Goal: Task Accomplishment & Management: Manage account settings

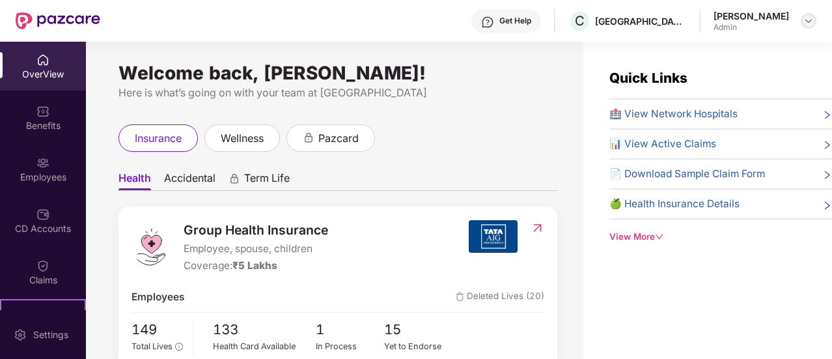
click at [812, 25] on img at bounding box center [808, 21] width 10 height 10
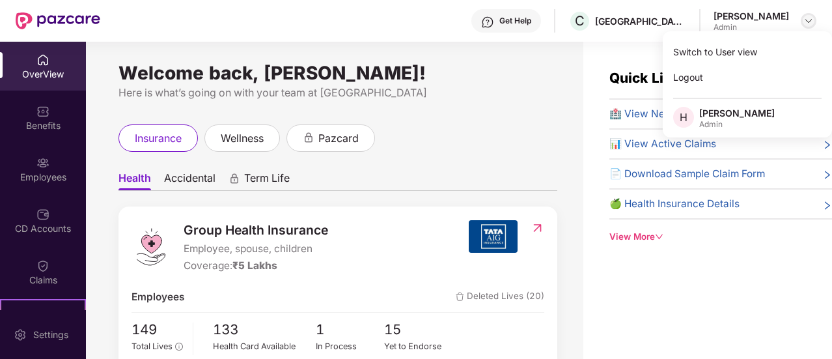
click at [810, 24] on img at bounding box center [808, 21] width 10 height 10
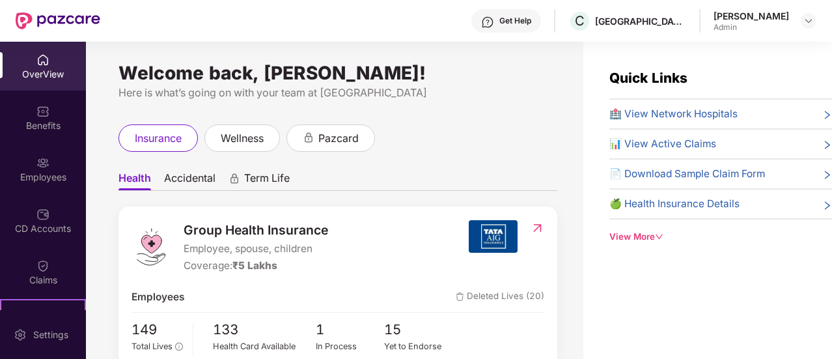
click at [485, 92] on div "Here is what’s going on with your team at [GEOGRAPHIC_DATA]" at bounding box center [337, 93] width 439 height 16
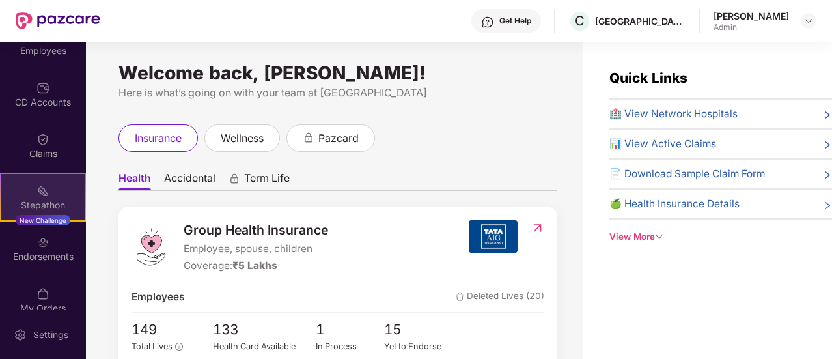
scroll to position [127, 0]
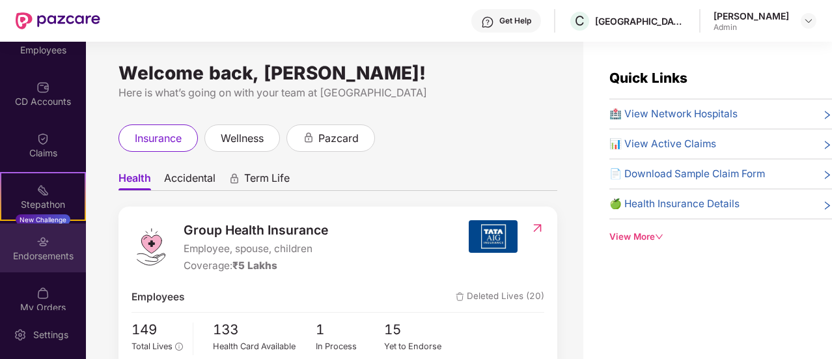
click at [45, 259] on div "Endorsements" at bounding box center [43, 255] width 86 height 13
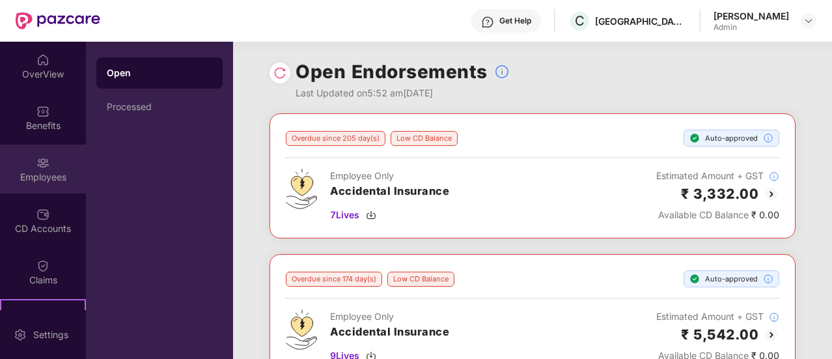
click at [52, 174] on div "Employees" at bounding box center [43, 177] width 86 height 13
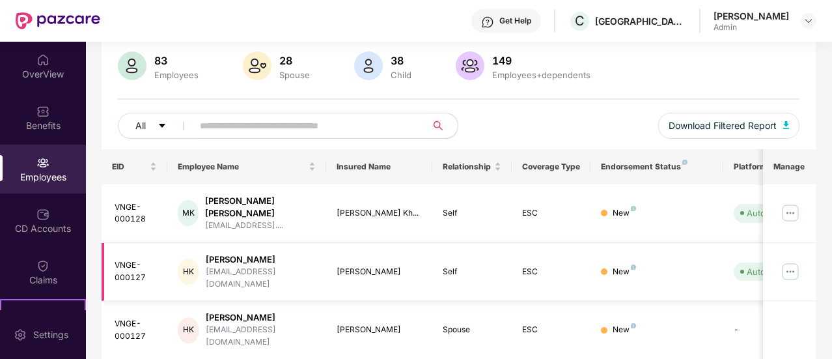
scroll to position [103, 0]
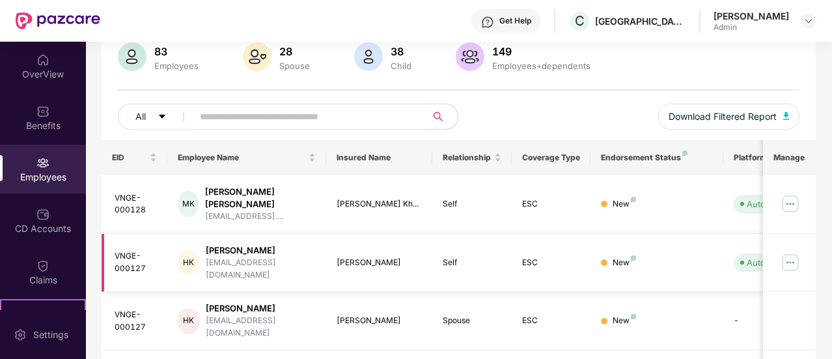
click at [789, 252] on img at bounding box center [790, 262] width 21 height 21
click at [782, 252] on img at bounding box center [790, 262] width 21 height 21
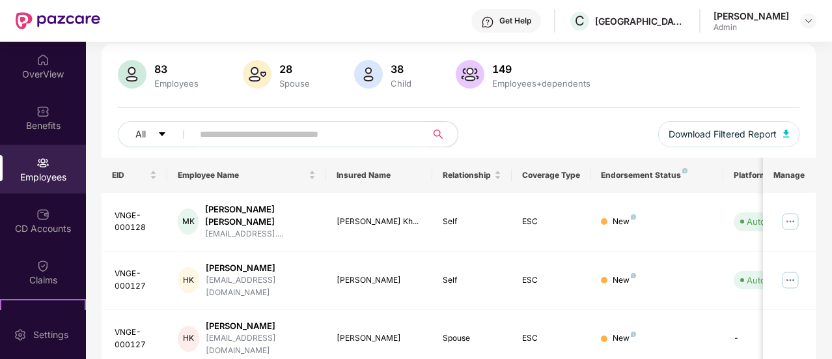
scroll to position [0, 0]
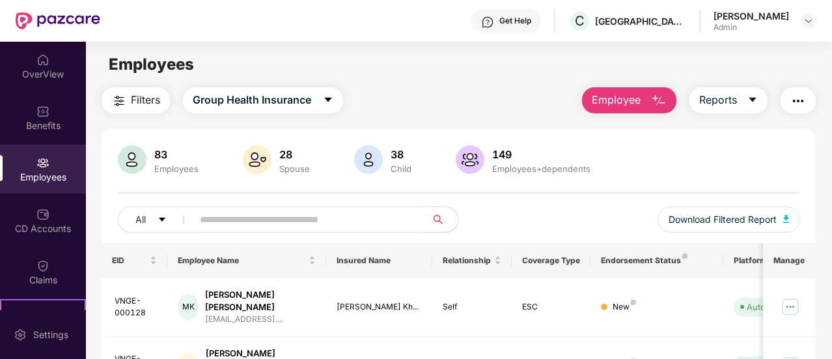
click at [663, 92] on button "Employee" at bounding box center [629, 100] width 94 height 26
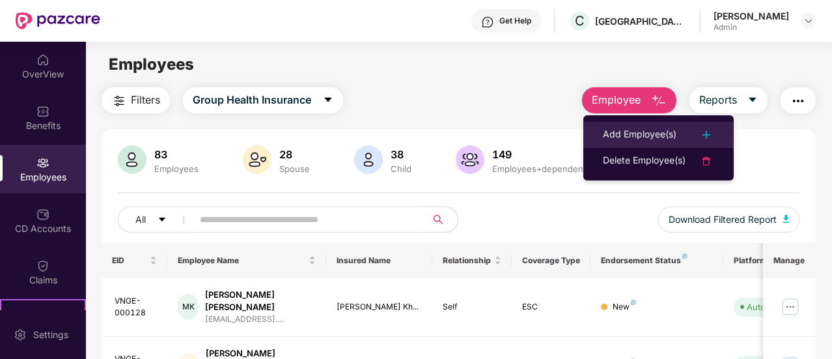
click at [668, 132] on div "Add Employee(s)" at bounding box center [640, 135] width 74 height 16
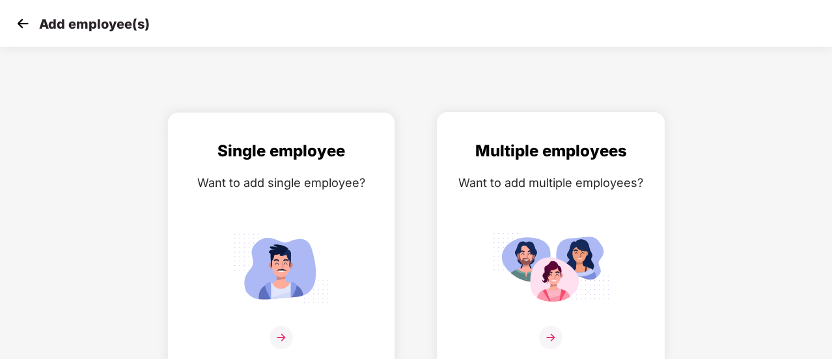
click at [554, 340] on img at bounding box center [550, 336] width 23 height 23
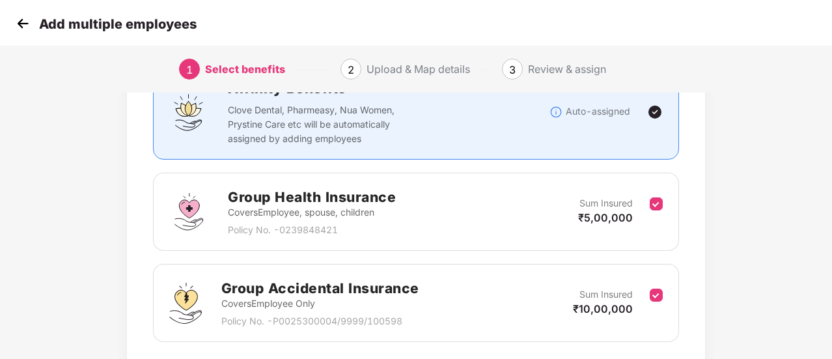
scroll to position [212, 0]
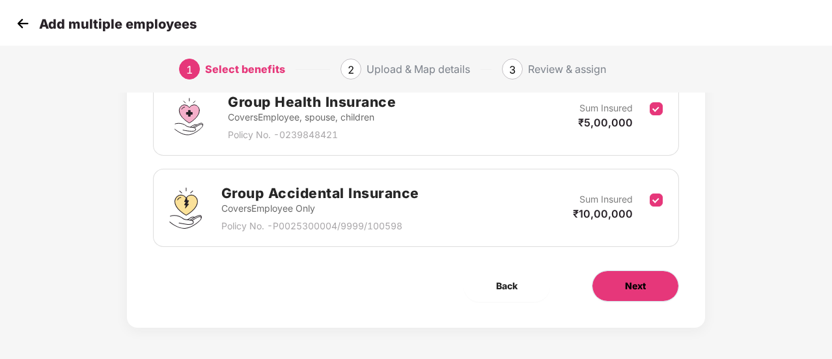
click at [638, 290] on span "Next" at bounding box center [635, 286] width 21 height 14
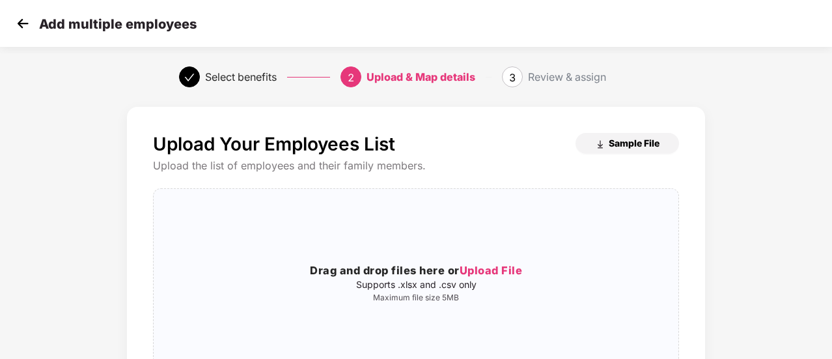
click at [628, 145] on span "Sample File" at bounding box center [634, 143] width 51 height 12
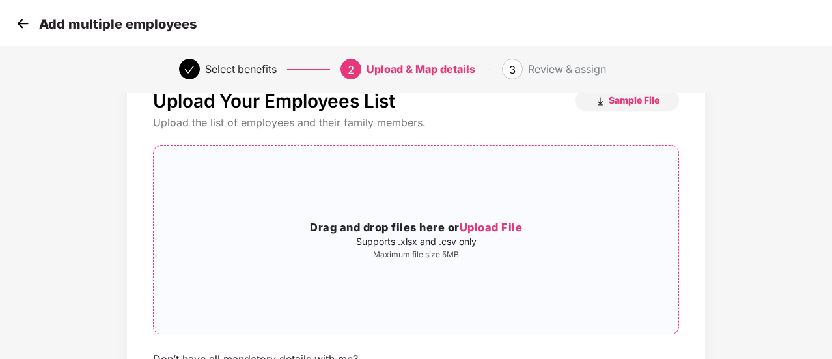
click at [500, 226] on span "Upload File" at bounding box center [490, 227] width 63 height 13
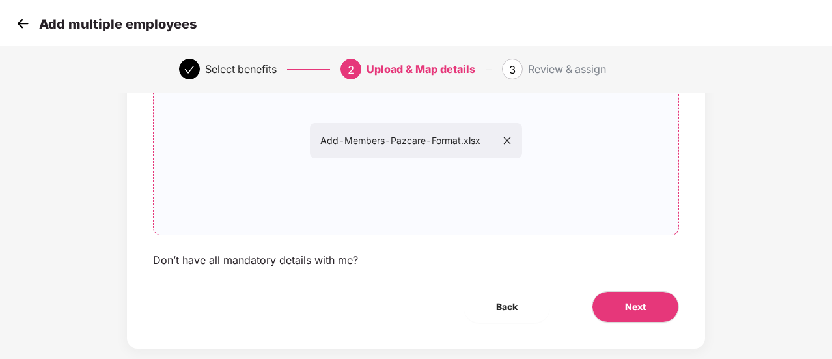
scroll to position [143, 0]
click at [627, 296] on button "Next" at bounding box center [635, 305] width 87 height 31
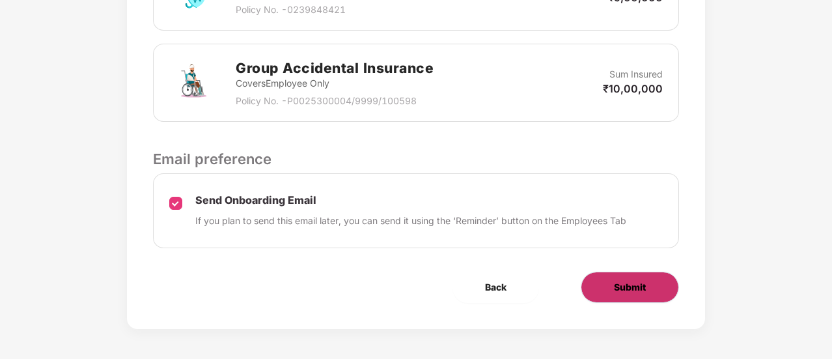
scroll to position [470, 1]
click at [627, 280] on span "Submit" at bounding box center [630, 287] width 32 height 14
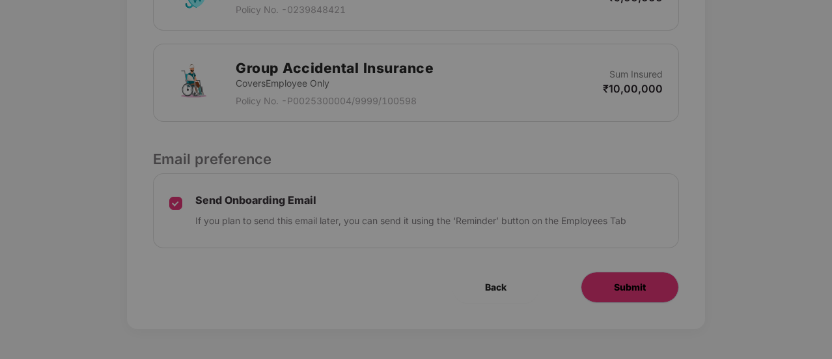
scroll to position [0, 1]
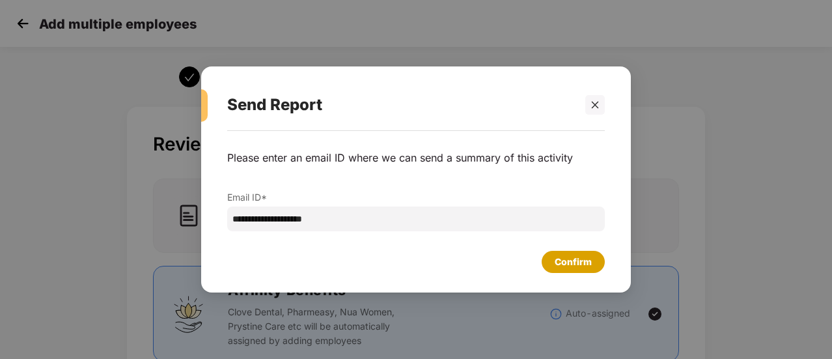
click at [574, 258] on div "Confirm" at bounding box center [572, 261] width 37 height 14
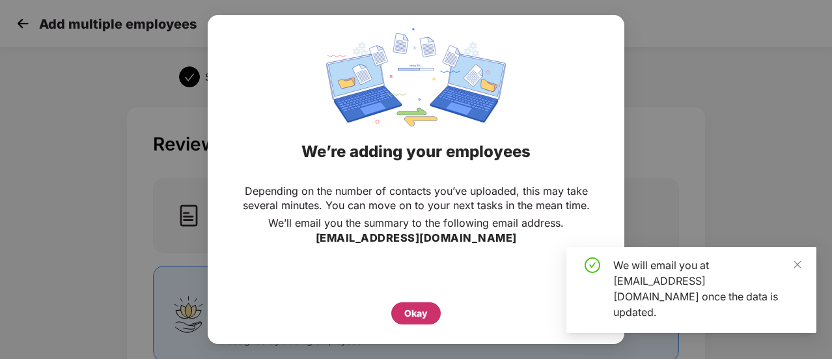
click at [422, 309] on div "Okay" at bounding box center [415, 313] width 23 height 14
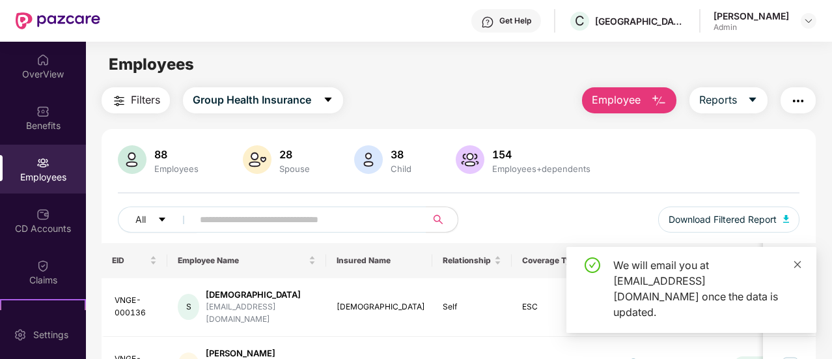
click at [797, 269] on icon "close" at bounding box center [797, 264] width 9 height 9
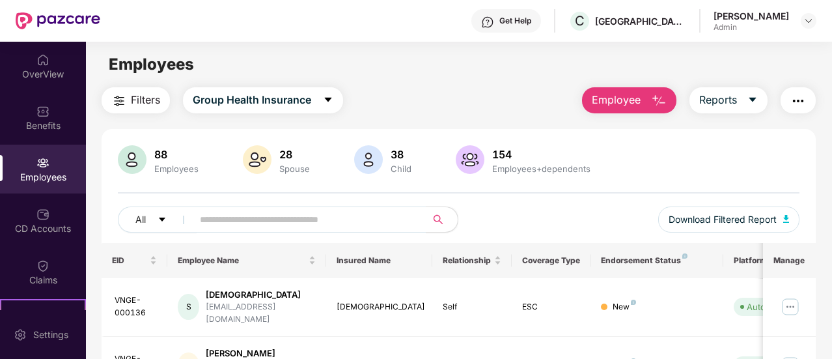
click at [634, 101] on span "Employee" at bounding box center [616, 100] width 49 height 16
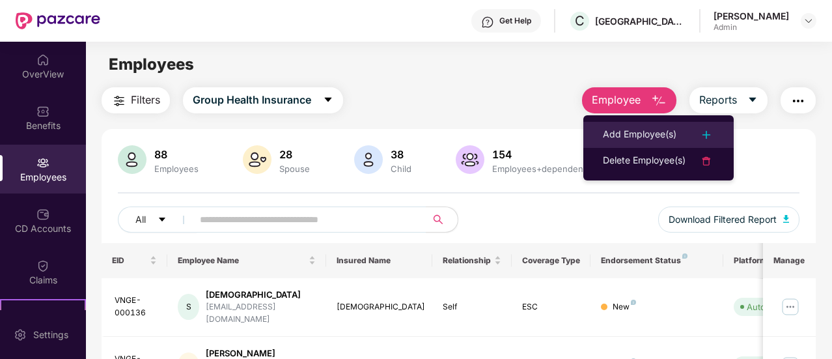
click at [634, 137] on div "Add Employee(s)" at bounding box center [640, 135] width 74 height 16
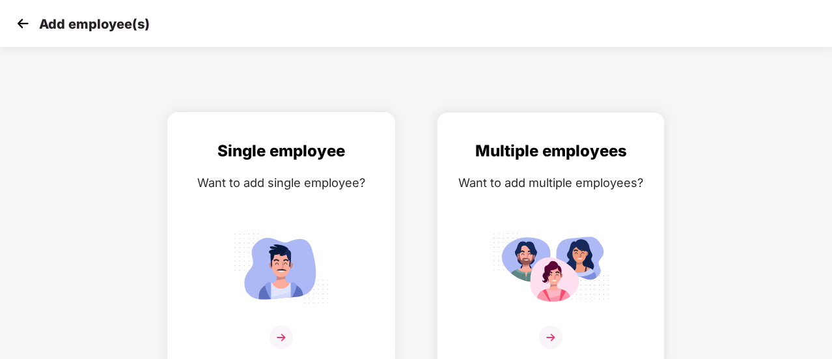
scroll to position [9, 0]
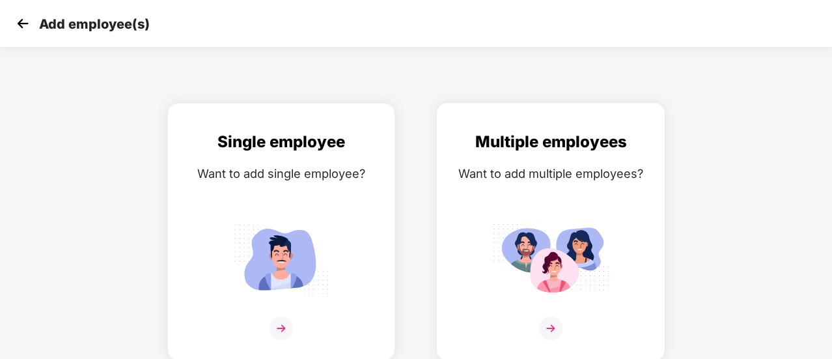
click at [540, 327] on img at bounding box center [550, 327] width 23 height 23
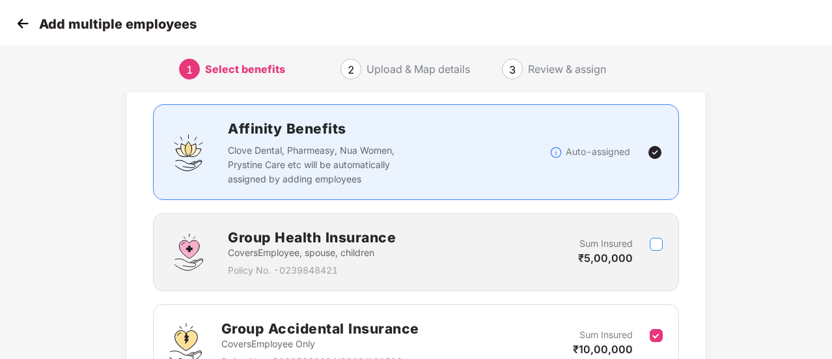
scroll to position [212, 1]
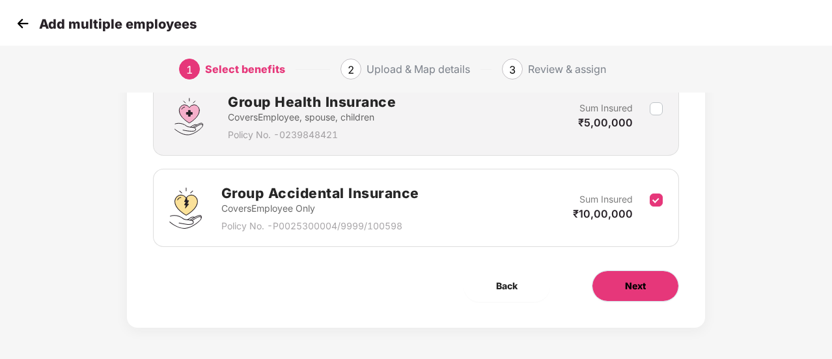
click at [643, 287] on span "Next" at bounding box center [635, 286] width 21 height 14
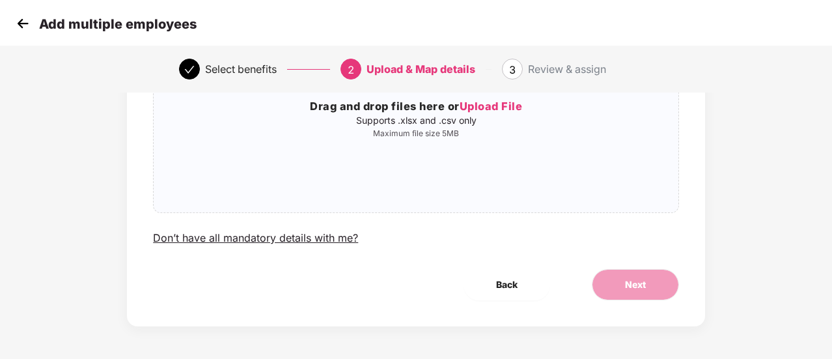
scroll to position [0, 1]
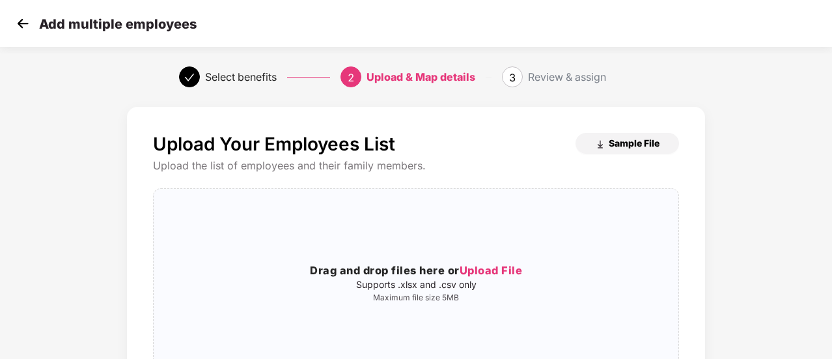
click at [630, 146] on span "Sample File" at bounding box center [634, 143] width 51 height 12
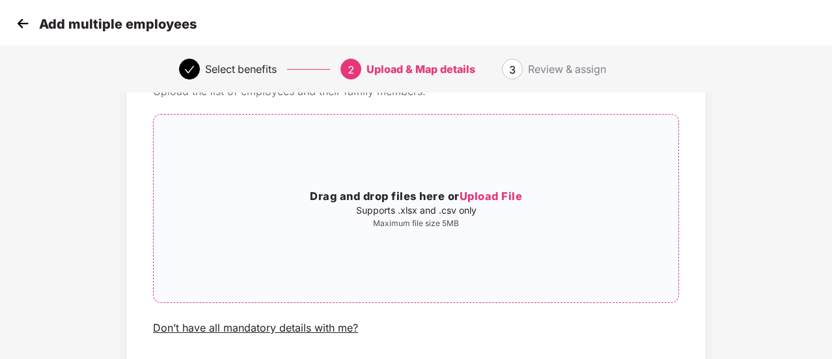
click at [493, 198] on span "Upload File" at bounding box center [490, 195] width 63 height 13
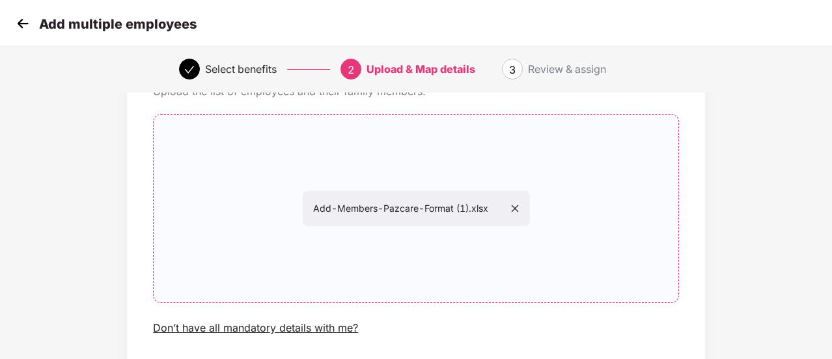
scroll to position [164, 1]
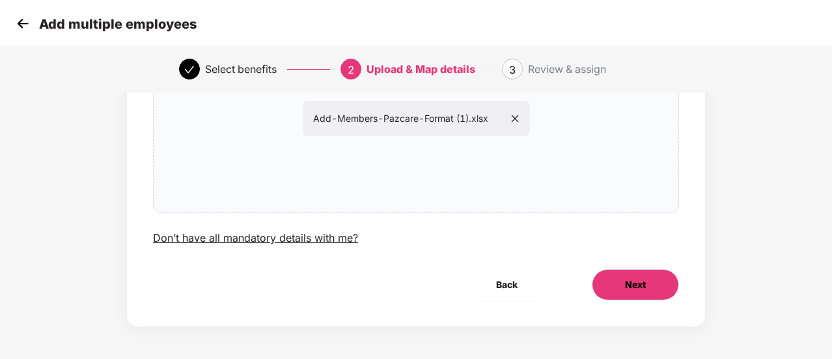
click at [622, 286] on button "Next" at bounding box center [635, 284] width 87 height 31
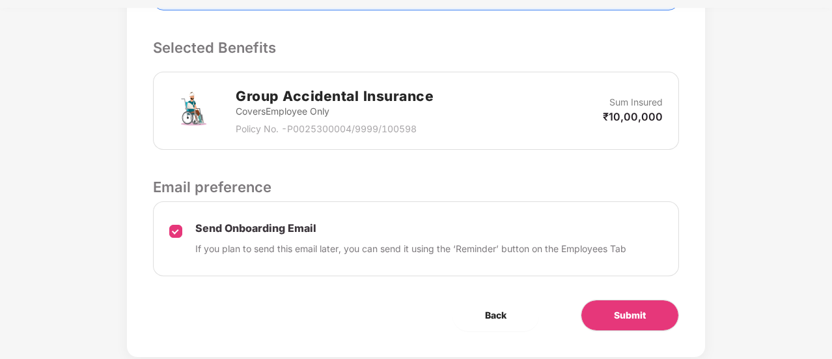
scroll to position [355, 1]
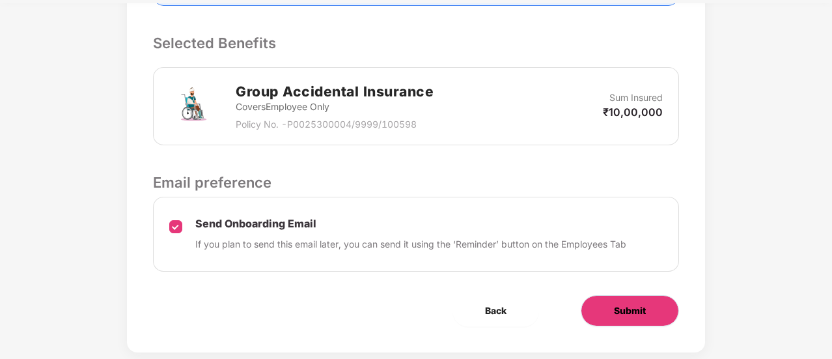
click at [623, 313] on span "Submit" at bounding box center [630, 310] width 32 height 14
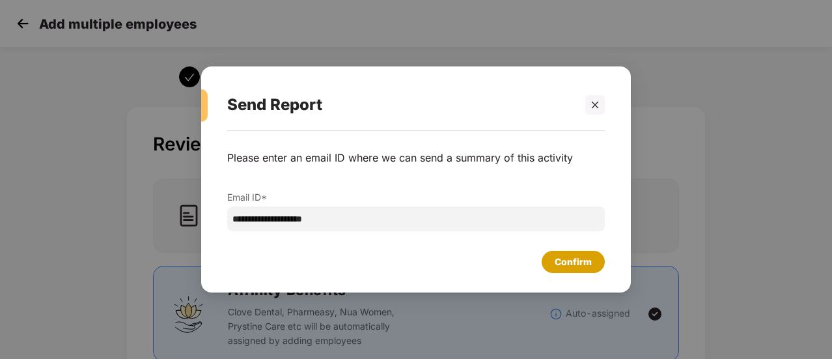
click at [587, 262] on div "Confirm" at bounding box center [572, 261] width 37 height 14
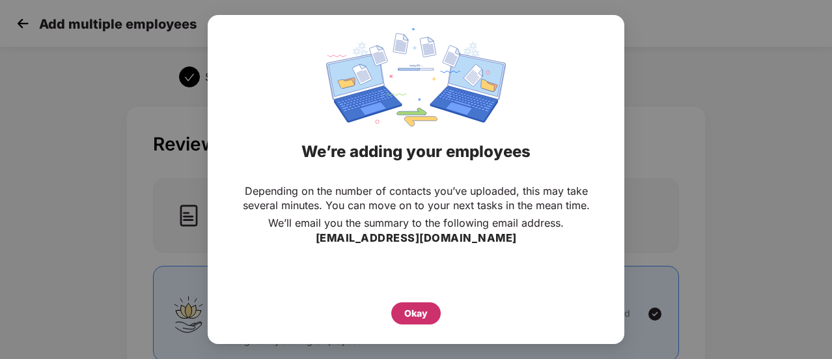
click at [424, 313] on div "Okay" at bounding box center [415, 313] width 23 height 14
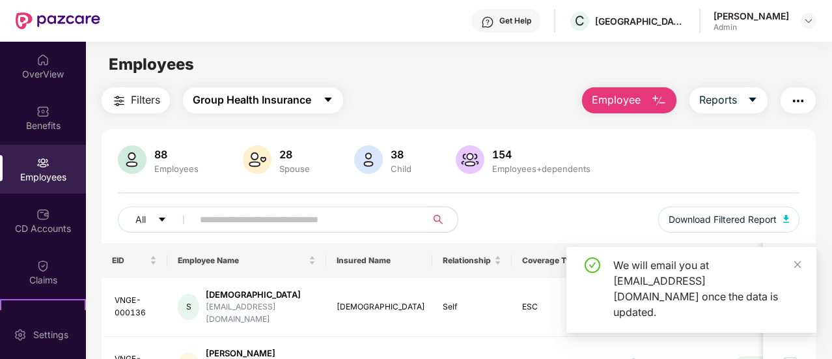
click at [328, 103] on icon "caret-down" at bounding box center [328, 99] width 10 height 10
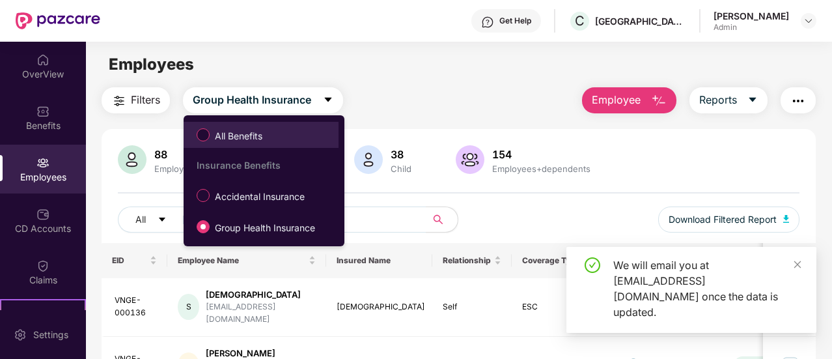
click at [278, 133] on span "All Benefits" at bounding box center [261, 135] width 142 height 22
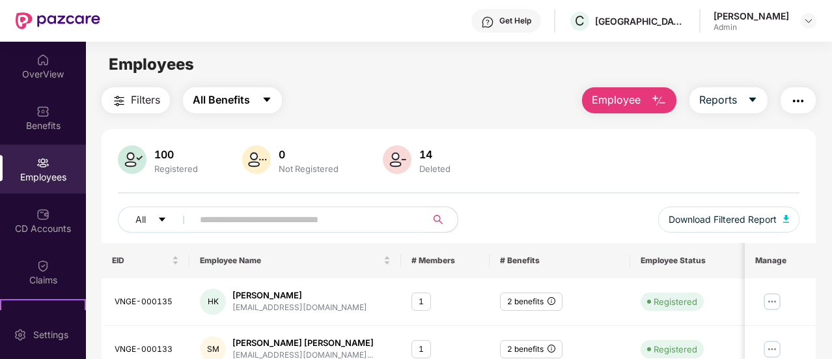
click at [251, 96] on button "All Benefits" at bounding box center [232, 100] width 99 height 26
click at [664, 103] on img "button" at bounding box center [659, 101] width 16 height 16
click at [305, 223] on input "text" at bounding box center [304, 220] width 209 height 20
paste input "**********"
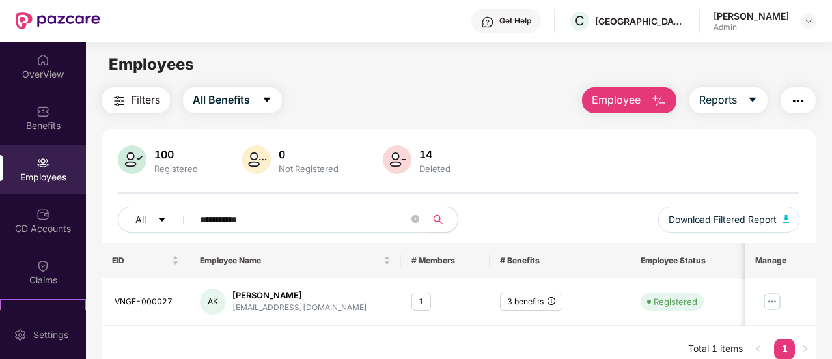
click at [290, 215] on input "**********" at bounding box center [304, 220] width 209 height 20
paste input "text"
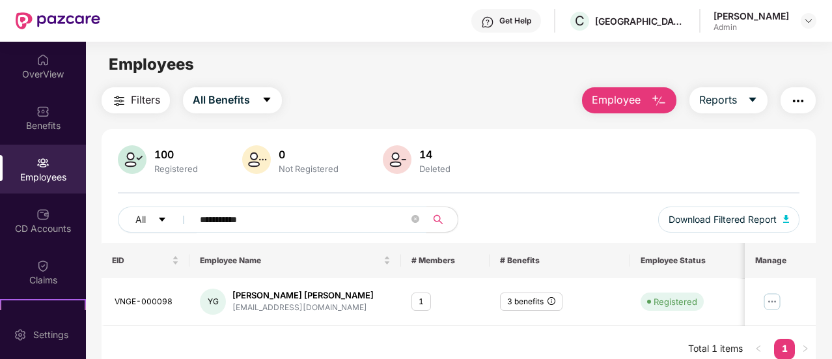
paste input "text"
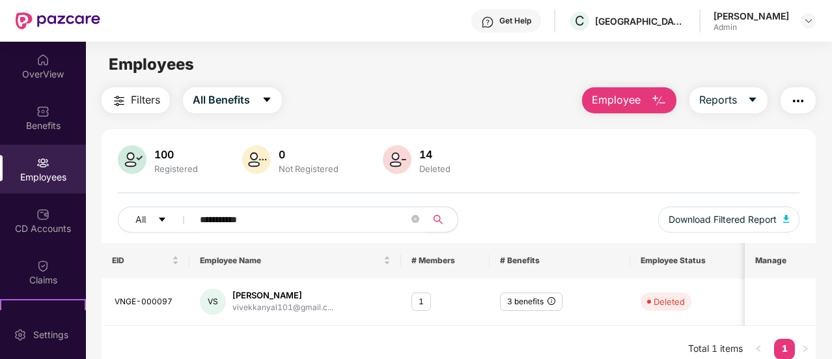
paste input "text"
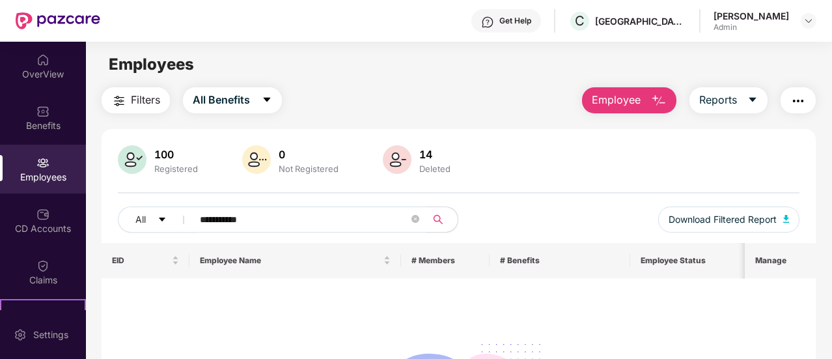
paste input "text"
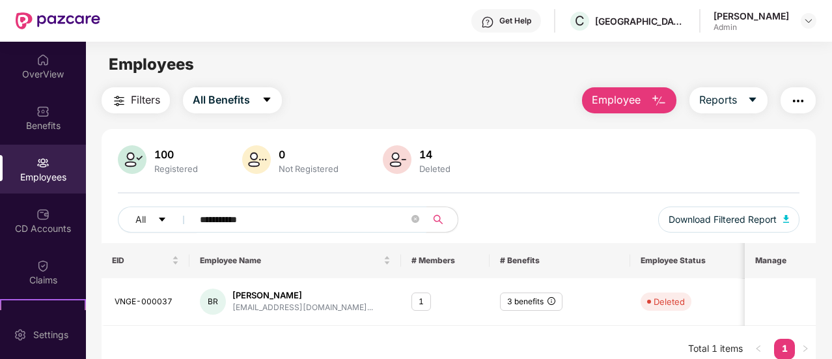
click at [290, 215] on input "**********" at bounding box center [304, 220] width 209 height 20
paste input "text"
type input "**********"
click at [774, 299] on img at bounding box center [772, 301] width 21 height 21
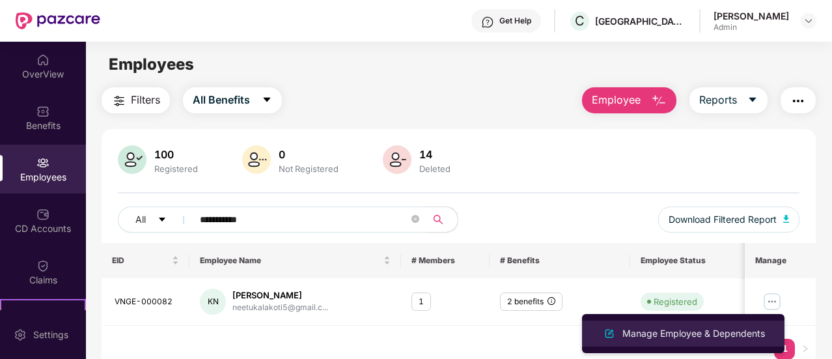
click at [713, 333] on div "Manage Employee & Dependents" at bounding box center [694, 333] width 148 height 14
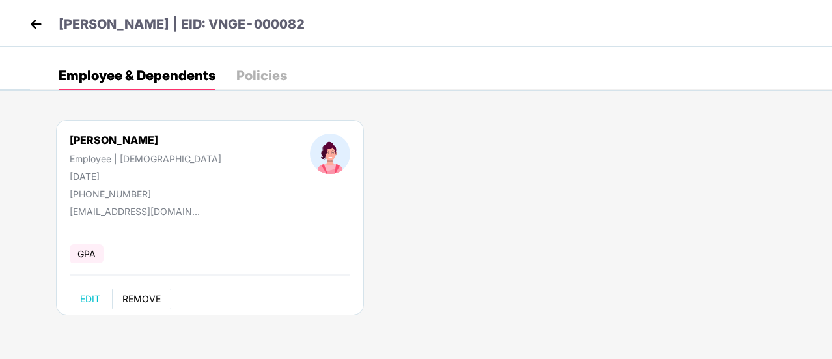
click at [141, 299] on span "REMOVE" at bounding box center [141, 299] width 38 height 10
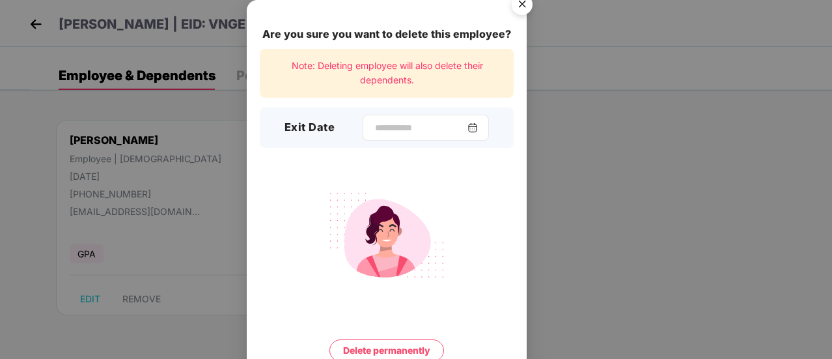
click at [475, 130] on img at bounding box center [472, 127] width 10 height 10
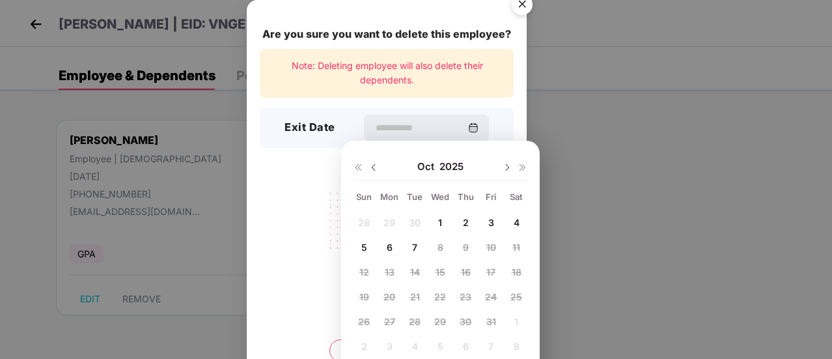
click at [359, 165] on img at bounding box center [358, 167] width 10 height 10
click at [370, 166] on img at bounding box center [373, 167] width 10 height 10
click at [521, 174] on div "[DATE]" at bounding box center [440, 167] width 175 height 26
click at [521, 167] on img at bounding box center [522, 167] width 10 height 10
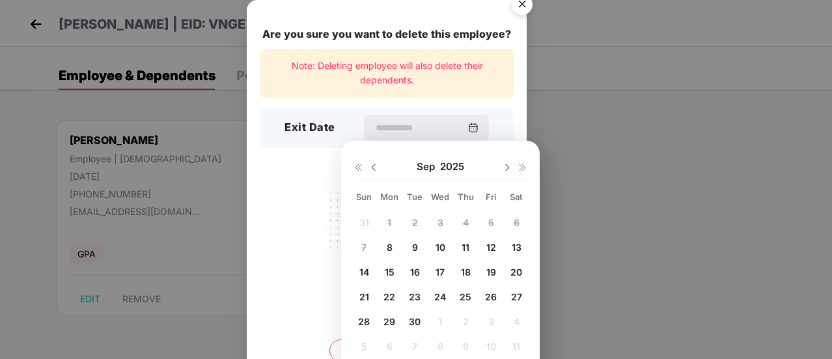
click at [374, 166] on img at bounding box center [373, 167] width 10 height 10
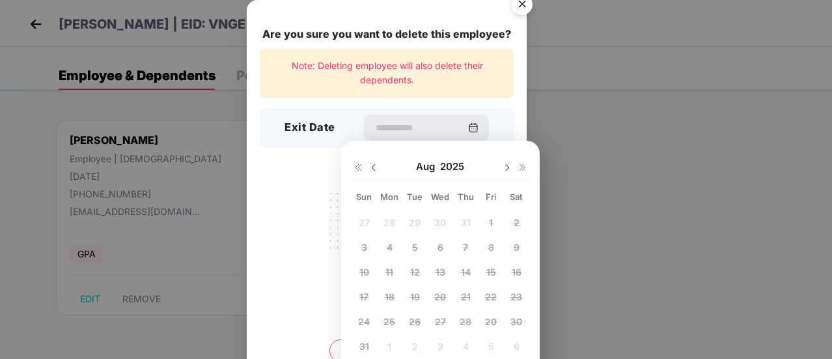
click at [492, 225] on div "27 28 29 30 31 1 2 3 4 5 6 7 8 9 10 11 12 13 14 15 16 17 18 19 20 21 22 23 24 2…" at bounding box center [440, 286] width 175 height 148
click at [490, 219] on div "27 28 29 30 31 1 2 3 4 5 6 7 8 9 10 11 12 13 14 15 16 17 18 19 20 21 22 23 24 2…" at bounding box center [440, 286] width 175 height 148
click at [491, 223] on div "27 28 29 30 31 1 2 3 4 5 6 7 8 9 10 11 12 13 14 15 16 17 18 19 20 21 22 23 24 2…" at bounding box center [440, 286] width 175 height 148
click at [492, 225] on div "27 28 29 30 31 1 2 3 4 5 6 7 8 9 10 11 12 13 14 15 16 17 18 19 20 21 22 23 24 2…" at bounding box center [440, 286] width 175 height 148
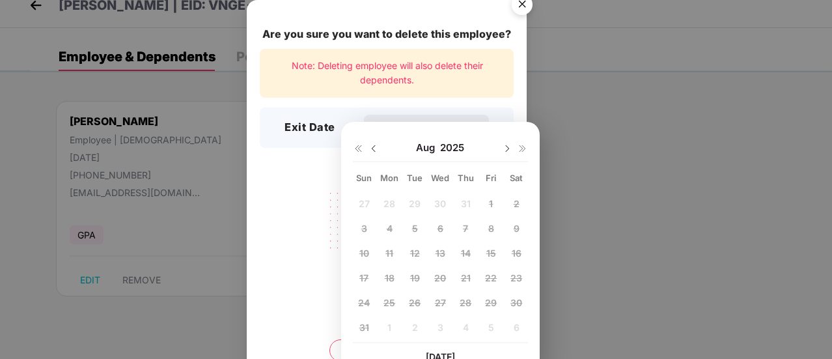
scroll to position [20, 0]
click at [506, 150] on img at bounding box center [507, 148] width 10 height 10
click at [389, 228] on span "8" at bounding box center [390, 227] width 6 height 11
type input "**********"
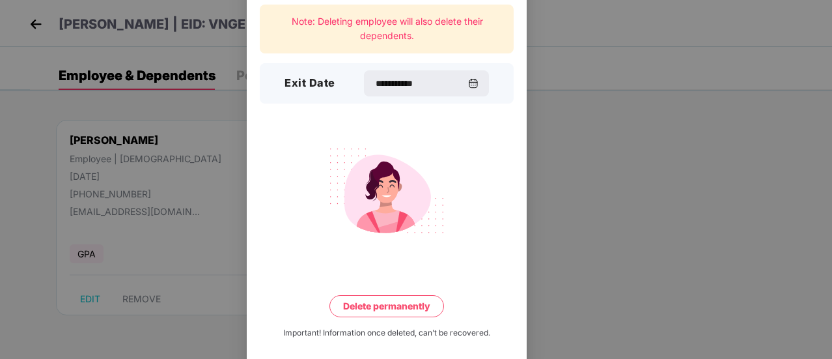
scroll to position [56, 0]
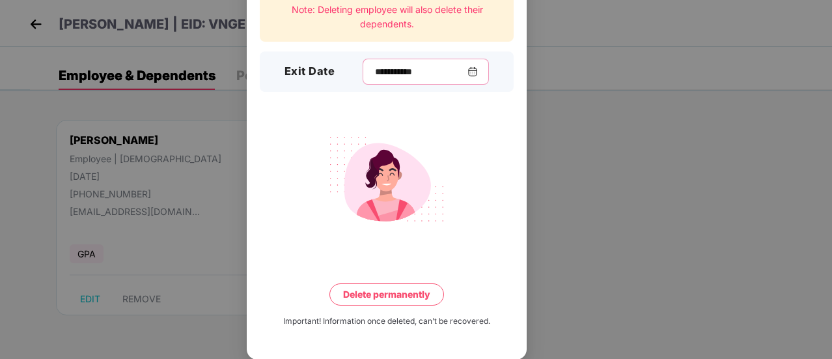
click at [467, 75] on input "**********" at bounding box center [421, 72] width 94 height 14
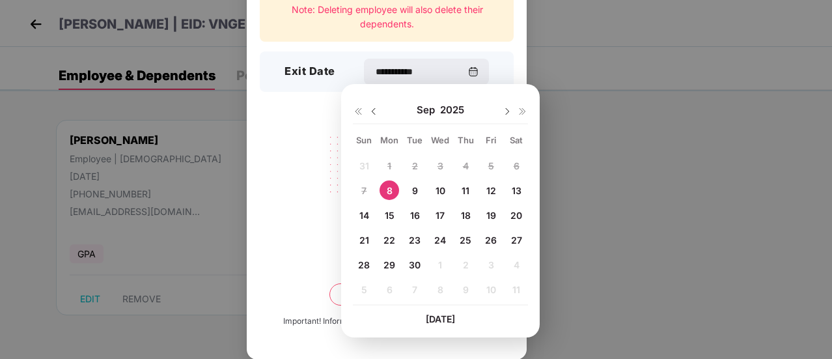
click at [375, 111] on img at bounding box center [373, 111] width 10 height 10
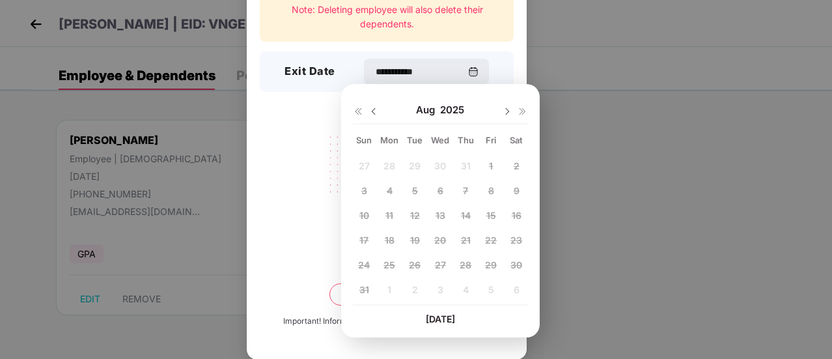
click at [493, 165] on div "27 28 29 30 31 1 2 3 4 5 6 7 8 9 10 11 12 13 14 15 16 17 18 19 20 21 22 23 24 2…" at bounding box center [440, 230] width 175 height 148
click at [581, 113] on div "**********" at bounding box center [416, 179] width 832 height 359
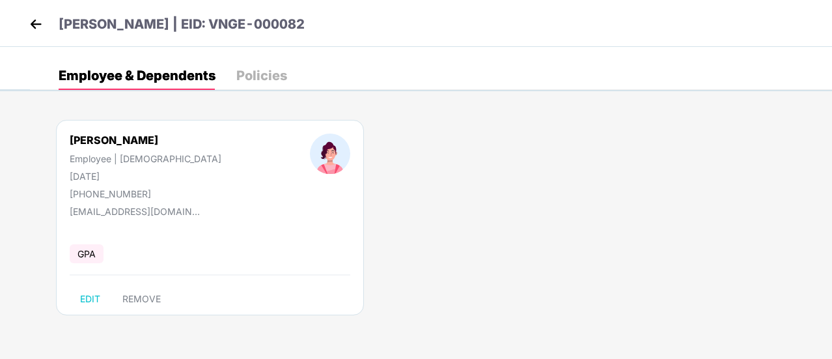
click at [31, 23] on img at bounding box center [36, 24] width 20 height 20
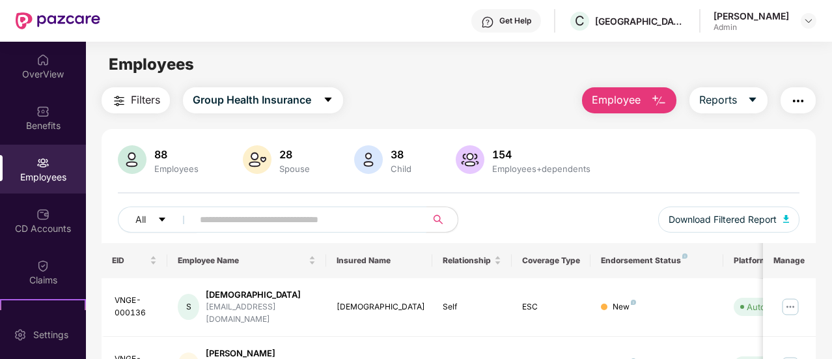
click at [370, 217] on input "text" at bounding box center [304, 220] width 209 height 20
paste input "**********"
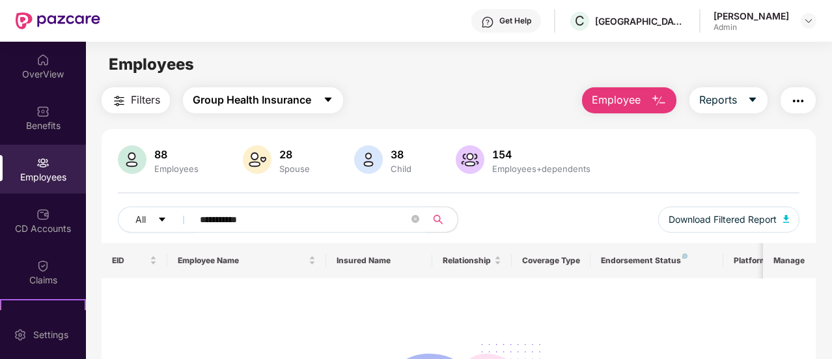
click at [268, 96] on span "Group Health Insurance" at bounding box center [252, 100] width 118 height 16
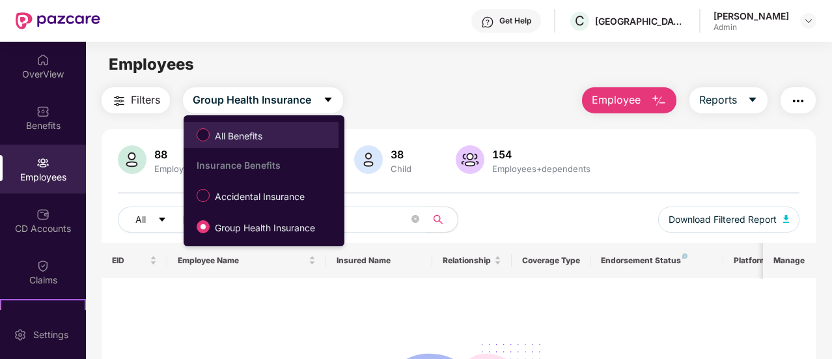
click at [230, 137] on span "All Benefits" at bounding box center [239, 136] width 58 height 14
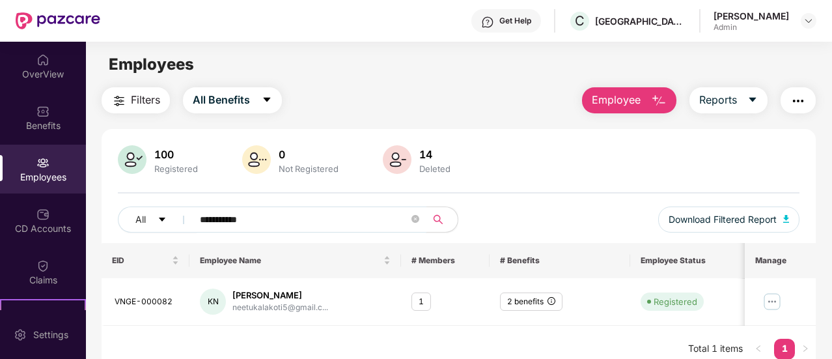
click at [259, 219] on input "**********" at bounding box center [304, 220] width 209 height 20
paste input "text"
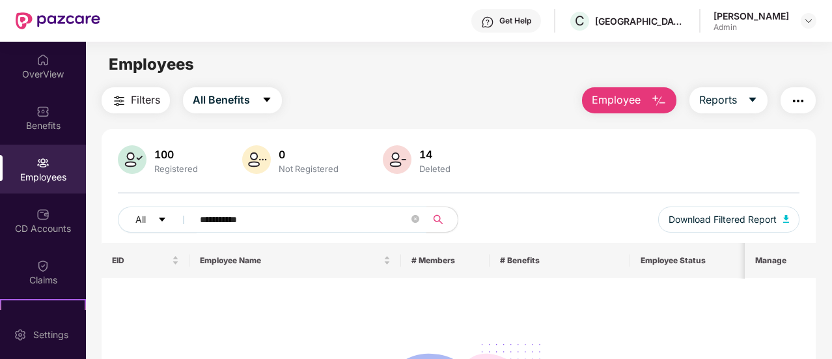
paste input "text"
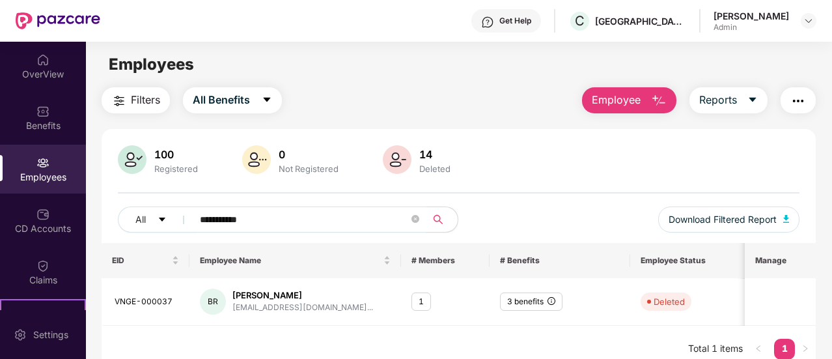
paste input "text"
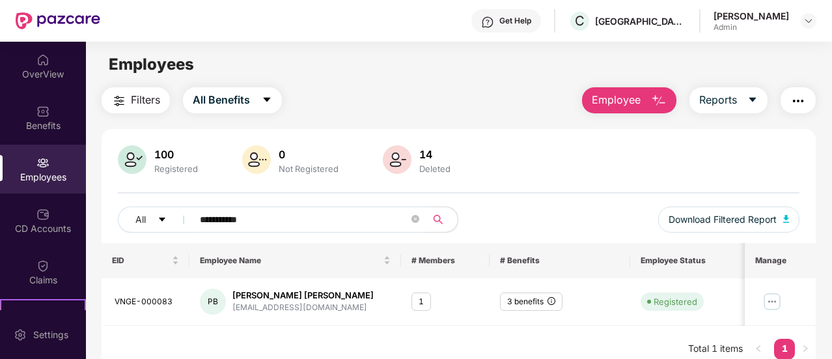
paste input "text"
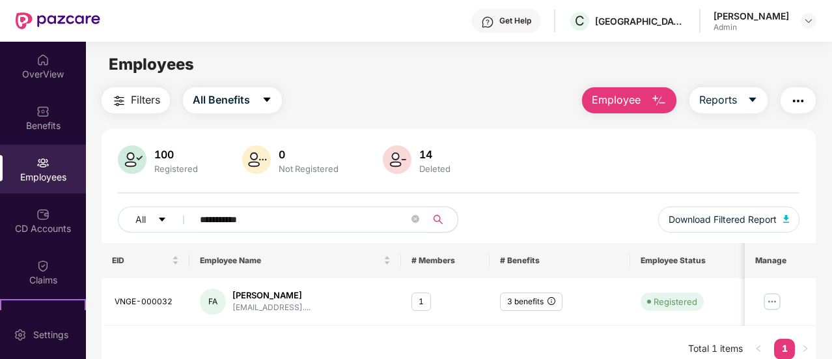
paste input "text"
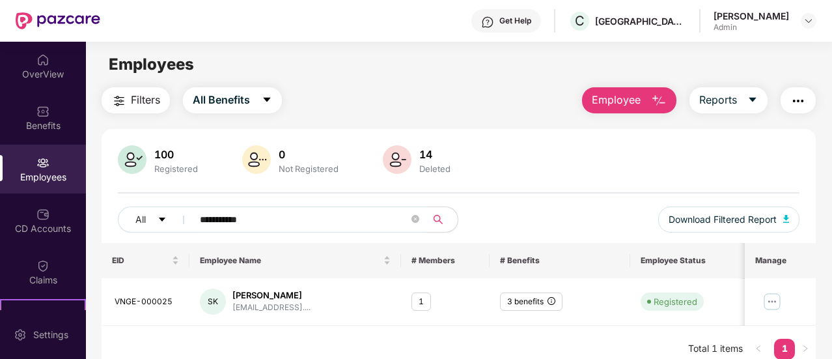
type input "**********"
click at [651, 105] on button "Employee" at bounding box center [629, 100] width 94 height 26
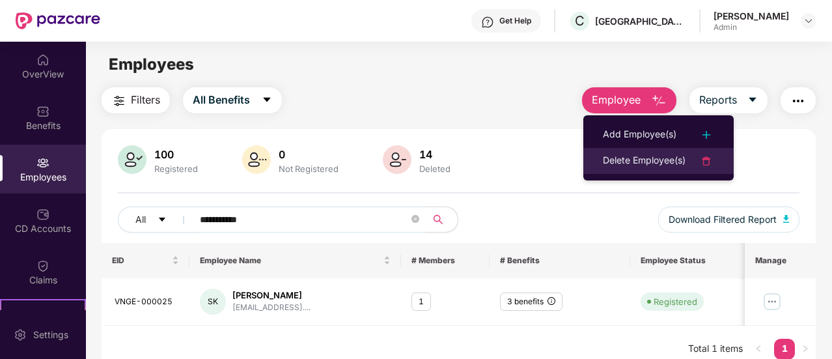
click at [652, 161] on div "Delete Employee(s)" at bounding box center [644, 161] width 83 height 16
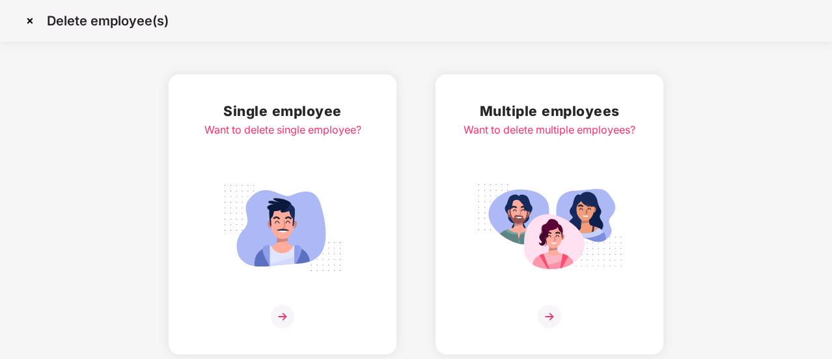
click at [558, 314] on img at bounding box center [549, 316] width 23 height 23
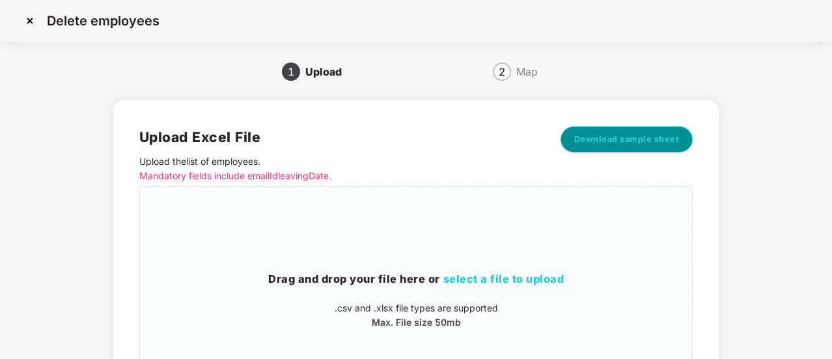
click at [609, 150] on button "Download sample sheet" at bounding box center [626, 139] width 133 height 26
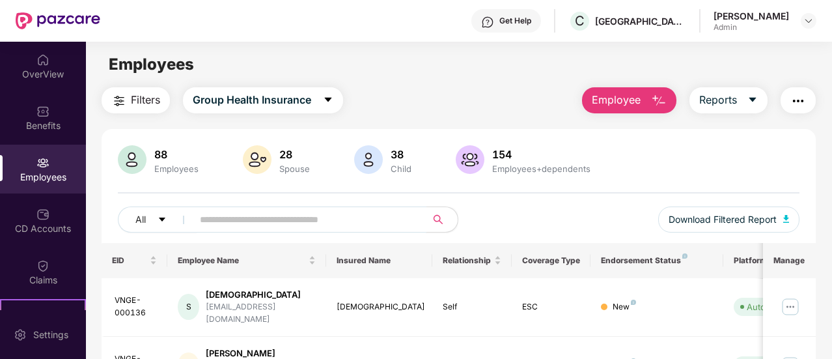
click at [311, 225] on input "text" at bounding box center [304, 220] width 209 height 20
paste input "**********"
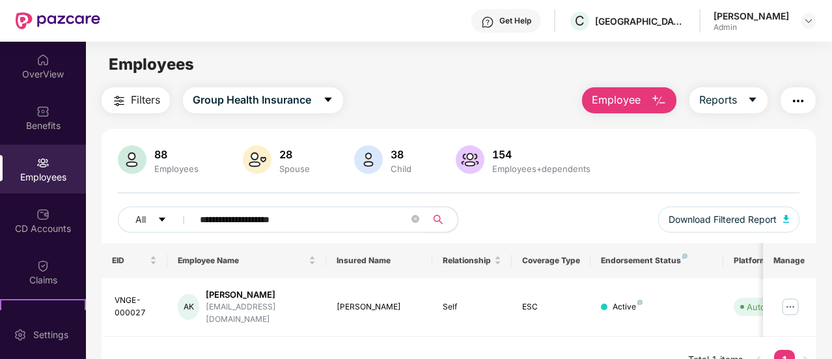
scroll to position [5, 0]
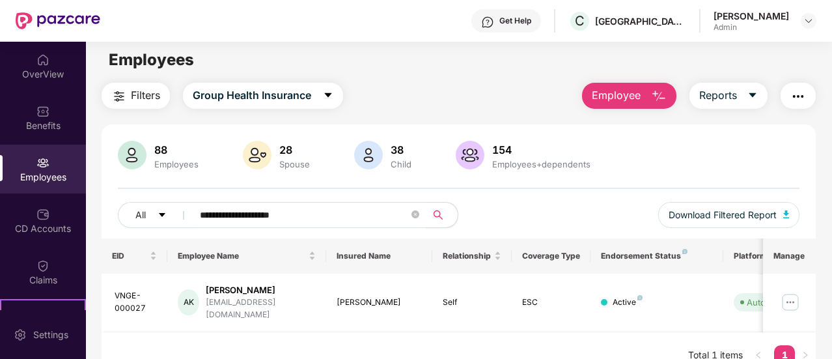
click at [323, 213] on input "**********" at bounding box center [304, 215] width 209 height 20
paste input "****"
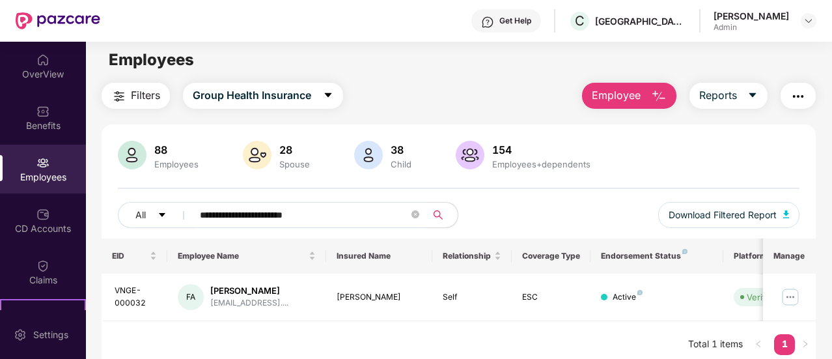
paste input "***"
paste input "text"
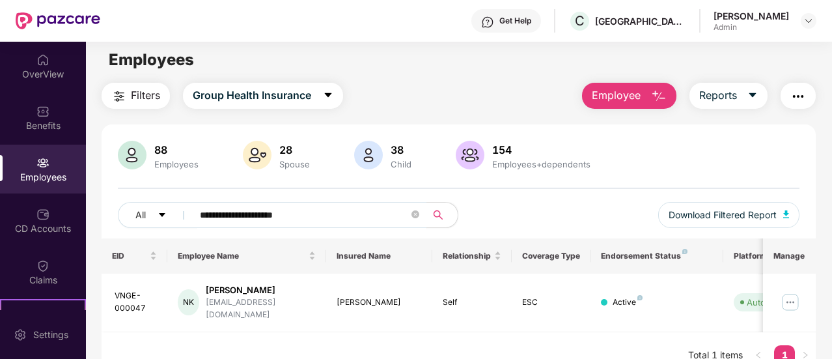
paste input "text"
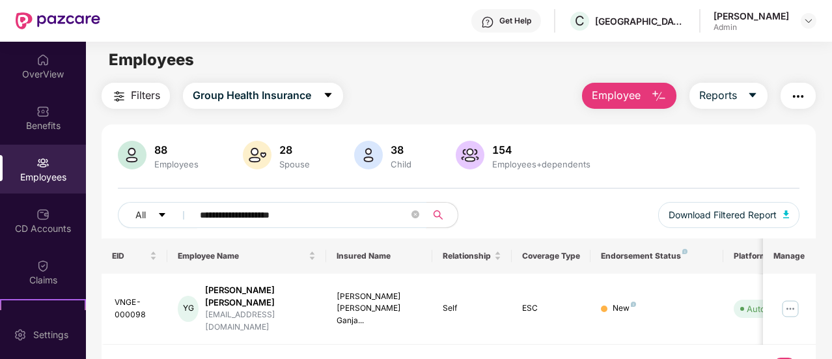
paste input "****"
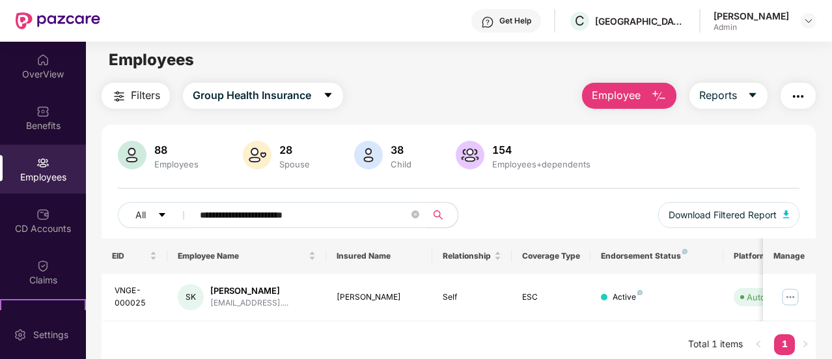
type input "**********"
click at [661, 99] on img "button" at bounding box center [659, 97] width 16 height 16
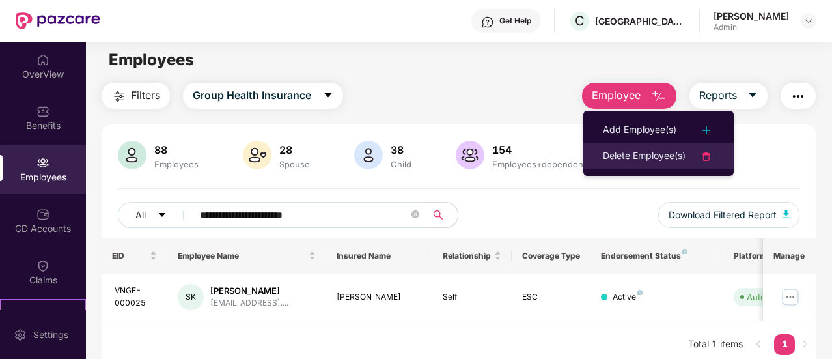
click at [635, 152] on div "Delete Employee(s)" at bounding box center [644, 156] width 83 height 16
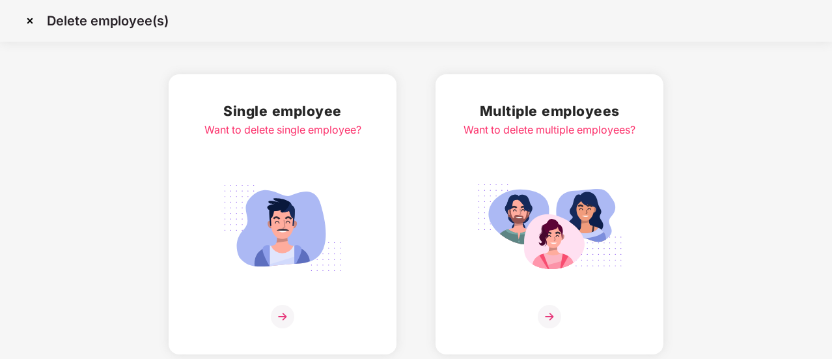
click at [556, 312] on img at bounding box center [549, 316] width 23 height 23
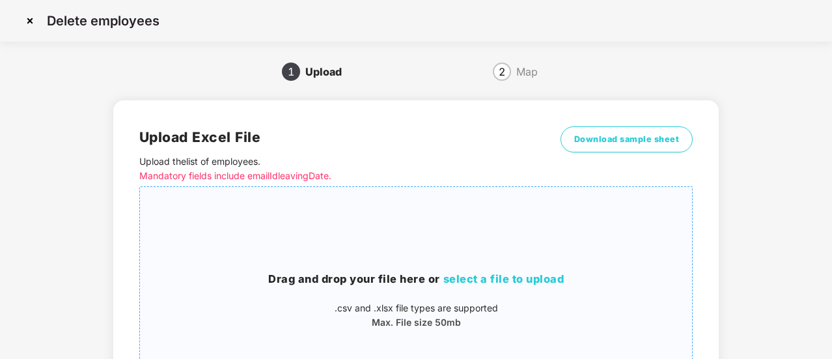
click at [495, 281] on span "select a file to upload" at bounding box center [503, 278] width 121 height 13
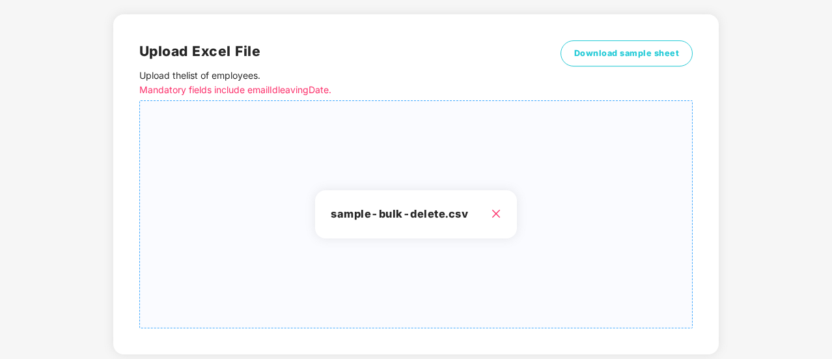
scroll to position [163, 0]
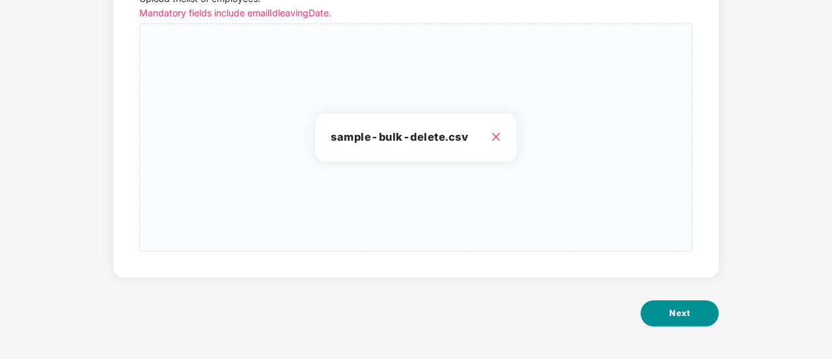
click at [666, 316] on button "Next" at bounding box center [679, 313] width 78 height 26
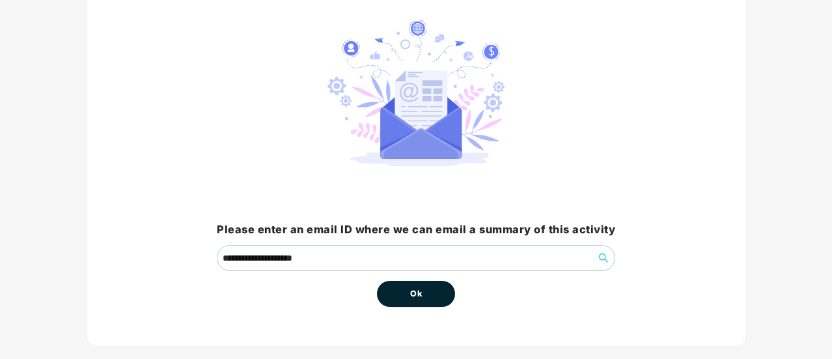
scroll to position [121, 0]
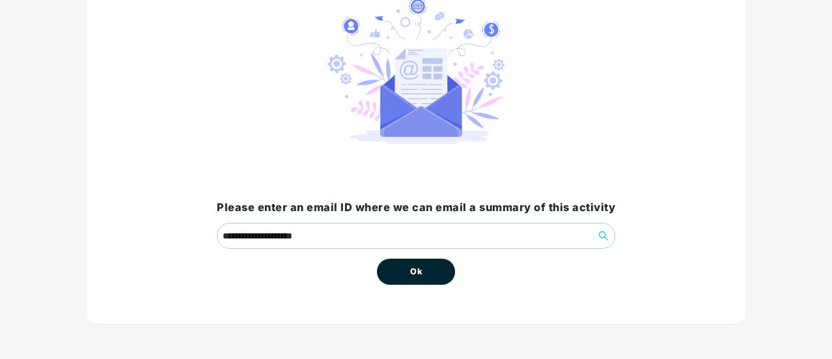
click at [405, 278] on button "Ok" at bounding box center [416, 271] width 78 height 26
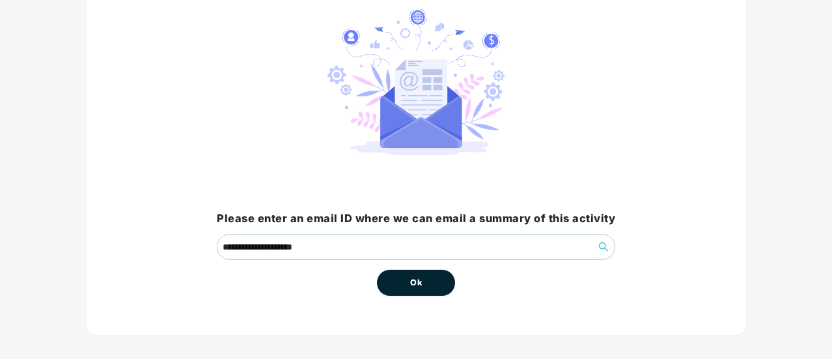
scroll to position [118, 0]
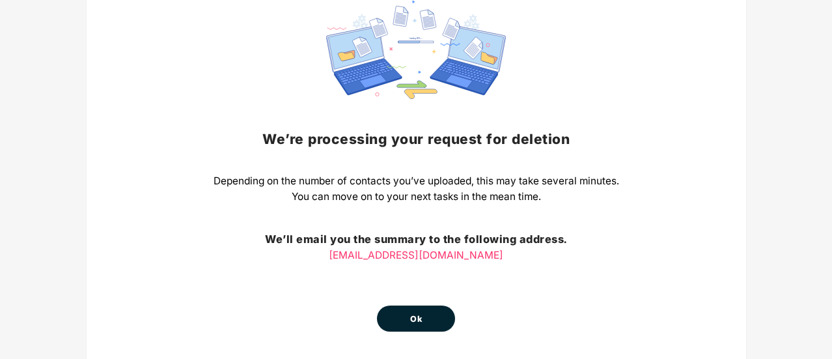
click at [428, 308] on button "Ok" at bounding box center [416, 318] width 78 height 26
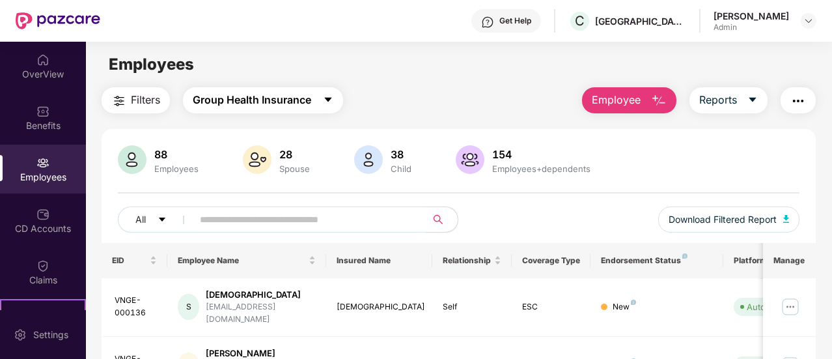
click at [322, 104] on button "Group Health Insurance" at bounding box center [263, 100] width 160 height 26
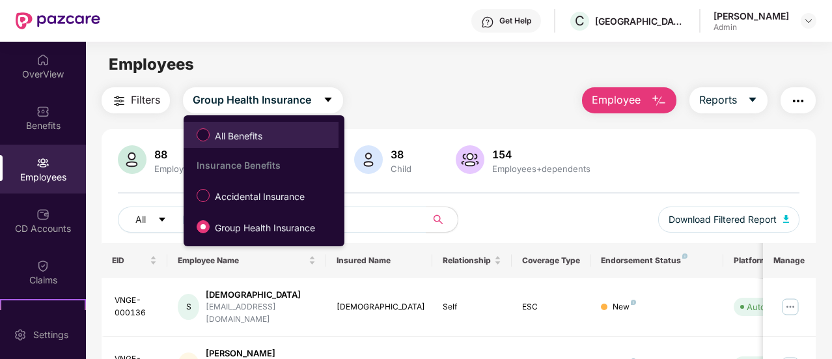
click at [279, 140] on span "All Benefits" at bounding box center [261, 135] width 142 height 22
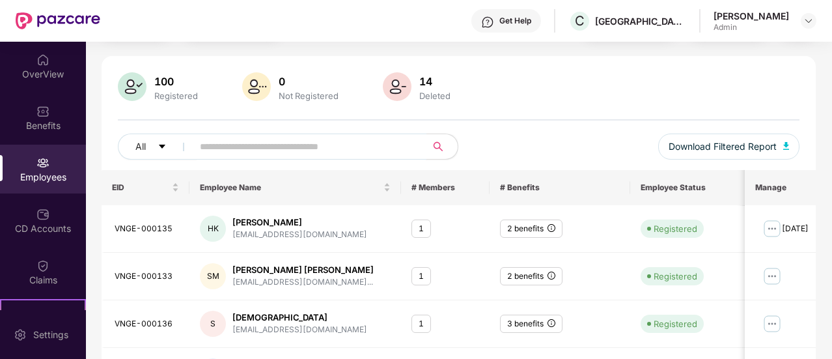
scroll to position [74, 0]
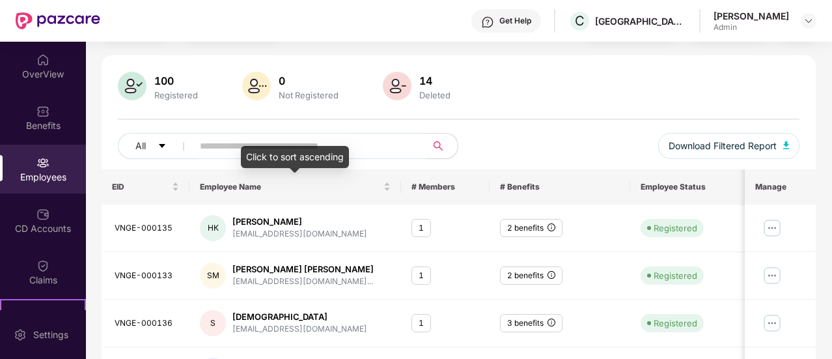
click at [273, 148] on div "Click to sort ascending" at bounding box center [295, 157] width 108 height 22
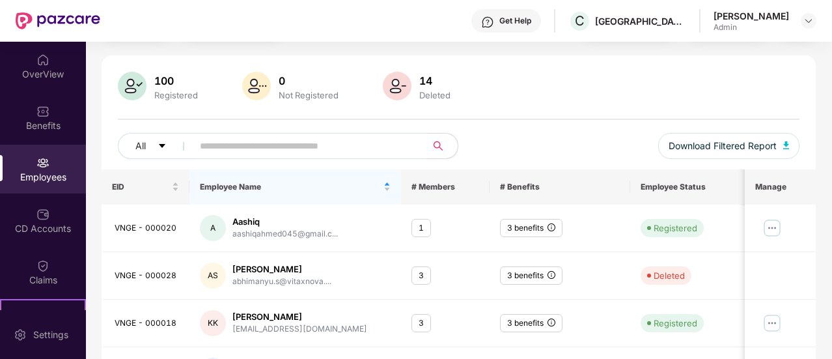
click at [229, 145] on input "text" at bounding box center [304, 146] width 209 height 20
paste input "**********"
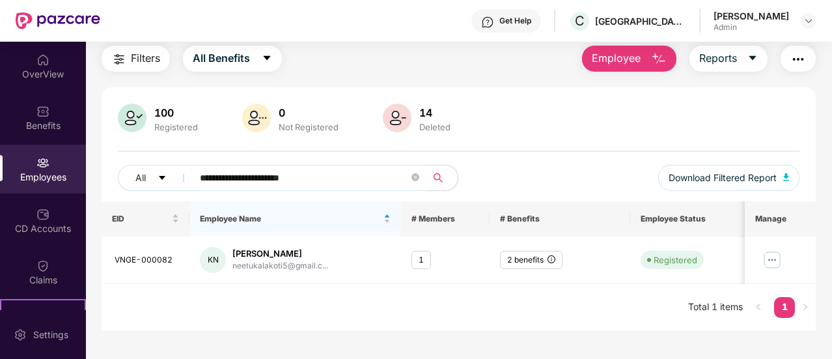
scroll to position [42, 0]
type input "**********"
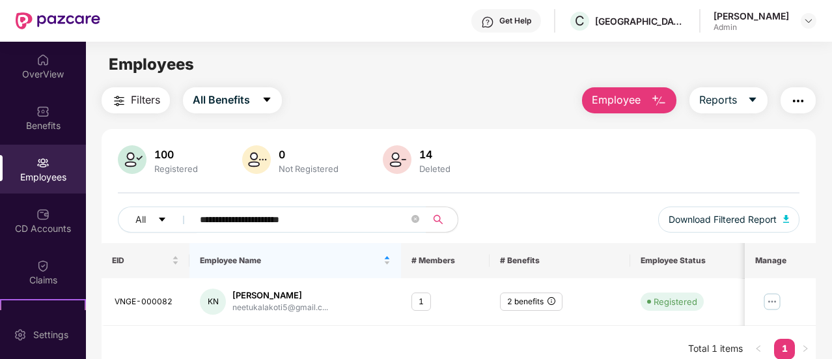
click at [666, 101] on img "button" at bounding box center [659, 101] width 16 height 16
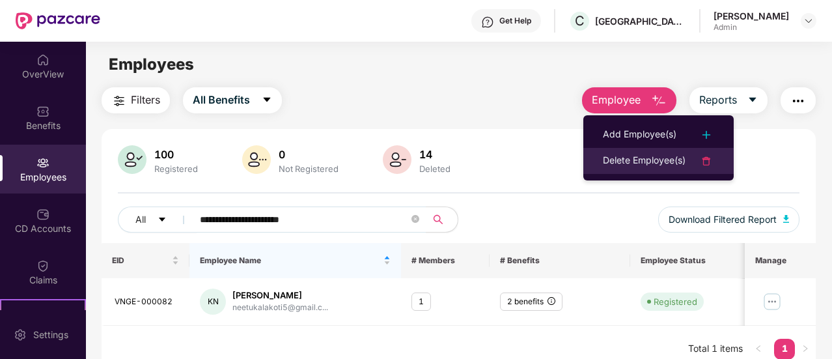
click at [623, 165] on div "Delete Employee(s)" at bounding box center [644, 161] width 83 height 16
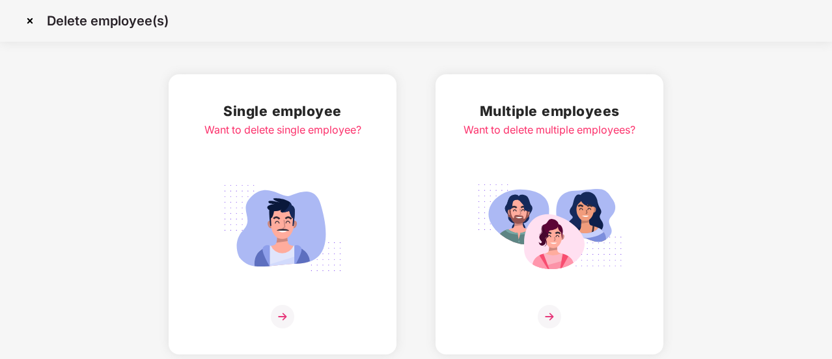
click at [279, 318] on img at bounding box center [282, 316] width 23 height 23
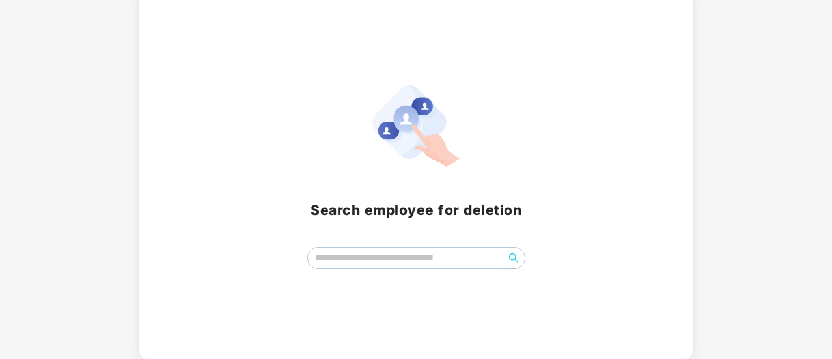
scroll to position [79, 0]
click at [327, 260] on input "search" at bounding box center [406, 257] width 196 height 20
paste input "**********"
type input "**********"
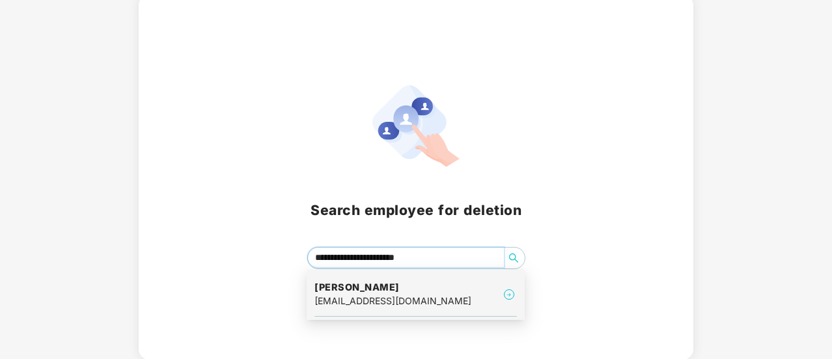
click at [338, 303] on div "[EMAIL_ADDRESS][DOMAIN_NAME]" at bounding box center [392, 301] width 157 height 14
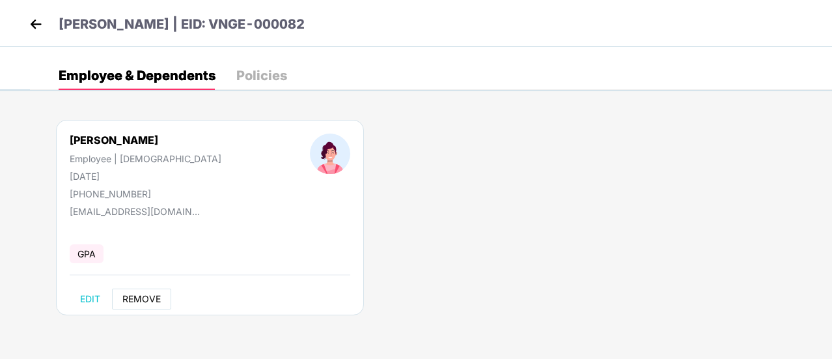
click at [147, 297] on span "REMOVE" at bounding box center [141, 299] width 38 height 10
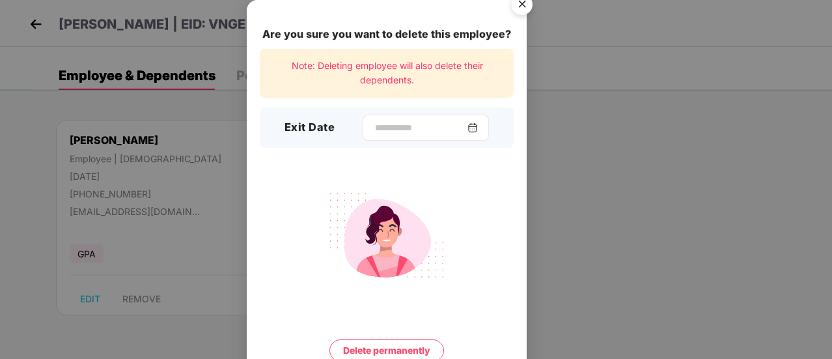
click at [478, 127] on img at bounding box center [472, 127] width 10 height 10
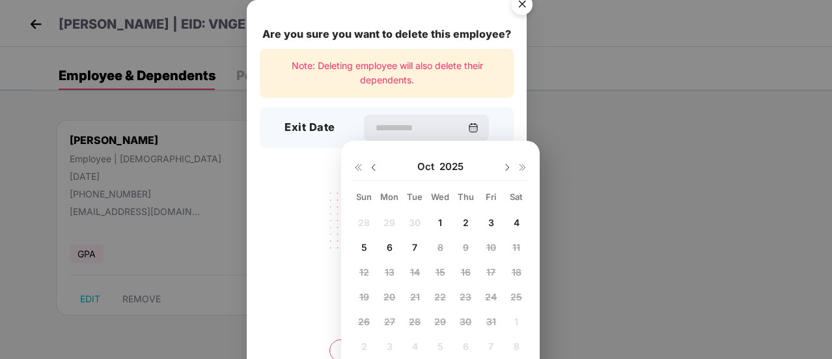
click at [374, 169] on img at bounding box center [373, 167] width 10 height 10
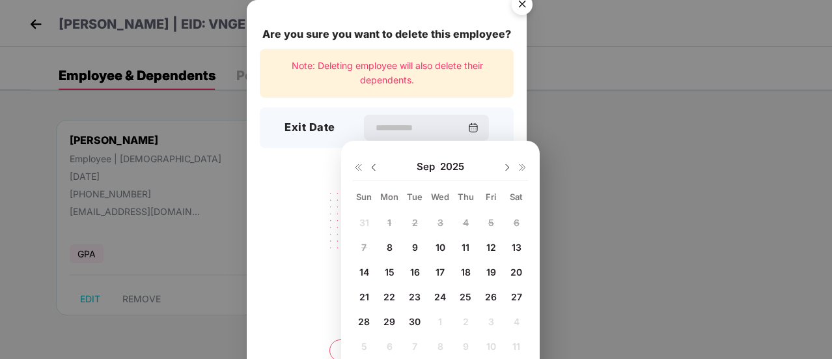
click at [383, 248] on div "8" at bounding box center [389, 247] width 20 height 20
type input "**********"
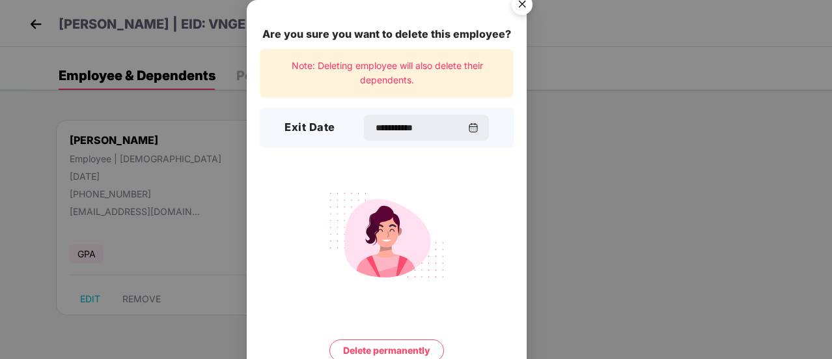
scroll to position [56, 0]
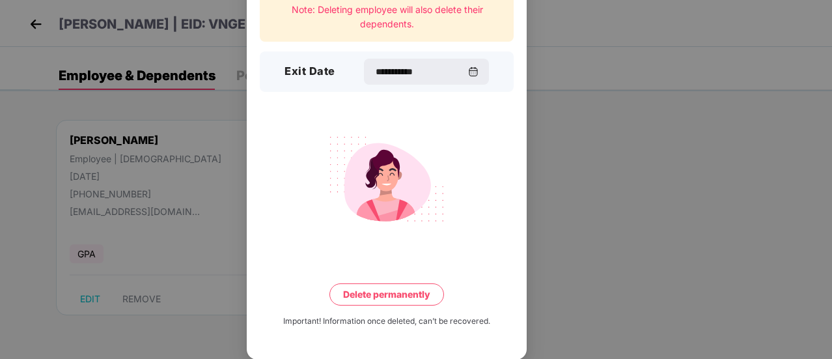
click at [394, 297] on button "Delete permanently" at bounding box center [386, 294] width 115 height 22
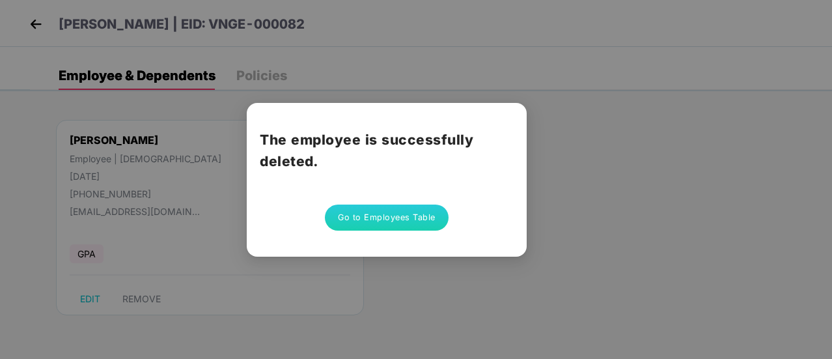
click at [407, 220] on button "Go to Employees Table" at bounding box center [387, 217] width 124 height 26
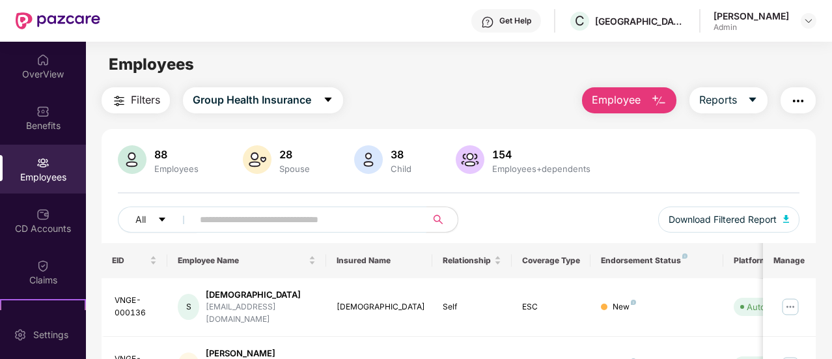
click at [312, 219] on input "text" at bounding box center [304, 220] width 209 height 20
paste input "**********"
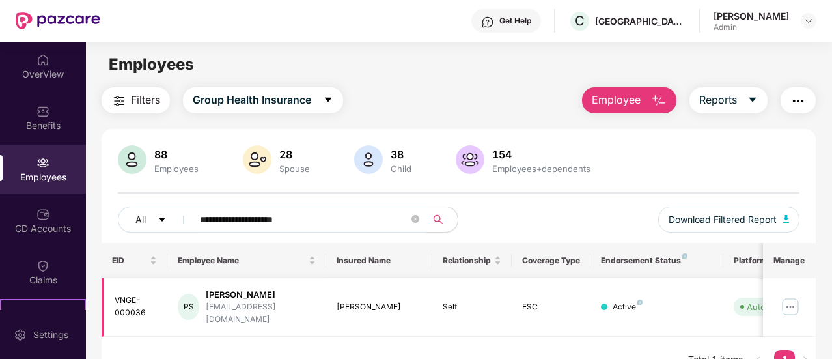
type input "**********"
click at [786, 298] on img at bounding box center [790, 306] width 21 height 21
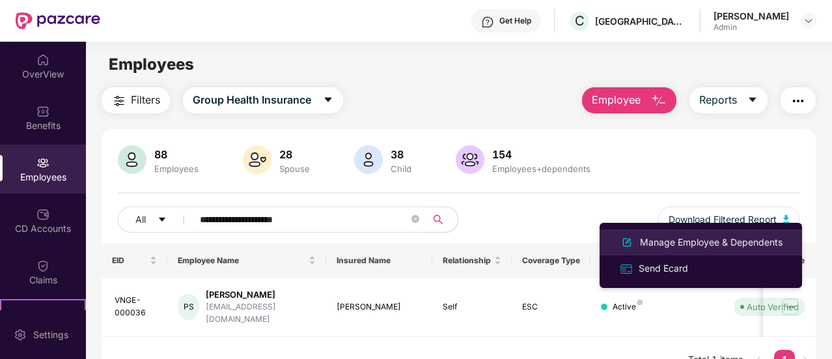
click at [735, 238] on div "Manage Employee & Dependents" at bounding box center [711, 242] width 148 height 14
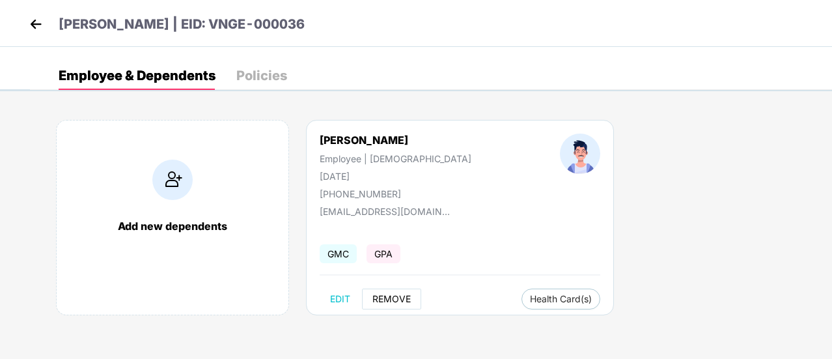
click at [389, 301] on span "REMOVE" at bounding box center [391, 299] width 38 height 10
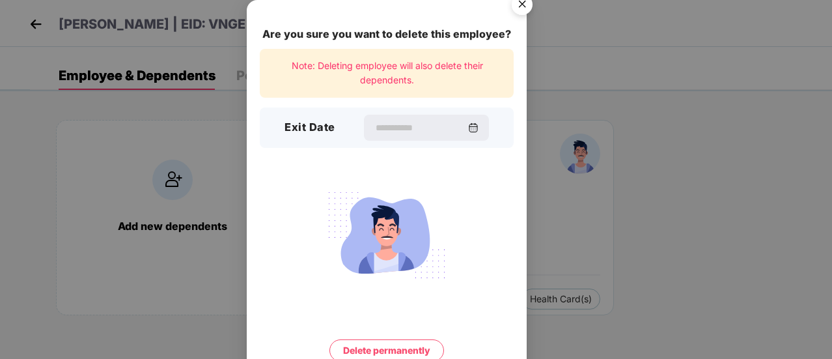
scroll to position [42, 0]
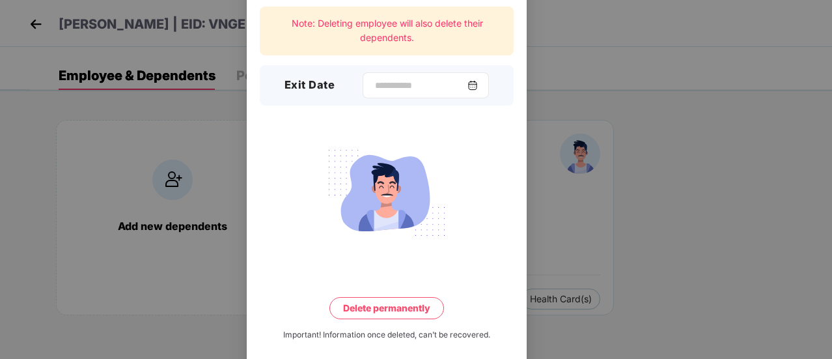
click at [478, 85] on img at bounding box center [472, 85] width 10 height 10
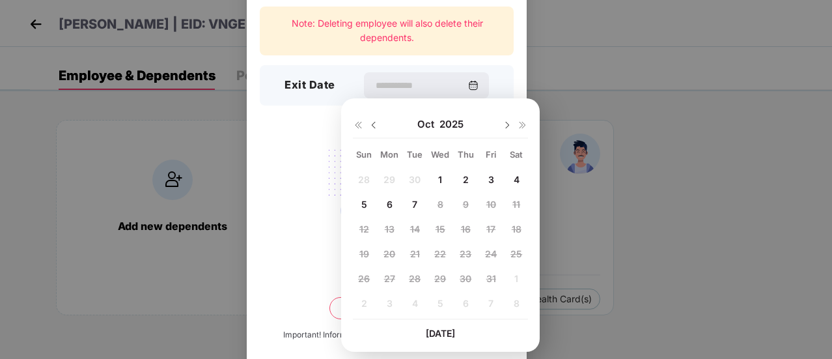
click at [372, 126] on img at bounding box center [373, 125] width 10 height 10
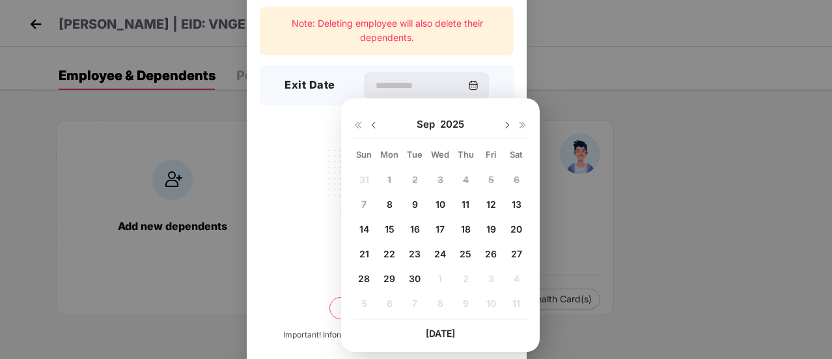
click at [389, 205] on span "8" at bounding box center [390, 203] width 6 height 11
type input "**********"
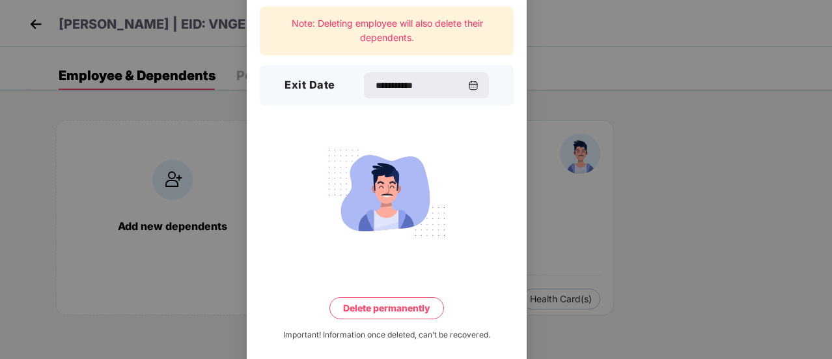
scroll to position [56, 0]
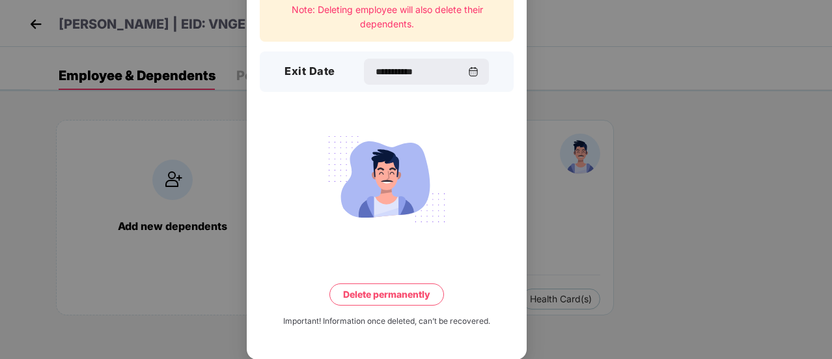
click at [409, 294] on button "Delete permanently" at bounding box center [386, 294] width 115 height 22
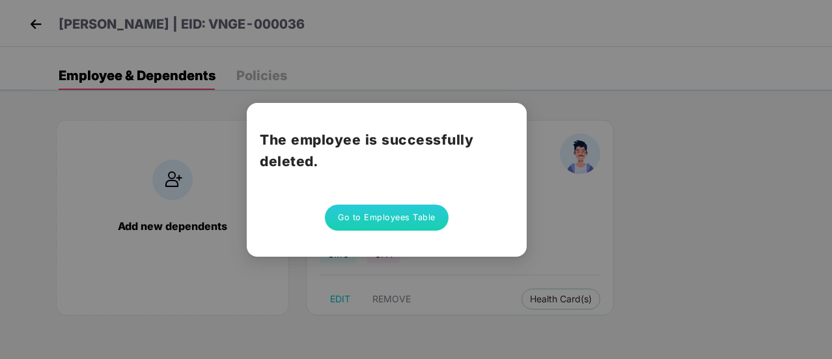
click at [417, 211] on button "Go to Employees Table" at bounding box center [387, 217] width 124 height 26
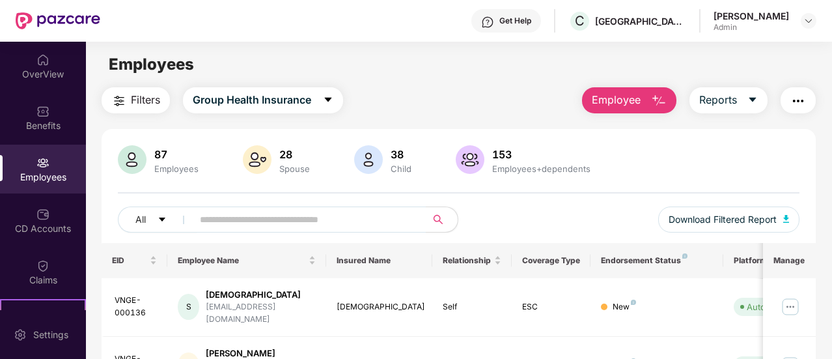
click at [657, 99] on img "button" at bounding box center [659, 101] width 16 height 16
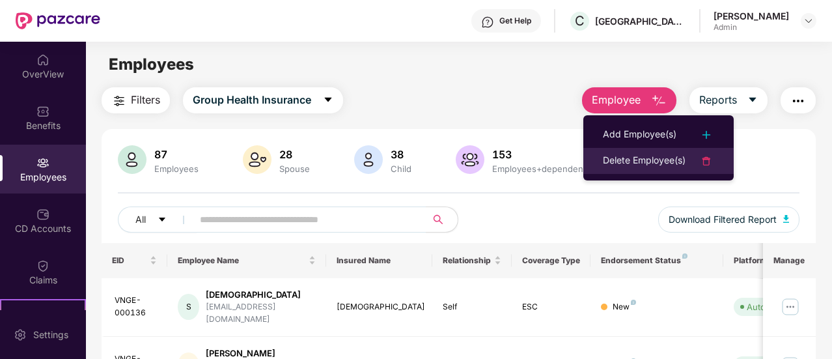
click at [643, 163] on div "Delete Employee(s)" at bounding box center [644, 161] width 83 height 16
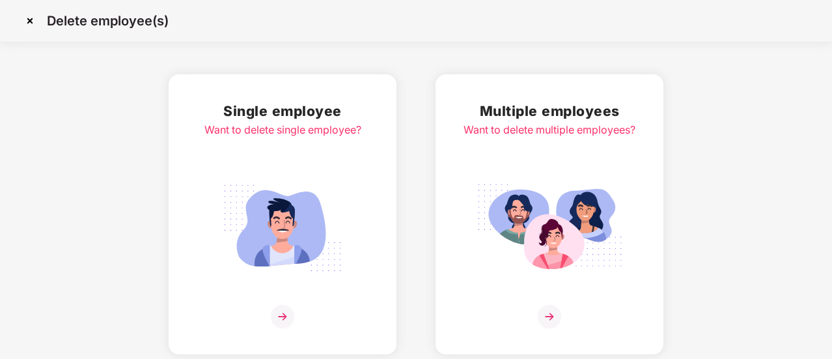
click at [274, 318] on img at bounding box center [282, 316] width 23 height 23
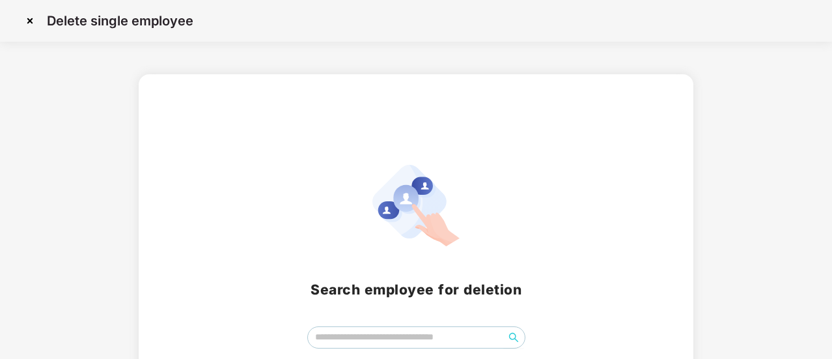
click at [376, 349] on div "Search employee for deletion" at bounding box center [416, 256] width 554 height 364
click at [377, 335] on input "search" at bounding box center [406, 337] width 196 height 20
paste input "**********"
type input "**********"
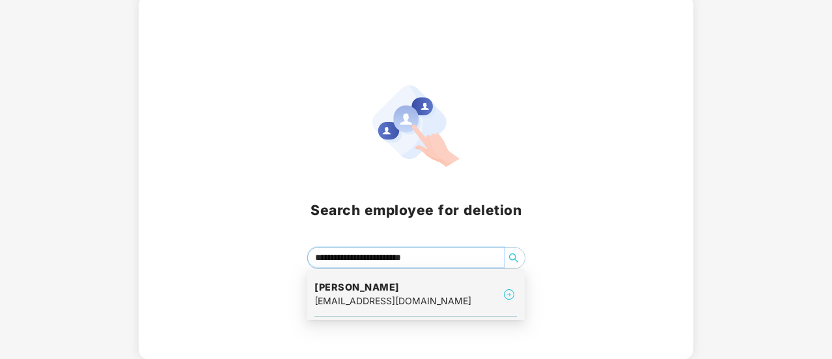
click at [417, 301] on div "[EMAIL_ADDRESS][DOMAIN_NAME]" at bounding box center [392, 301] width 157 height 14
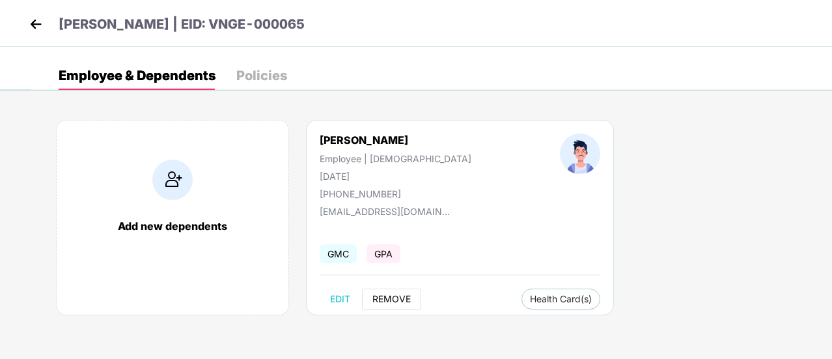
click at [382, 291] on button "REMOVE" at bounding box center [391, 298] width 59 height 21
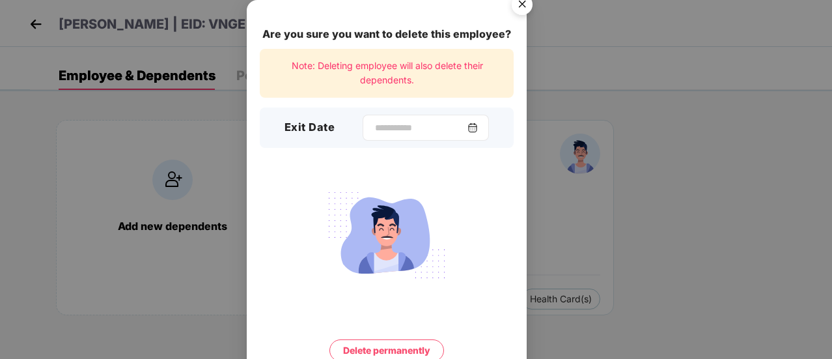
click at [478, 123] on img at bounding box center [472, 127] width 10 height 10
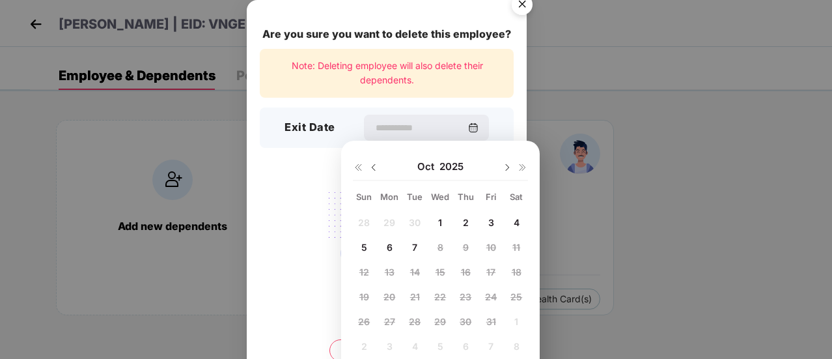
click at [379, 163] on div "[DATE]" at bounding box center [440, 167] width 175 height 26
click at [377, 163] on img at bounding box center [373, 167] width 10 height 10
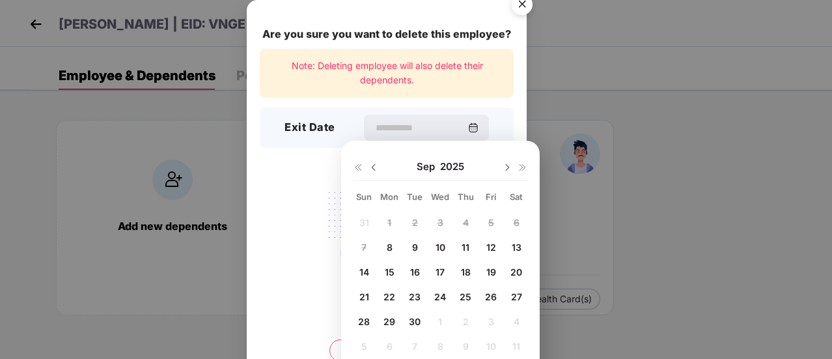
click at [389, 249] on span "8" at bounding box center [390, 246] width 6 height 11
type input "**********"
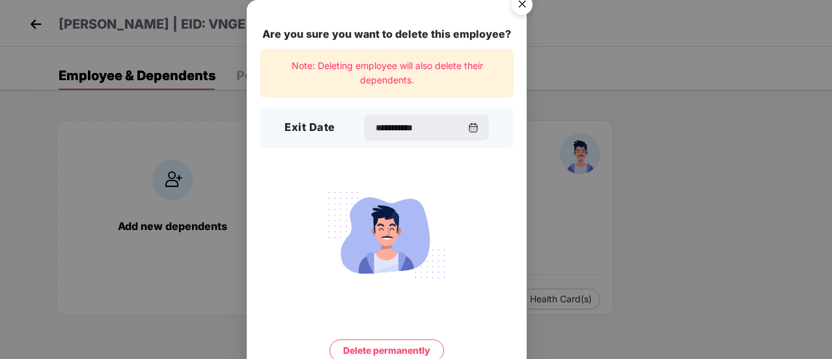
scroll to position [56, 0]
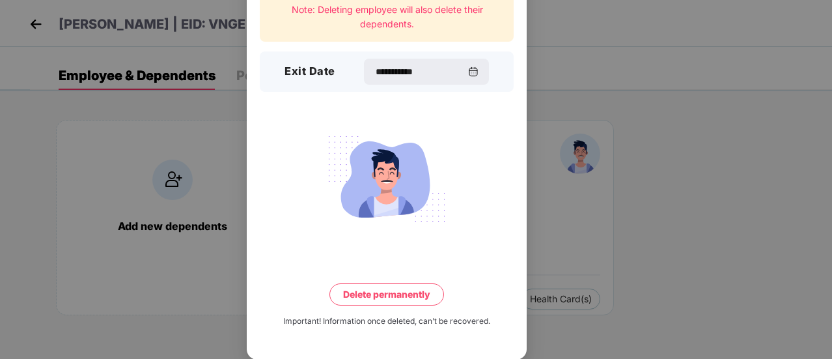
click at [405, 296] on button "Delete permanently" at bounding box center [386, 294] width 115 height 22
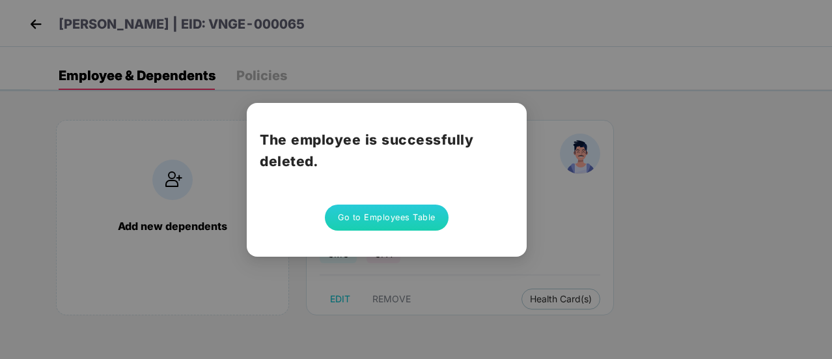
click at [385, 213] on button "Go to Employees Table" at bounding box center [387, 217] width 124 height 26
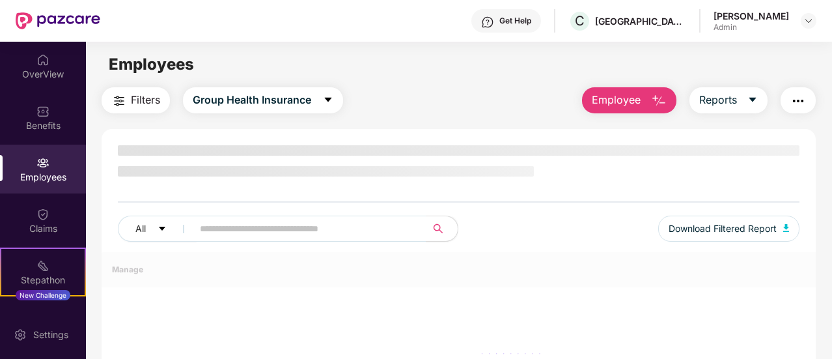
click at [646, 105] on button "Employee" at bounding box center [629, 100] width 94 height 26
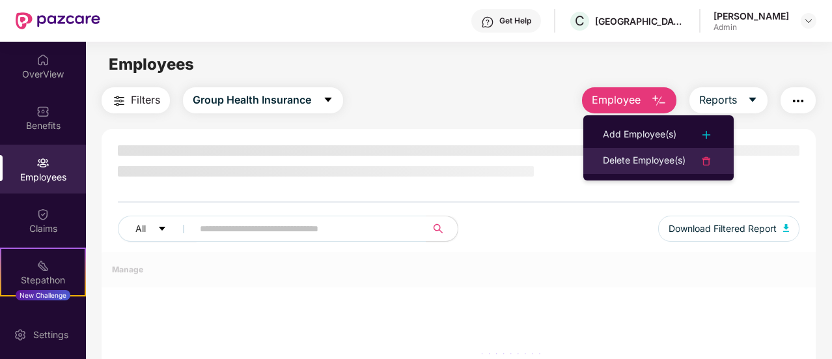
click at [620, 157] on div "Delete Employee(s)" at bounding box center [644, 161] width 83 height 16
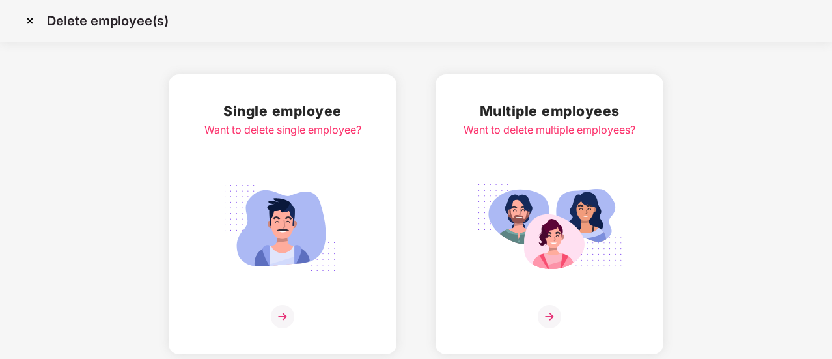
click at [286, 317] on img at bounding box center [282, 316] width 23 height 23
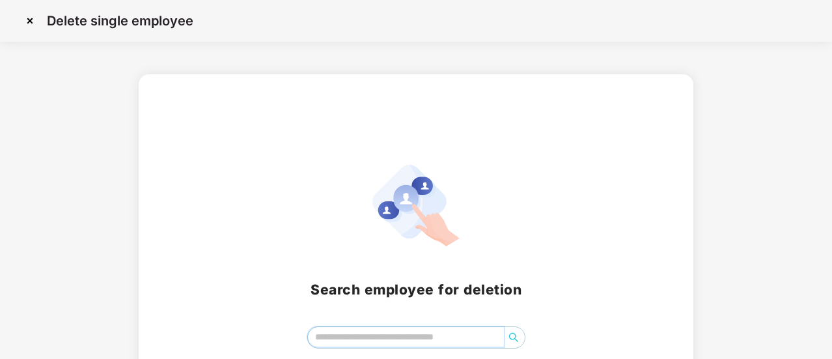
click at [380, 340] on input "search" at bounding box center [406, 337] width 196 height 20
paste input "**********"
type input "**********"
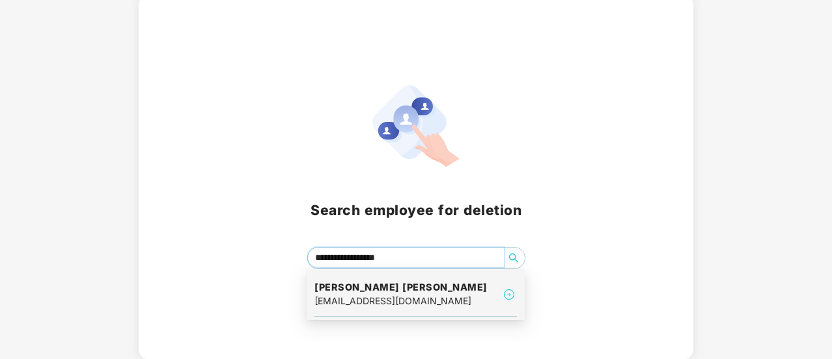
click at [417, 294] on div "[PERSON_NAME] [PERSON_NAME] [EMAIL_ADDRESS][DOMAIN_NAME]" at bounding box center [415, 295] width 202 height 44
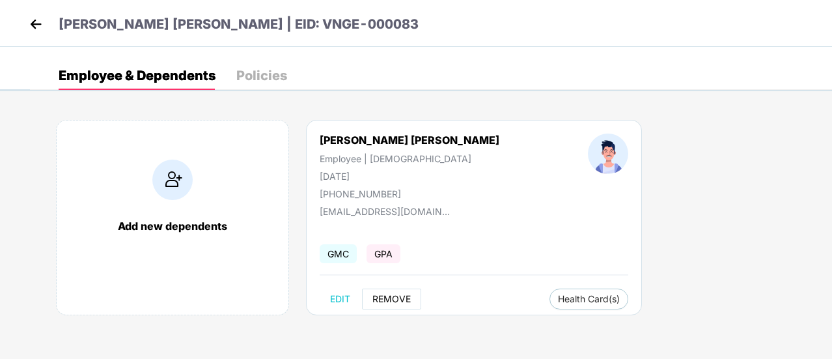
click at [389, 307] on button "REMOVE" at bounding box center [391, 298] width 59 height 21
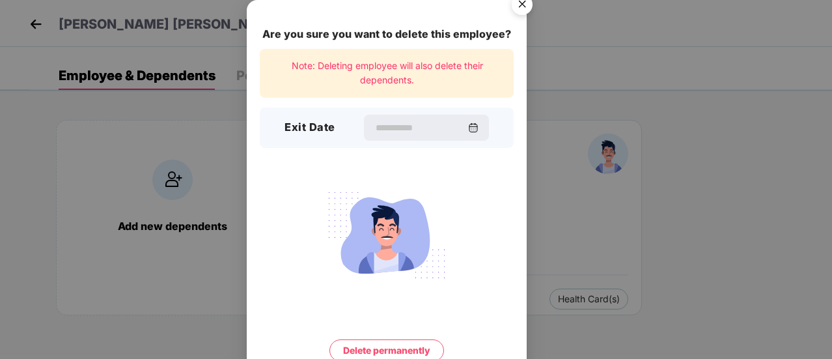
scroll to position [56, 0]
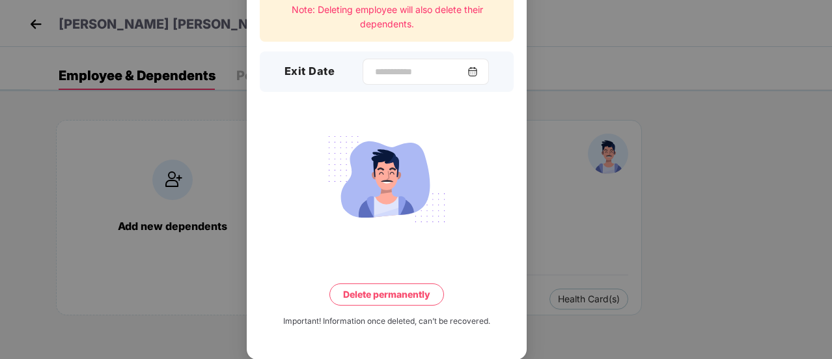
click at [476, 71] on img at bounding box center [472, 71] width 10 height 10
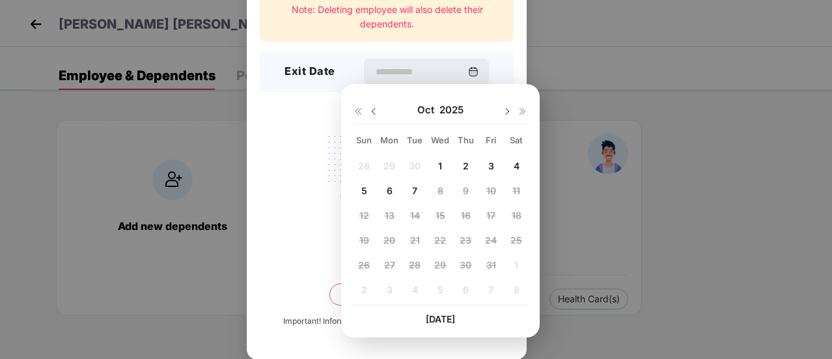
click at [376, 111] on img at bounding box center [373, 111] width 10 height 10
click at [385, 191] on div "8" at bounding box center [389, 190] width 20 height 20
type input "**********"
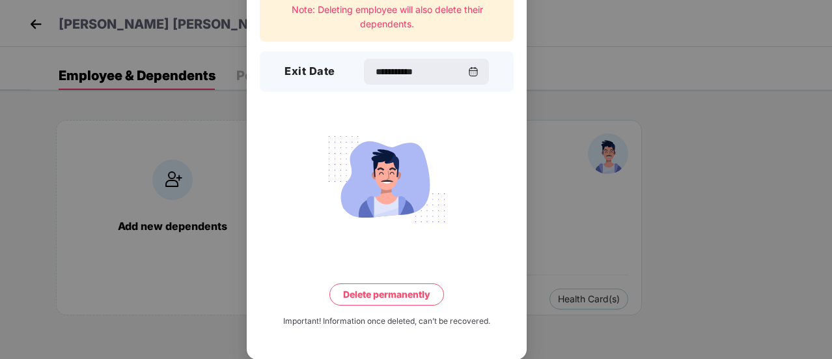
click at [410, 294] on button "Delete permanently" at bounding box center [386, 294] width 115 height 22
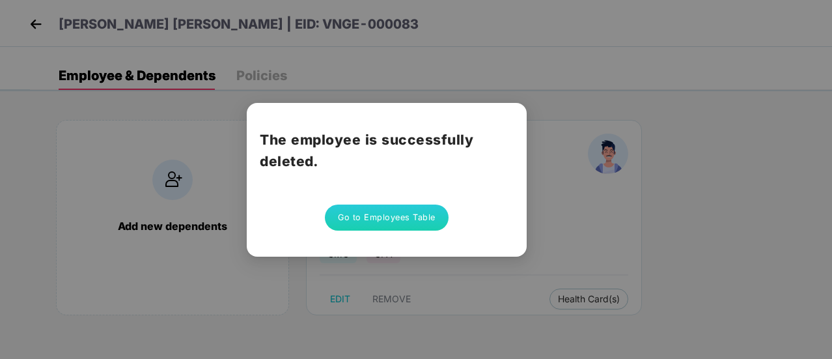
scroll to position [0, 0]
click at [409, 219] on button "Go to Employees Table" at bounding box center [387, 217] width 124 height 26
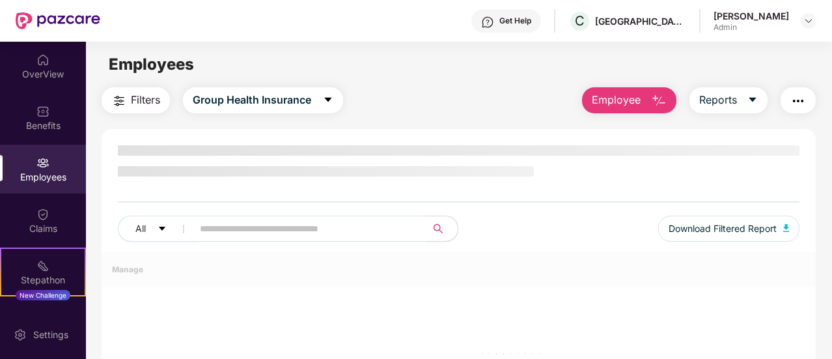
click at [629, 99] on span "Employee" at bounding box center [616, 100] width 49 height 16
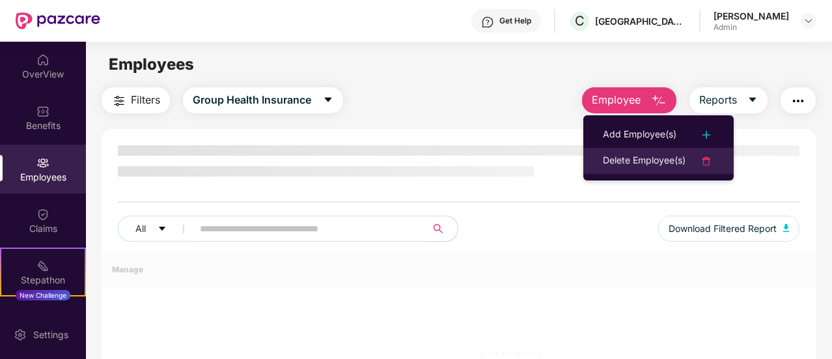
click at [643, 161] on div "Delete Employee(s)" at bounding box center [644, 161] width 83 height 16
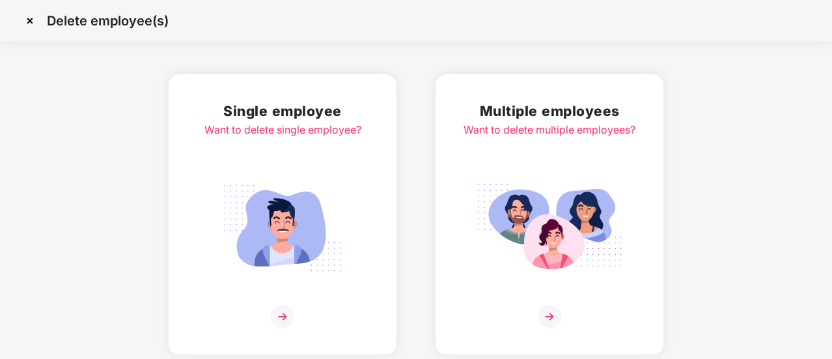
click at [294, 320] on img at bounding box center [282, 316] width 23 height 23
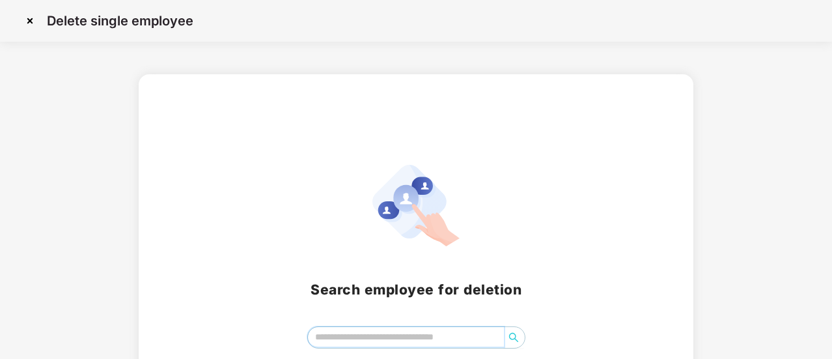
click at [409, 336] on input "search" at bounding box center [406, 337] width 196 height 20
paste input "**********"
type input "**********"
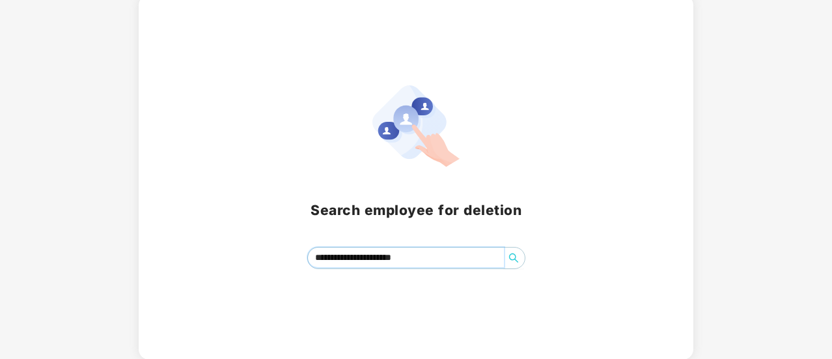
scroll to position [78, 0]
click at [451, 255] on input "**********" at bounding box center [406, 259] width 196 height 20
click at [451, 255] on input "search" at bounding box center [406, 259] width 196 height 20
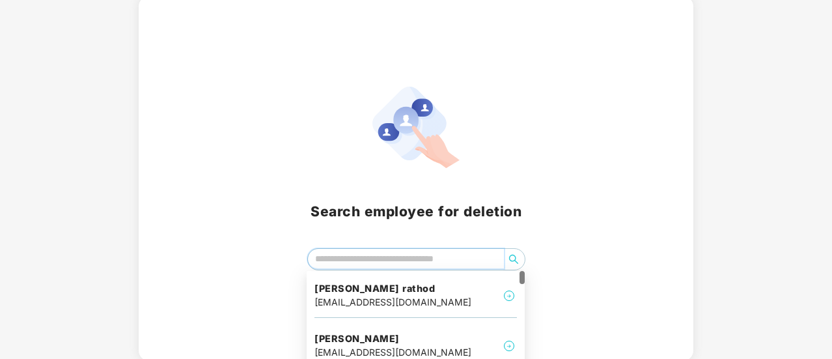
paste input "**********"
type input "**********"
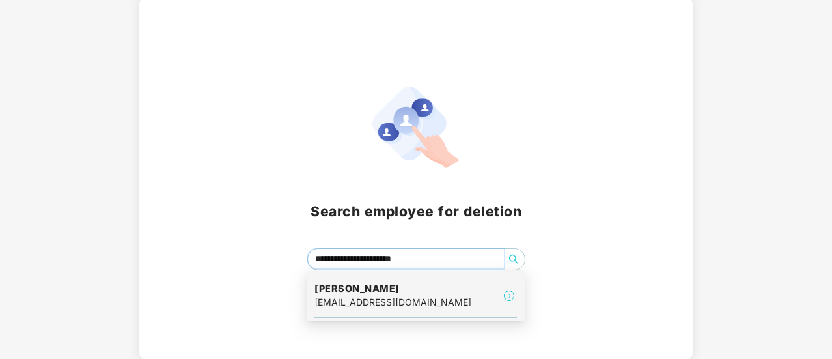
click at [419, 298] on div "[EMAIL_ADDRESS][DOMAIN_NAME]" at bounding box center [392, 302] width 157 height 14
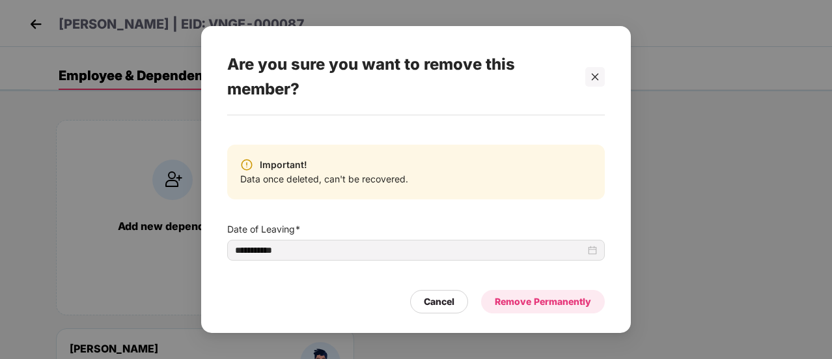
click at [522, 301] on div "Remove Permanently" at bounding box center [543, 301] width 96 height 14
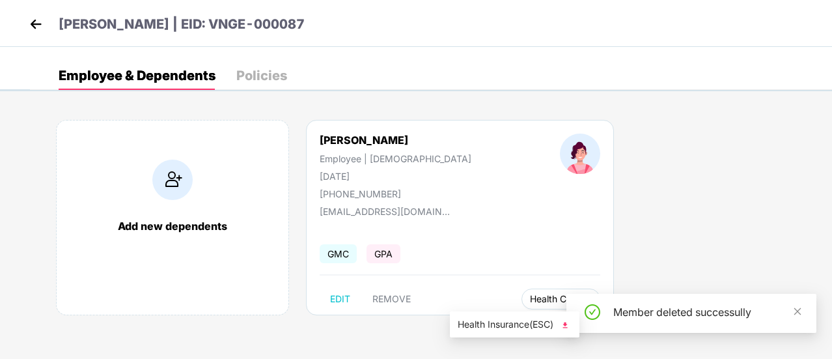
click at [530, 295] on span "Health Card(s)" at bounding box center [561, 298] width 62 height 7
click at [403, 296] on span "REMOVE" at bounding box center [391, 299] width 38 height 10
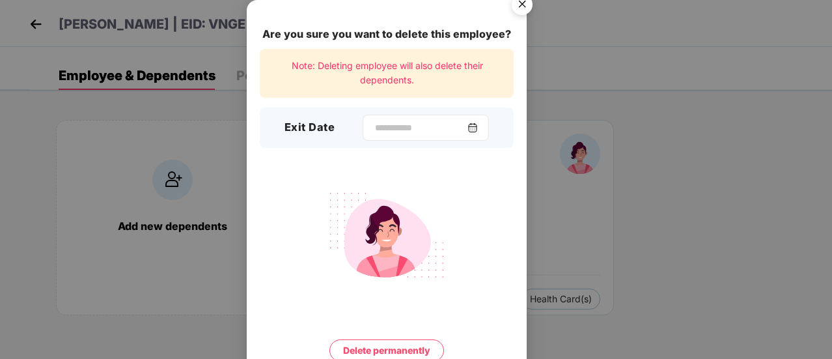
click at [474, 124] on img at bounding box center [472, 127] width 10 height 10
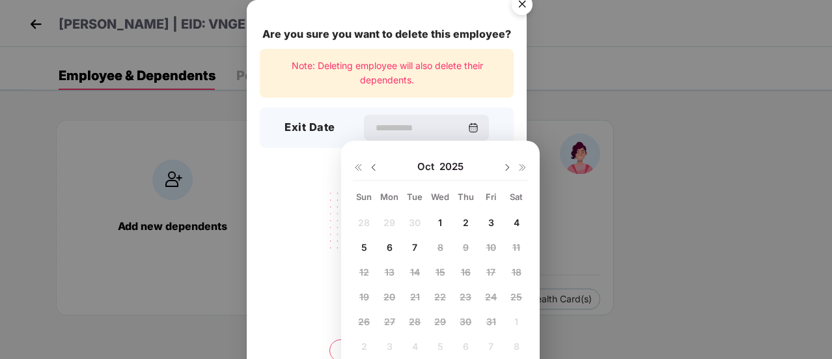
click at [372, 168] on img at bounding box center [373, 167] width 10 height 10
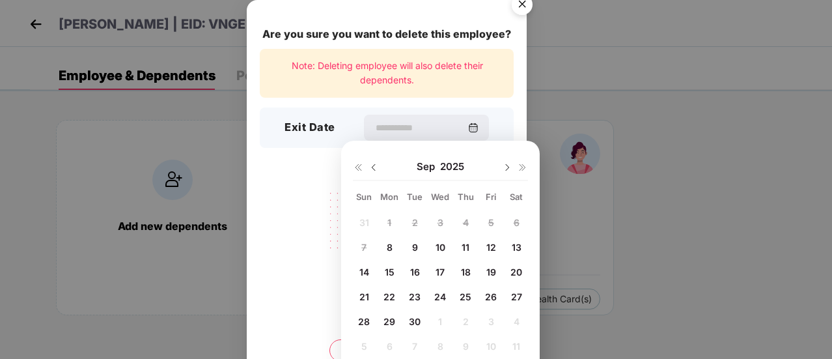
click at [385, 249] on div "8" at bounding box center [389, 247] width 20 height 20
type input "**********"
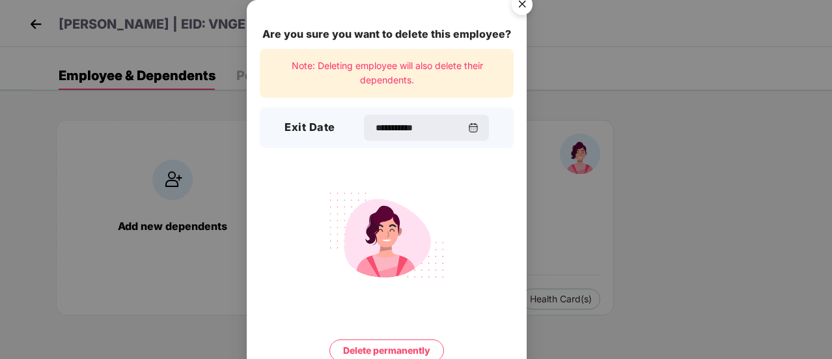
scroll to position [56, 0]
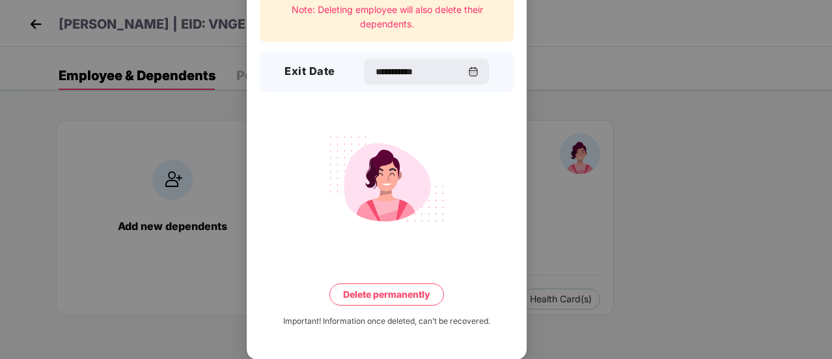
click at [411, 286] on button "Delete permanently" at bounding box center [386, 294] width 115 height 22
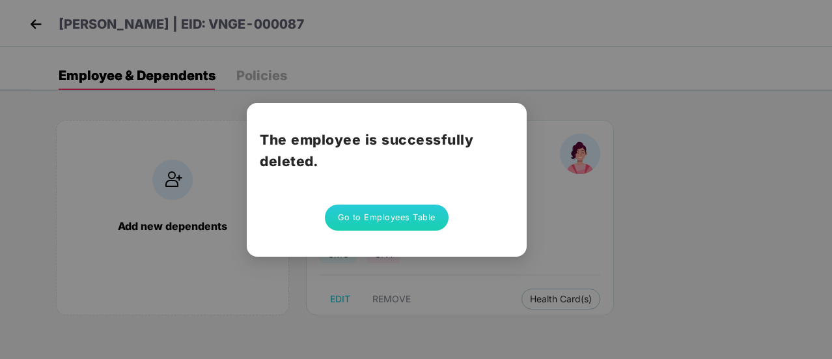
scroll to position [0, 0]
click at [387, 226] on button "Go to Employees Table" at bounding box center [387, 217] width 124 height 26
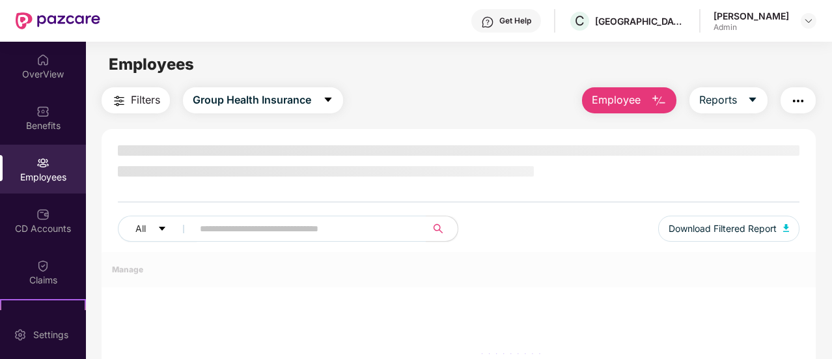
scroll to position [13, 0]
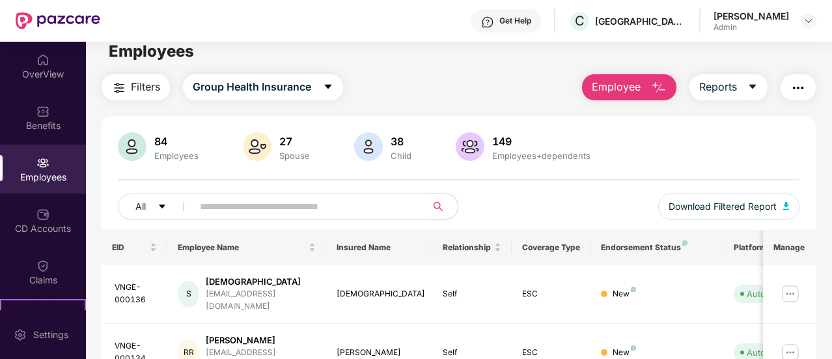
click at [317, 202] on input "text" at bounding box center [304, 207] width 209 height 20
paste input "**********"
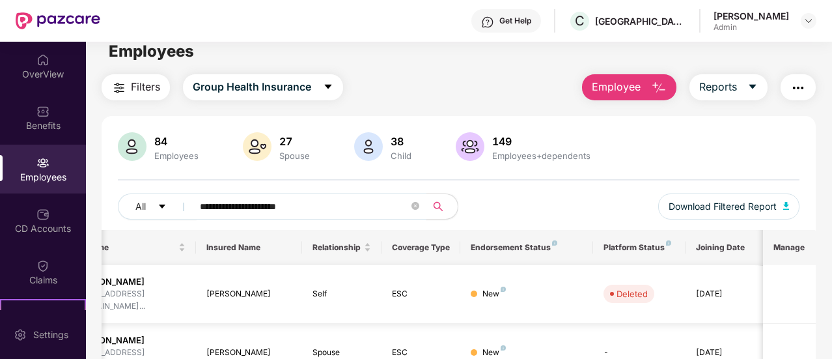
scroll to position [0, 0]
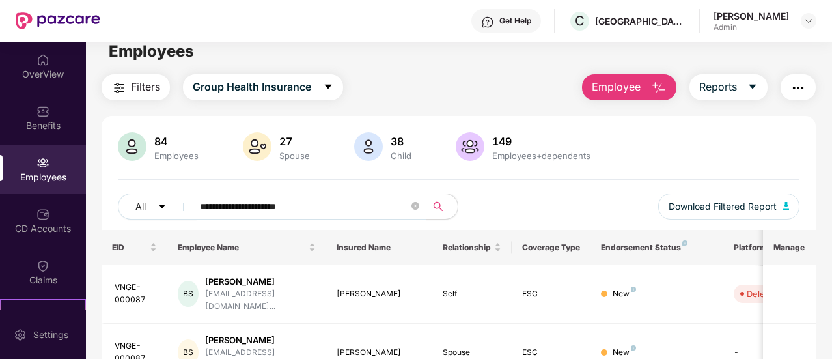
click at [315, 201] on input "**********" at bounding box center [304, 207] width 209 height 20
paste input "text"
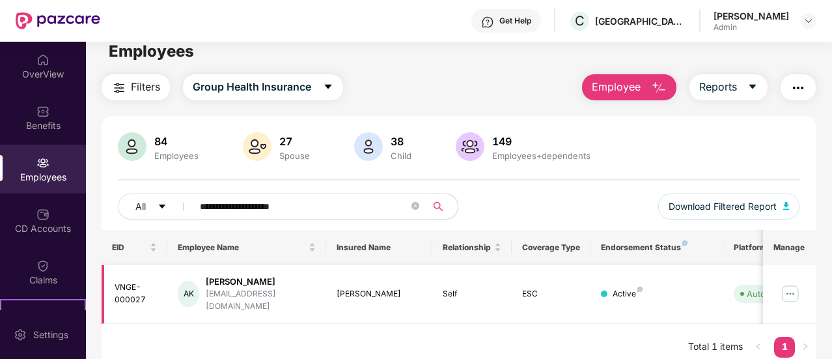
type input "**********"
click at [793, 283] on img at bounding box center [790, 293] width 21 height 21
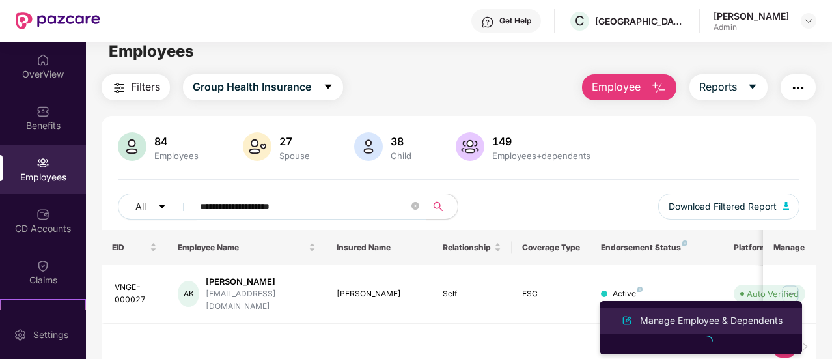
click at [692, 327] on div "Manage Employee & Dependents" at bounding box center [700, 320] width 169 height 16
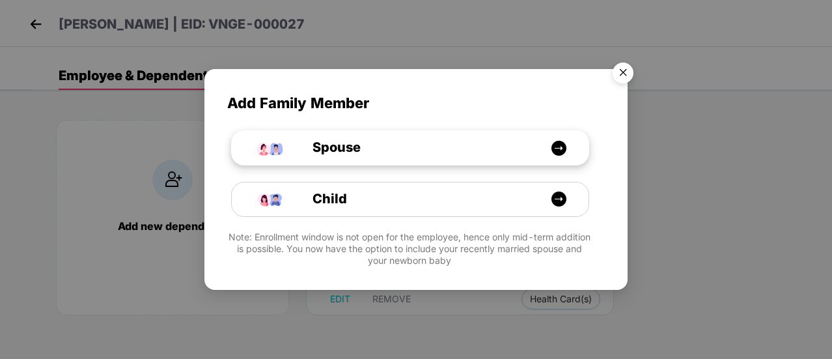
click at [560, 157] on div "Spouse" at bounding box center [410, 148] width 357 height 34
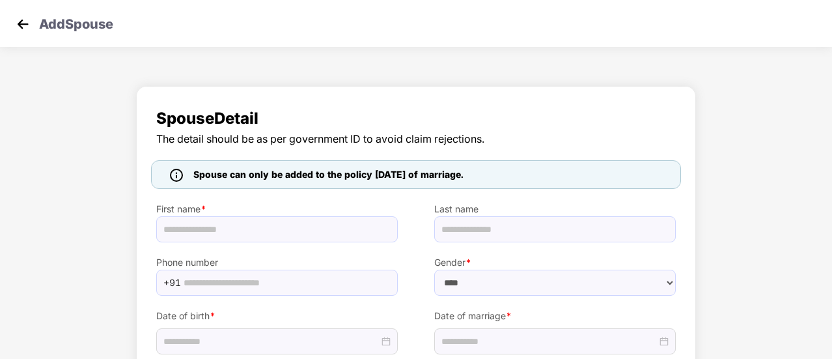
select select "******"
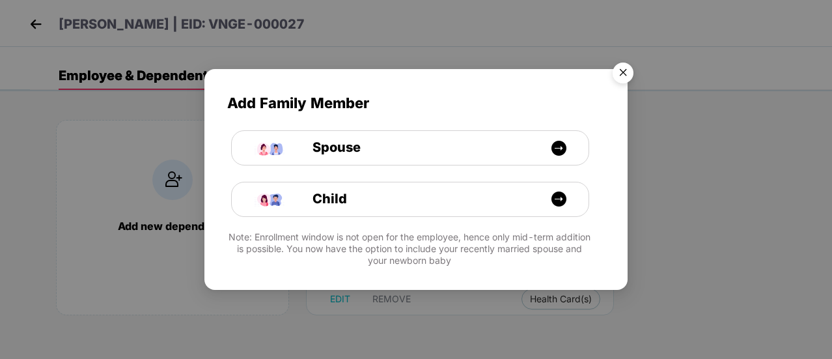
click at [621, 72] on img "Close" at bounding box center [623, 75] width 36 height 36
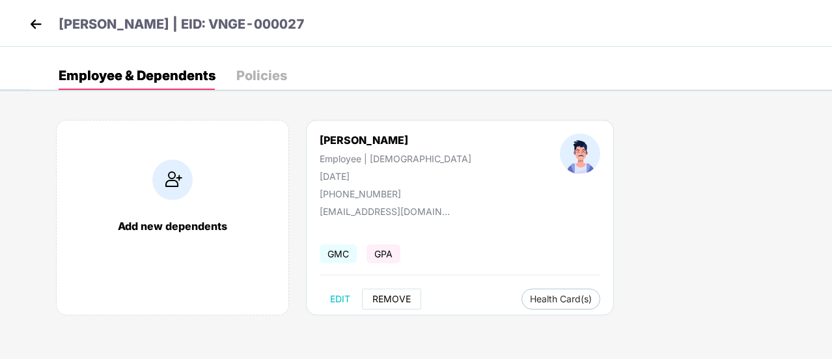
click at [400, 297] on span "REMOVE" at bounding box center [391, 299] width 38 height 10
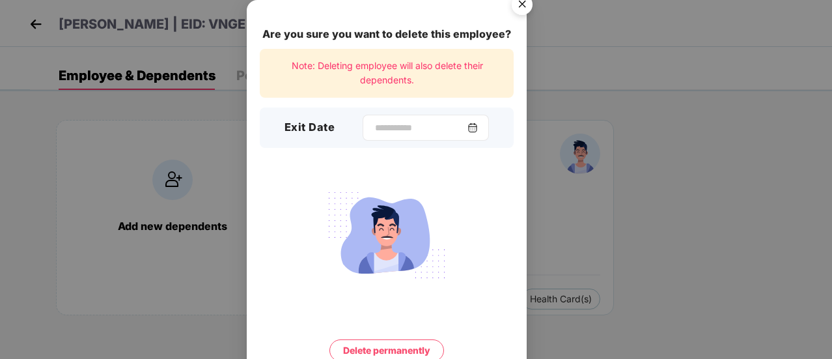
click at [478, 127] on img at bounding box center [472, 127] width 10 height 10
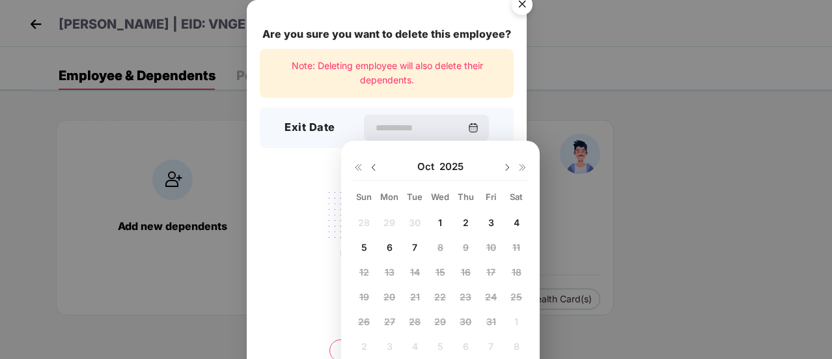
click at [371, 166] on img at bounding box center [373, 167] width 10 height 10
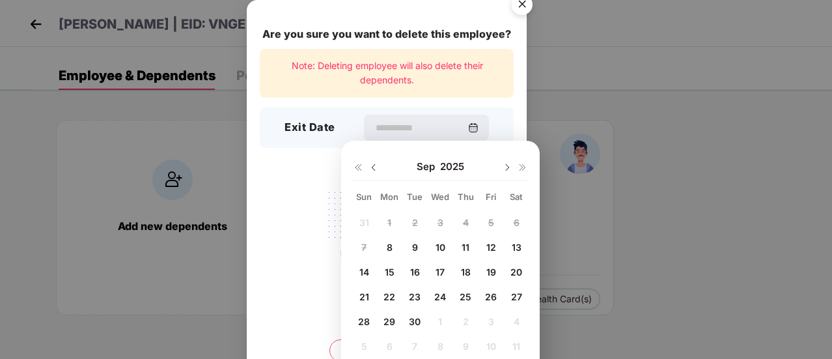
click at [470, 275] on div "18" at bounding box center [466, 272] width 20 height 20
type input "**********"
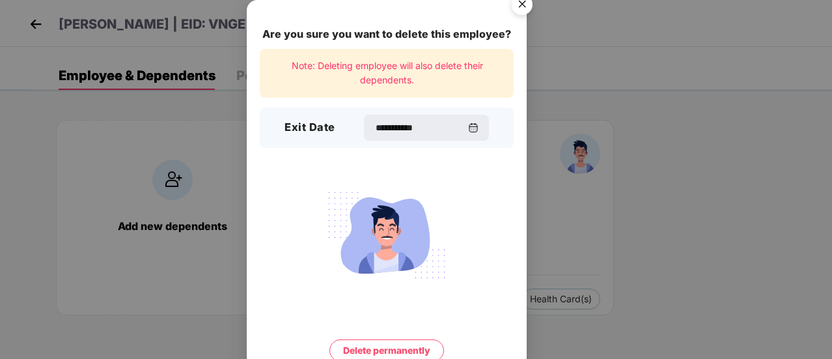
scroll to position [56, 0]
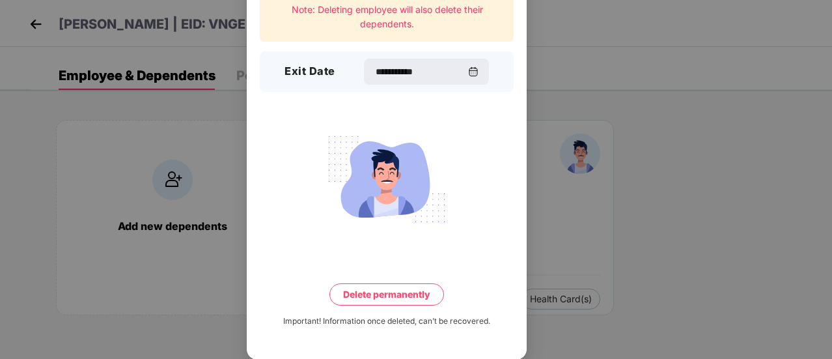
click at [401, 291] on button "Delete permanently" at bounding box center [386, 294] width 115 height 22
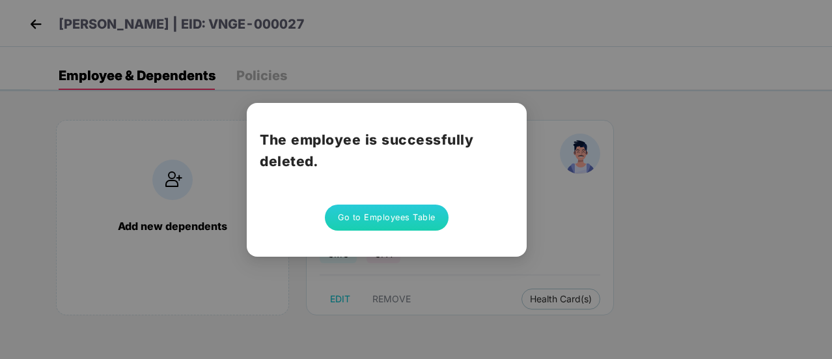
scroll to position [0, 0]
click at [387, 215] on button "Go to Employees Table" at bounding box center [387, 217] width 124 height 26
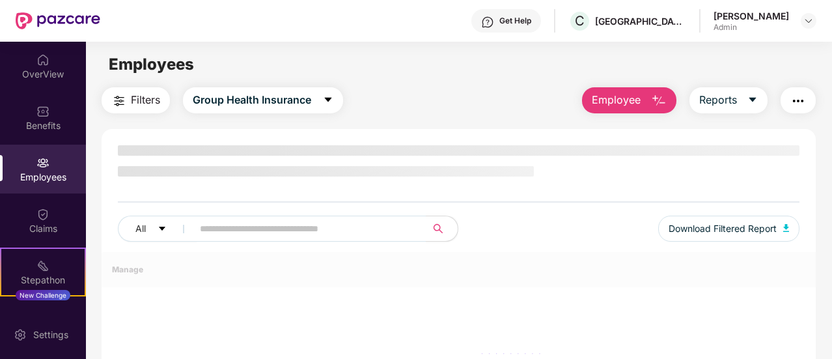
click at [313, 221] on input "text" at bounding box center [304, 229] width 209 height 20
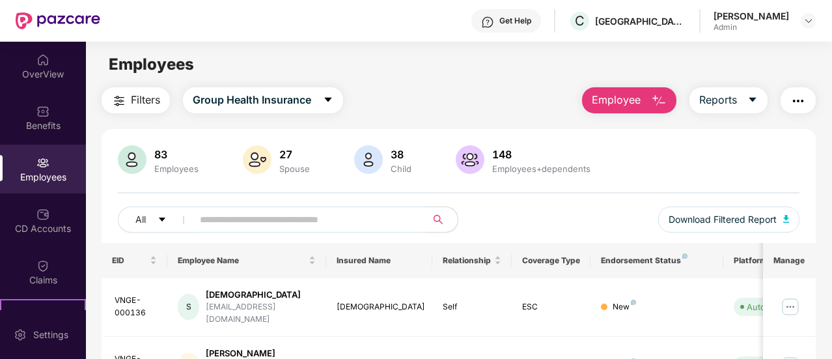
click at [657, 102] on img "button" at bounding box center [659, 101] width 16 height 16
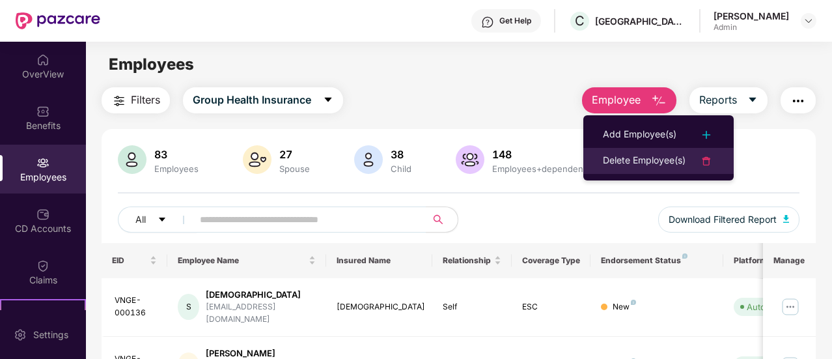
click at [629, 155] on div "Delete Employee(s)" at bounding box center [644, 161] width 83 height 16
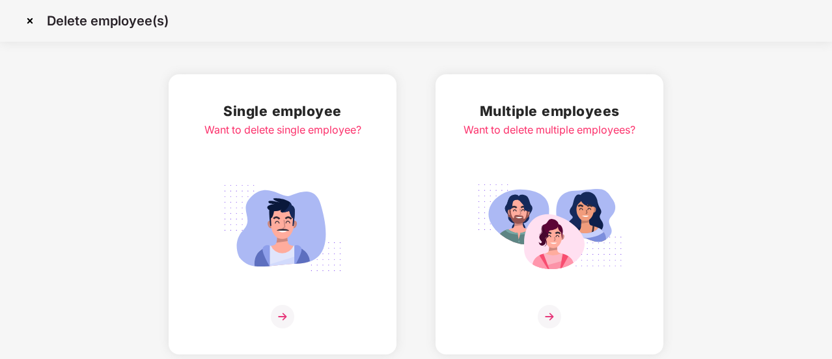
click at [545, 303] on div "Multiple employees Want to delete multiple employees?" at bounding box center [549, 214] width 172 height 228
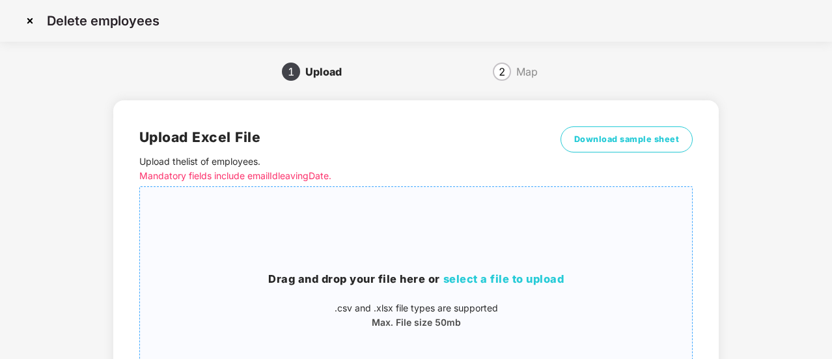
click at [474, 275] on span "select a file to upload" at bounding box center [503, 278] width 121 height 13
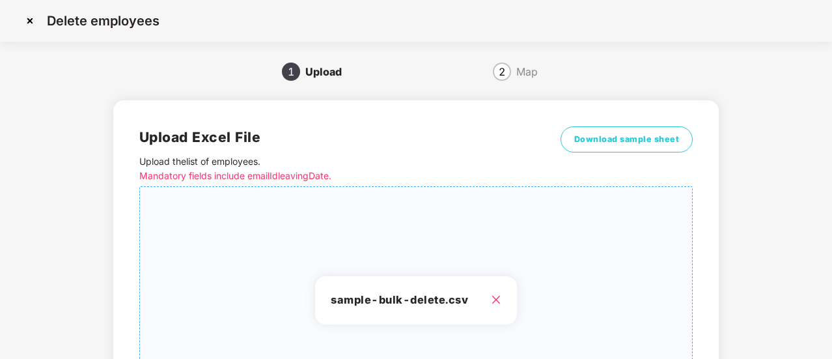
scroll to position [163, 0]
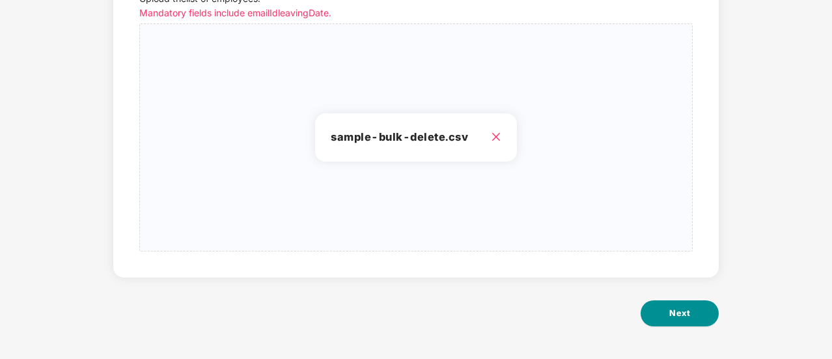
click at [686, 313] on span "Next" at bounding box center [679, 313] width 21 height 13
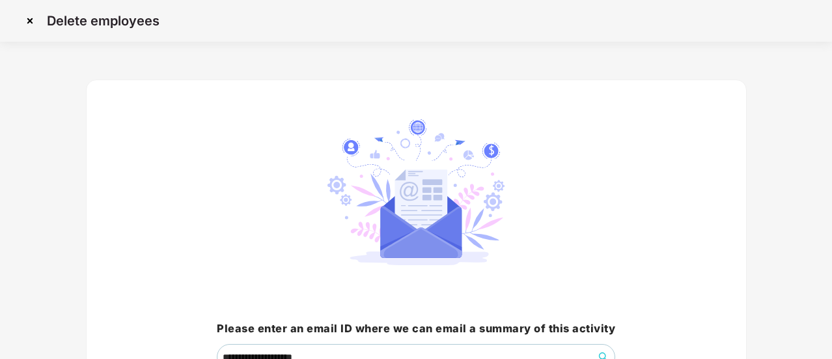
scroll to position [121, 0]
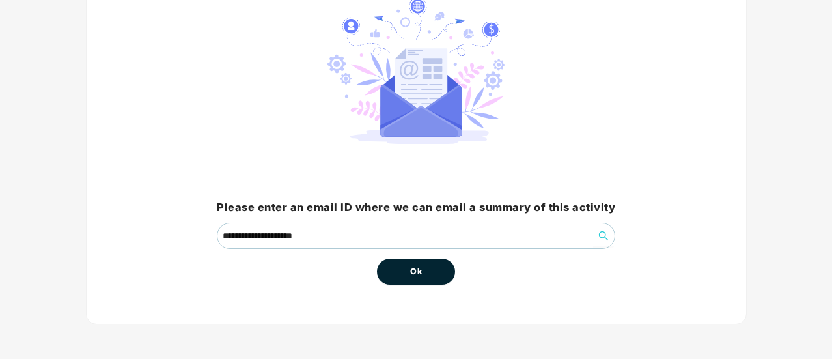
click at [446, 273] on button "Ok" at bounding box center [416, 271] width 78 height 26
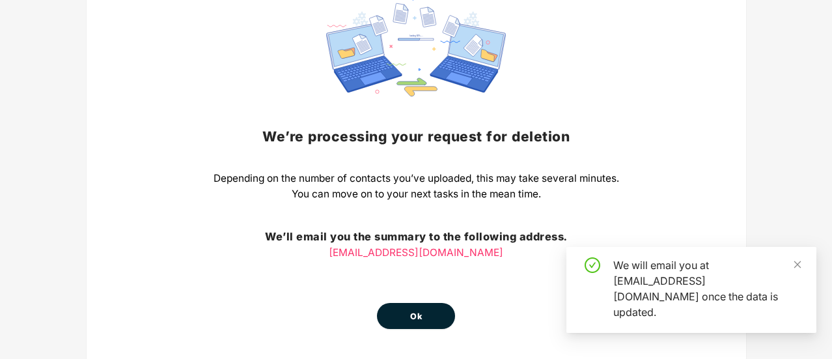
click at [417, 310] on span "Ok" at bounding box center [416, 316] width 12 height 13
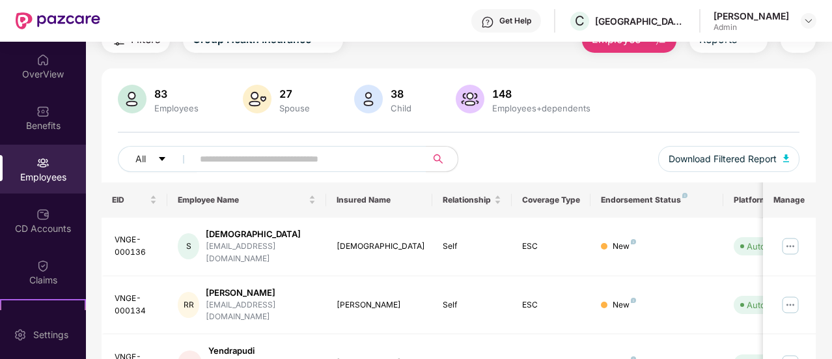
scroll to position [61, 0]
click at [285, 152] on input "text" at bounding box center [304, 158] width 209 height 20
paste input "**********"
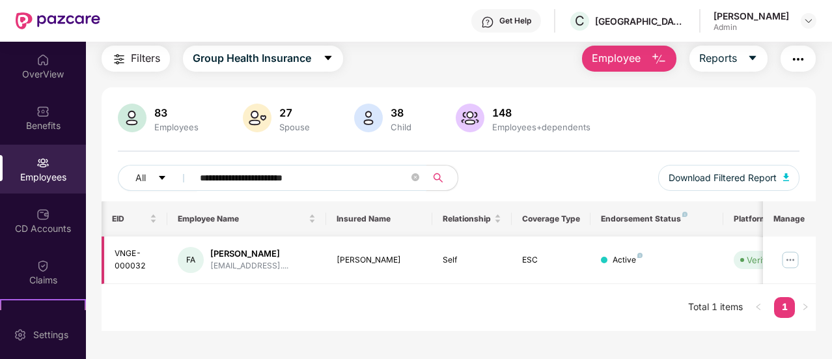
scroll to position [0, 130]
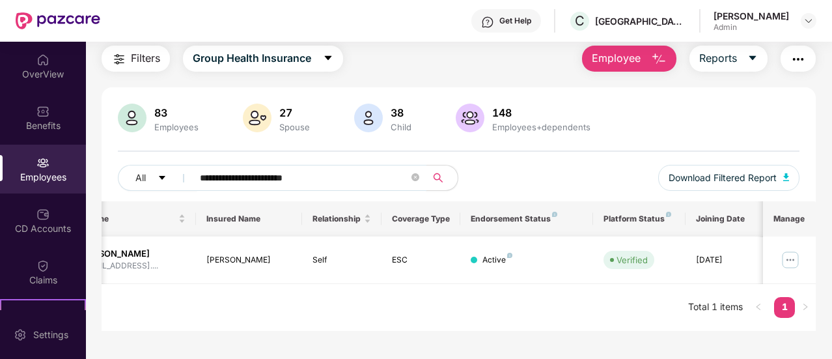
type input "**********"
click at [795, 262] on img at bounding box center [790, 259] width 21 height 21
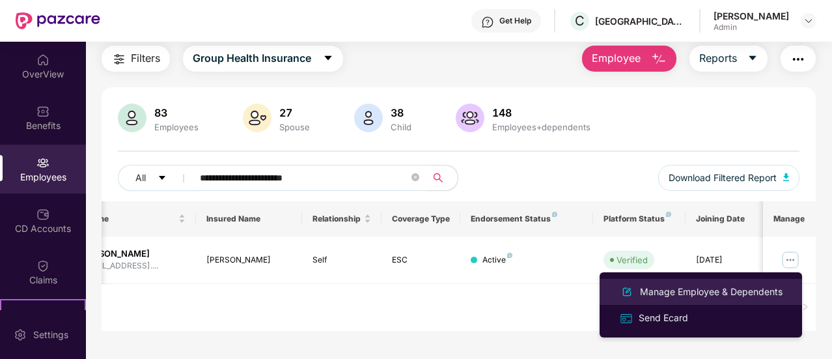
click at [709, 294] on div "Manage Employee & Dependents" at bounding box center [711, 291] width 148 height 14
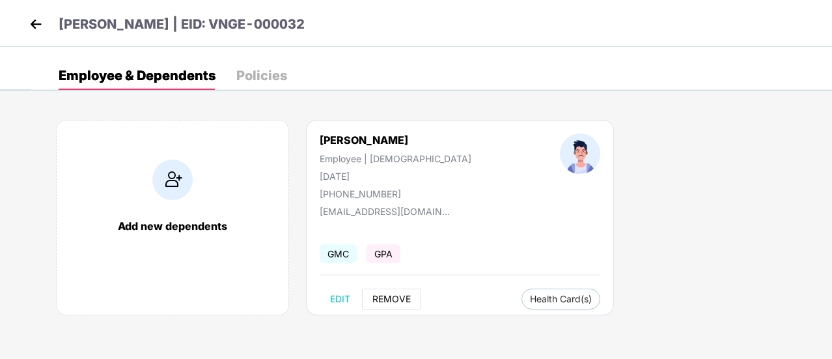
click at [389, 295] on span "REMOVE" at bounding box center [391, 299] width 38 height 10
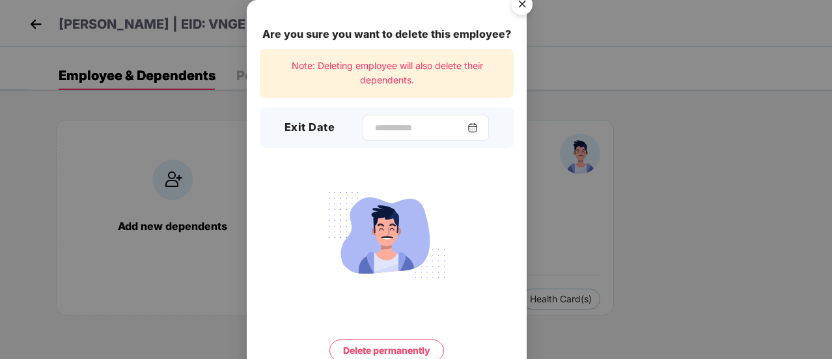
click at [478, 128] on img at bounding box center [472, 127] width 10 height 10
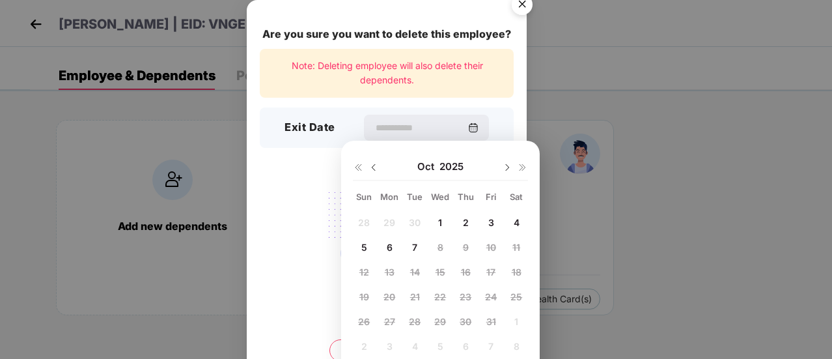
click at [372, 165] on img at bounding box center [373, 167] width 10 height 10
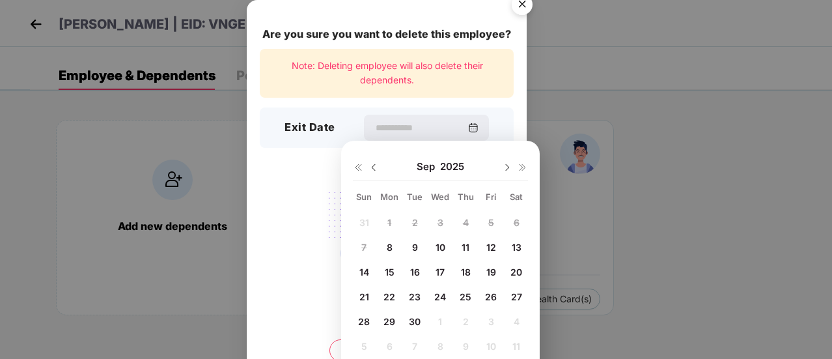
click at [520, 264] on div "20" at bounding box center [516, 272] width 20 height 20
type input "**********"
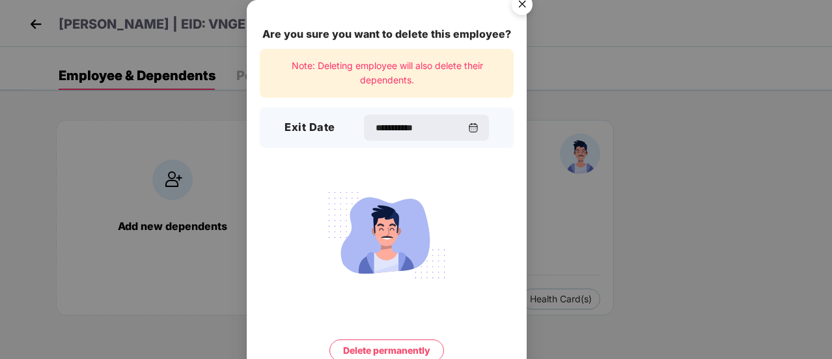
scroll to position [56, 0]
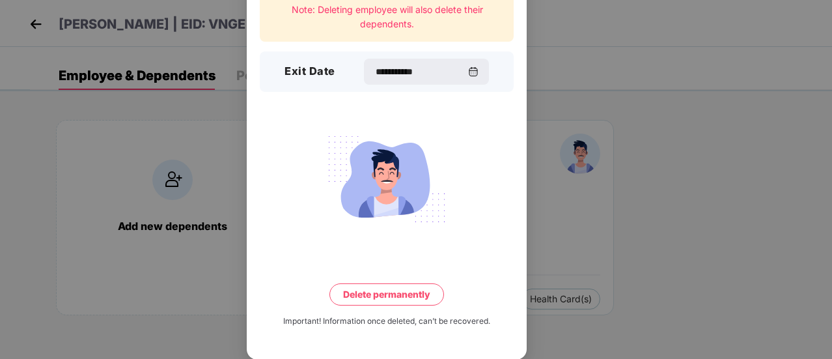
click at [411, 297] on button "Delete permanently" at bounding box center [386, 294] width 115 height 22
click at [411, 297] on button "Delete permanently" at bounding box center [387, 294] width 136 height 22
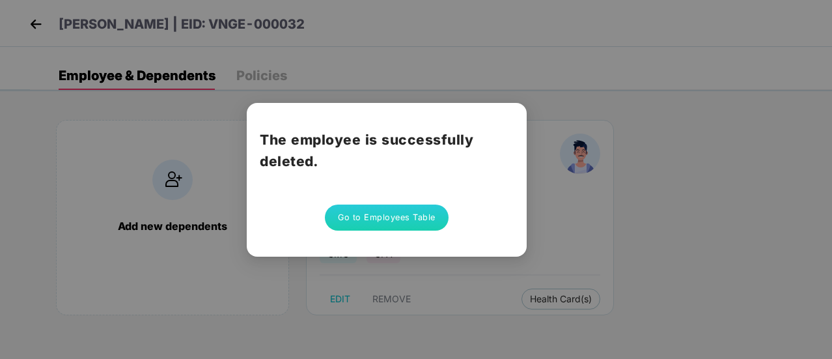
click at [406, 210] on button "Go to Employees Table" at bounding box center [387, 217] width 124 height 26
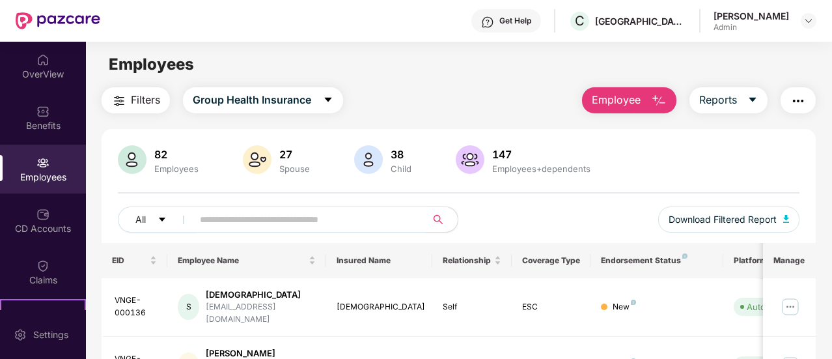
click at [284, 219] on input "text" at bounding box center [304, 220] width 209 height 20
paste input "**********"
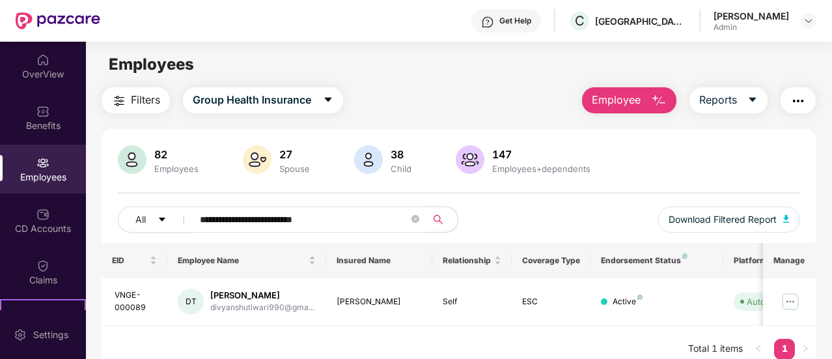
scroll to position [30, 0]
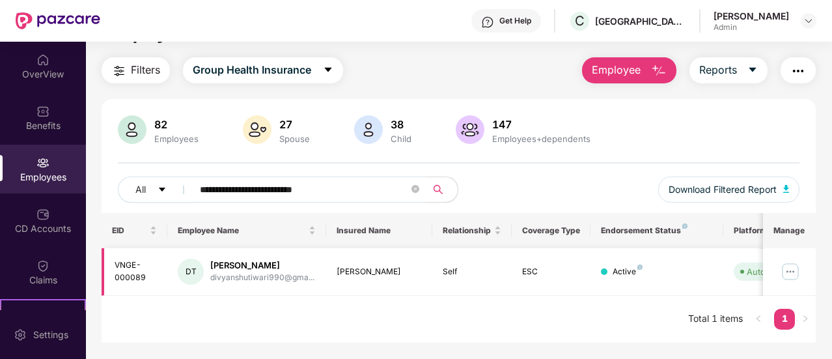
type input "**********"
click at [794, 272] on img at bounding box center [790, 271] width 21 height 21
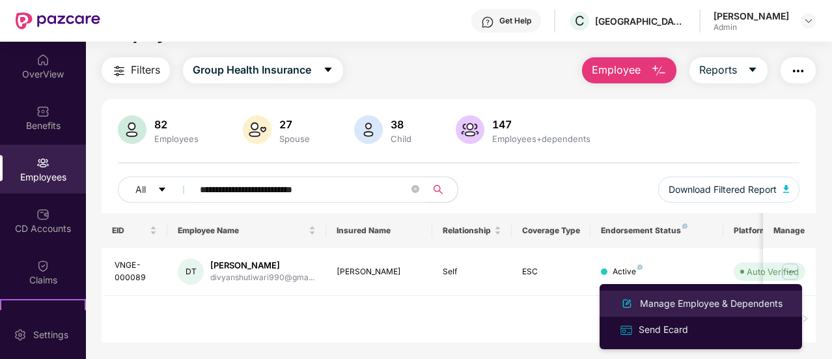
click at [695, 308] on div "Manage Employee & Dependents" at bounding box center [711, 303] width 148 height 14
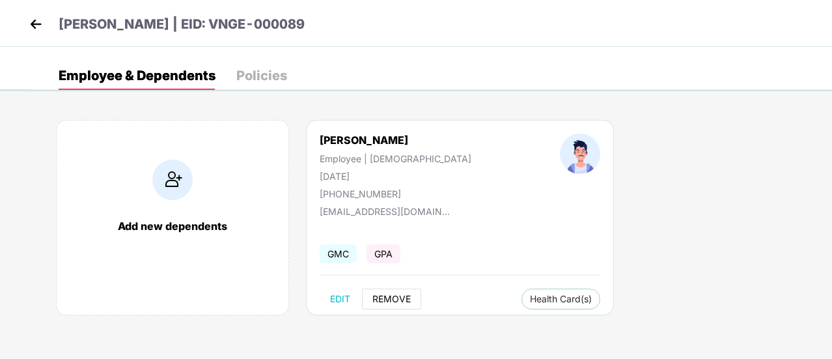
click at [389, 301] on span "REMOVE" at bounding box center [391, 299] width 38 height 10
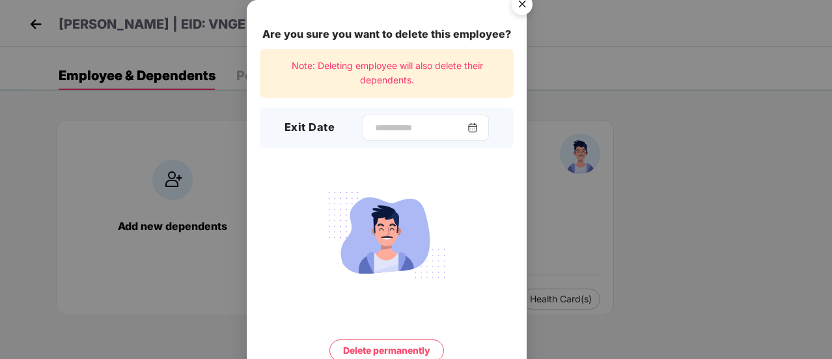
click at [474, 124] on img at bounding box center [472, 127] width 10 height 10
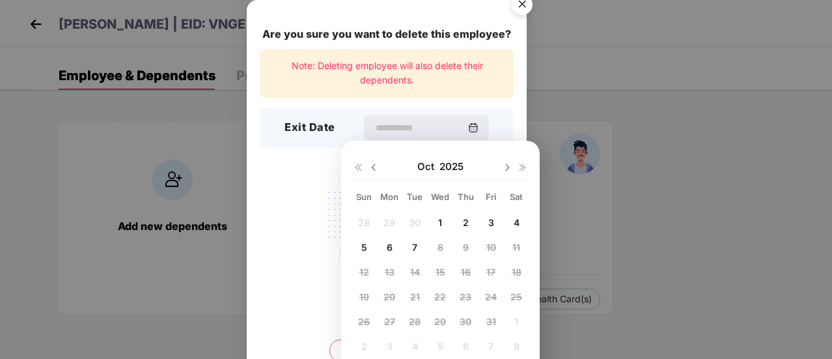
click at [372, 164] on img at bounding box center [373, 167] width 10 height 10
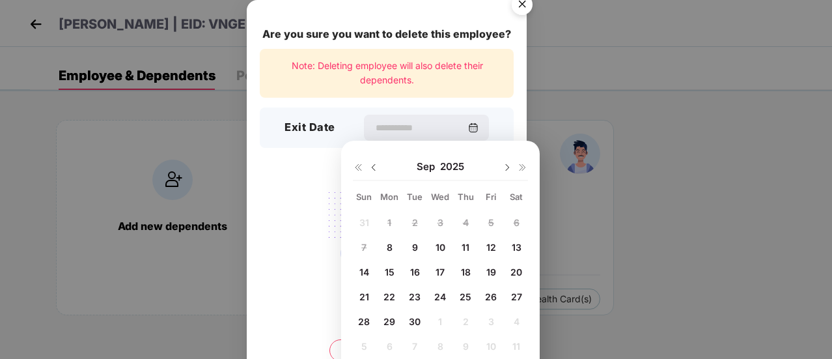
click at [485, 296] on span "26" at bounding box center [491, 296] width 12 height 11
type input "**********"
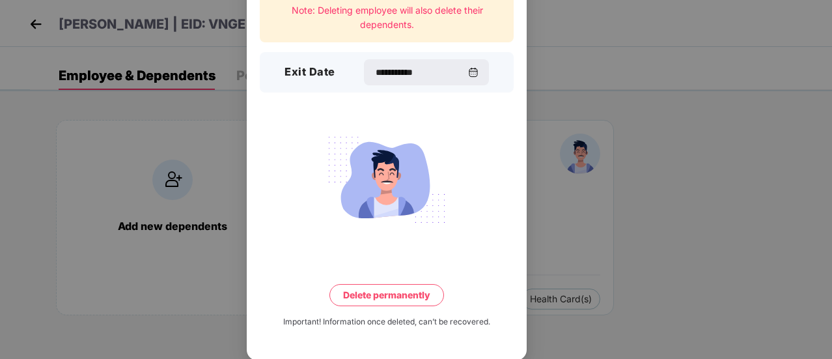
scroll to position [56, 0]
click at [384, 295] on button "Delete permanently" at bounding box center [386, 294] width 115 height 22
click at [384, 295] on button "Delete permanently" at bounding box center [387, 294] width 136 height 22
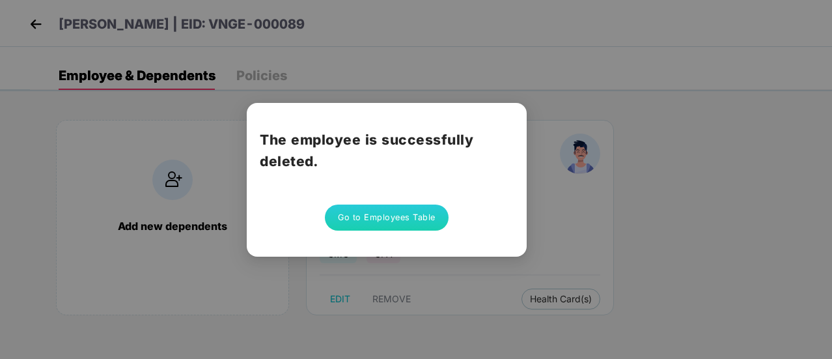
click at [569, 109] on div "The employee is successfully deleted. Go to Employees Table" at bounding box center [416, 179] width 832 height 359
click at [256, 103] on div "The employee is successfully deleted. Go to Employees Table" at bounding box center [387, 180] width 280 height 154
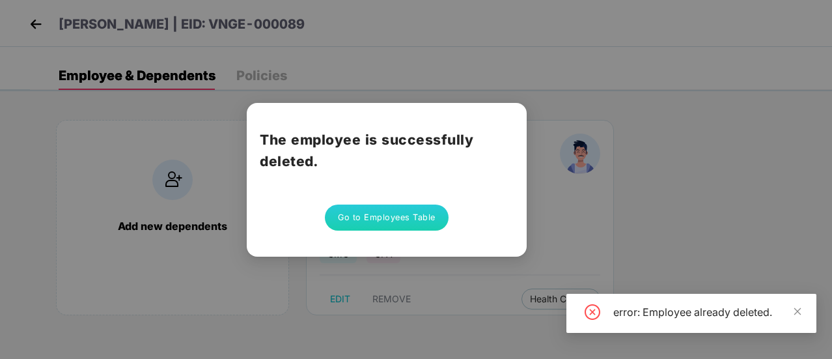
click at [396, 221] on button "Go to Employees Table" at bounding box center [387, 217] width 124 height 26
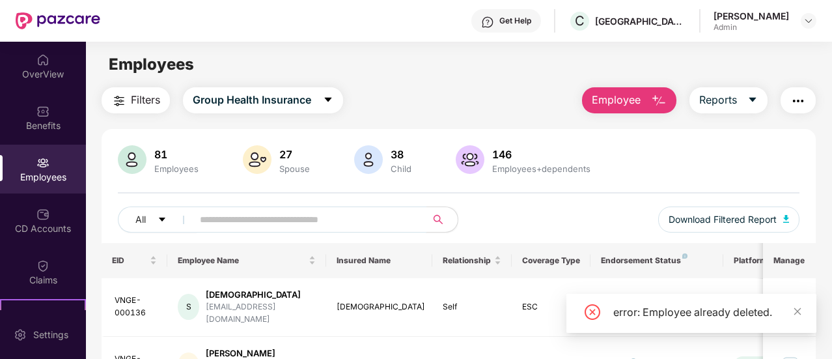
click at [314, 217] on input "text" at bounding box center [304, 220] width 209 height 20
paste input "**********"
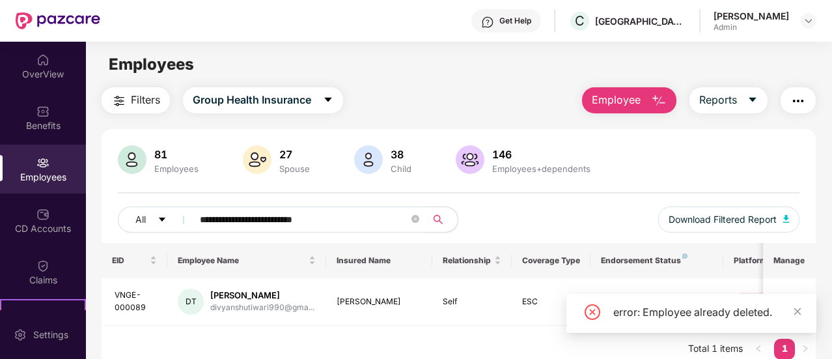
scroll to position [42, 0]
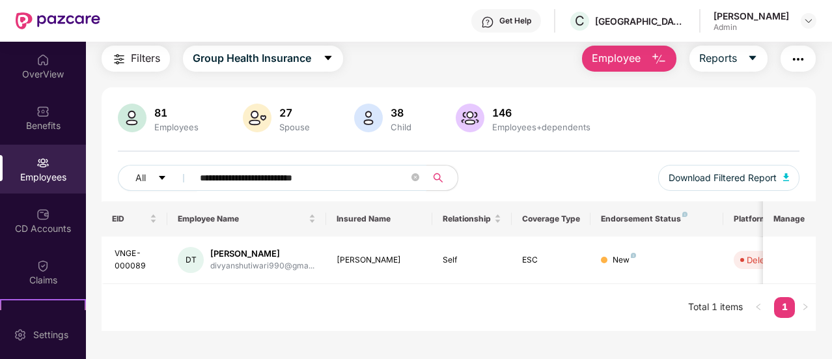
click at [351, 178] on input "**********" at bounding box center [304, 178] width 209 height 20
paste input "text"
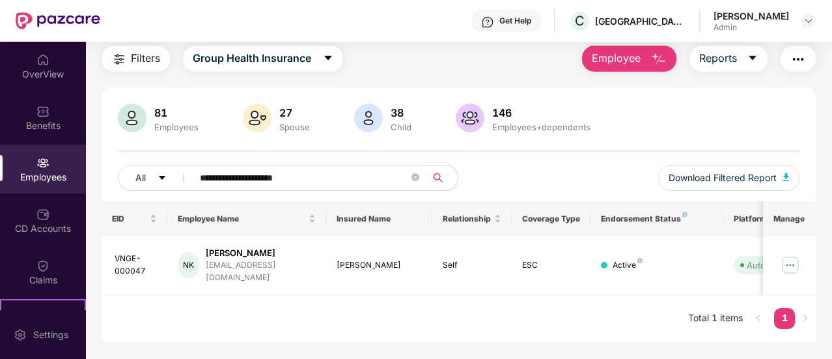
type input "**********"
click at [793, 254] on img at bounding box center [790, 264] width 21 height 21
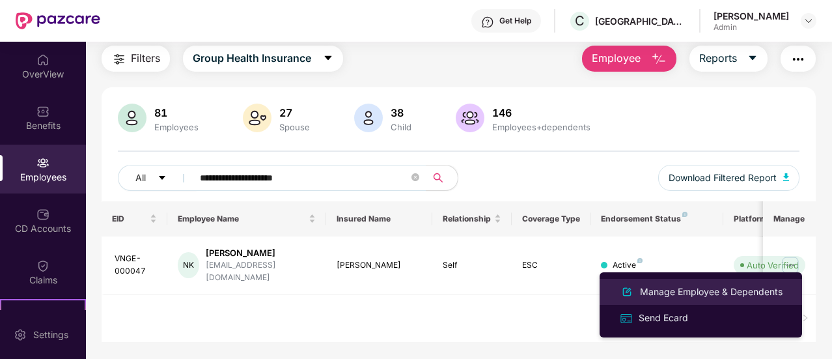
click at [677, 286] on div "Manage Employee & Dependents" at bounding box center [711, 291] width 148 height 14
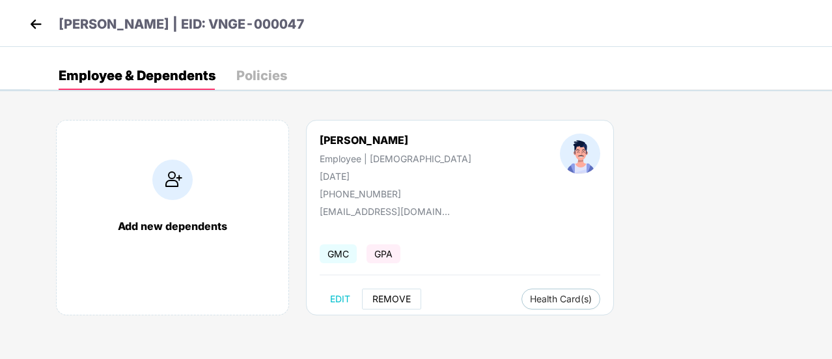
click at [390, 297] on span "REMOVE" at bounding box center [391, 299] width 38 height 10
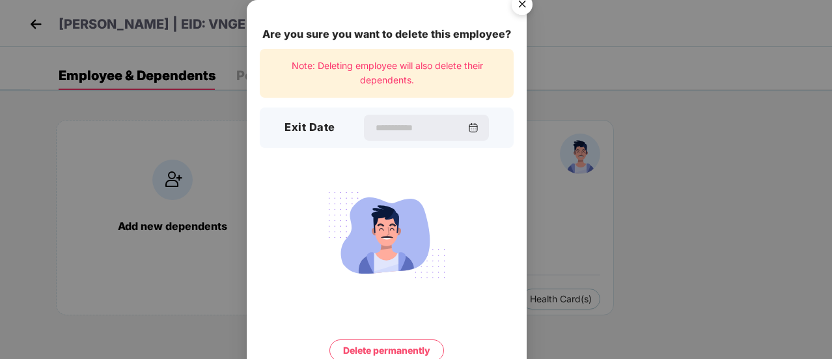
scroll to position [56, 0]
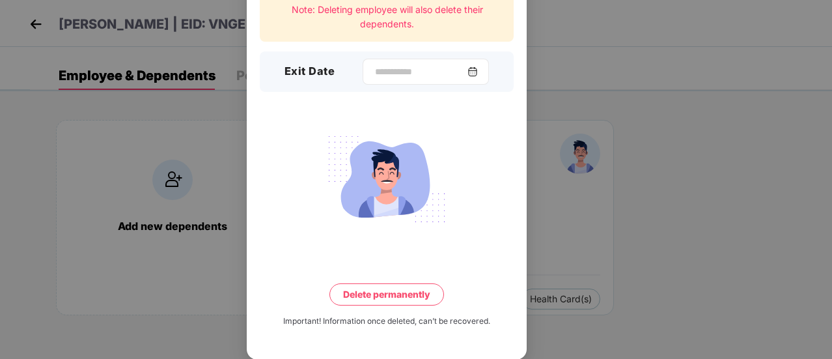
click at [478, 76] on img at bounding box center [472, 71] width 10 height 10
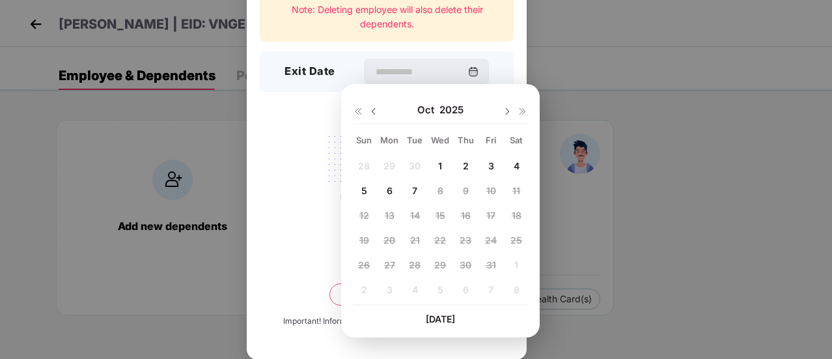
click at [431, 166] on div "1" at bounding box center [440, 166] width 20 height 20
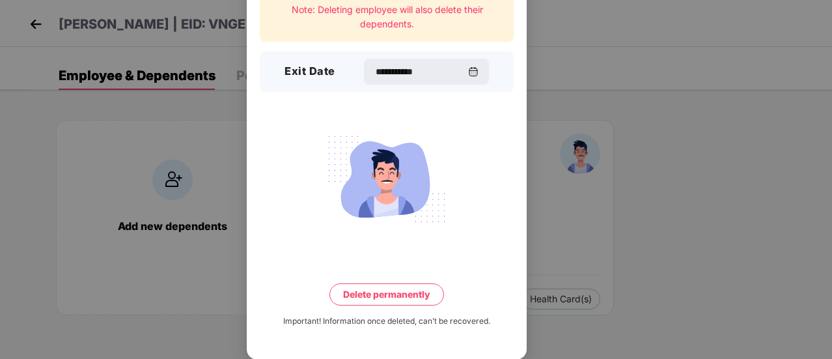
type input "**********"
click at [396, 294] on button "Delete permanently" at bounding box center [386, 294] width 115 height 22
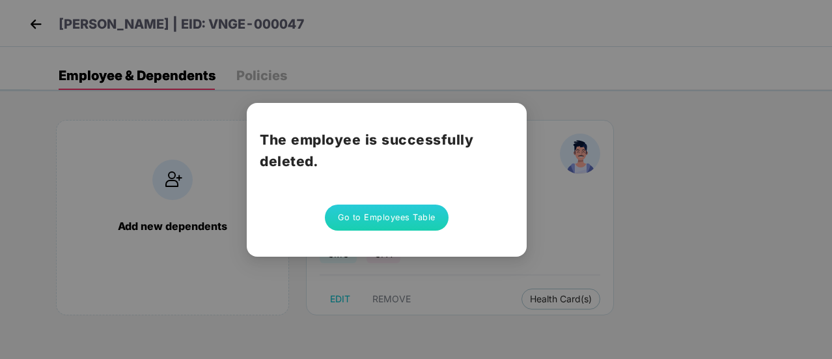
click at [560, 212] on div "The employee is successfully deleted. Go to Employees Table" at bounding box center [416, 179] width 832 height 359
click at [396, 231] on div "The employee is successfully deleted. Go to Employees Table" at bounding box center [387, 180] width 280 height 154
click at [407, 221] on button "Go to Employees Table" at bounding box center [387, 217] width 124 height 26
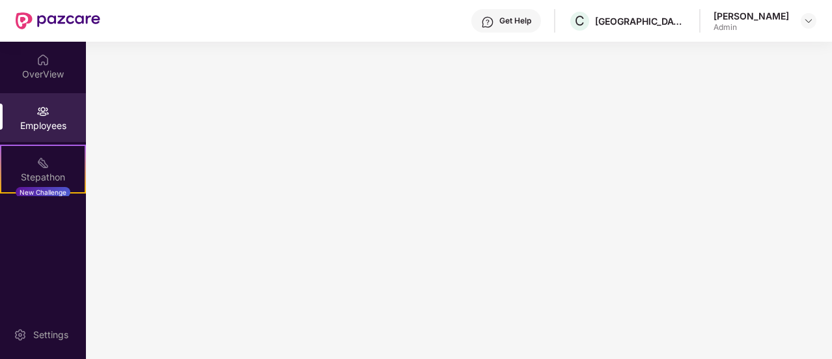
click at [407, 221] on main at bounding box center [459, 200] width 746 height 317
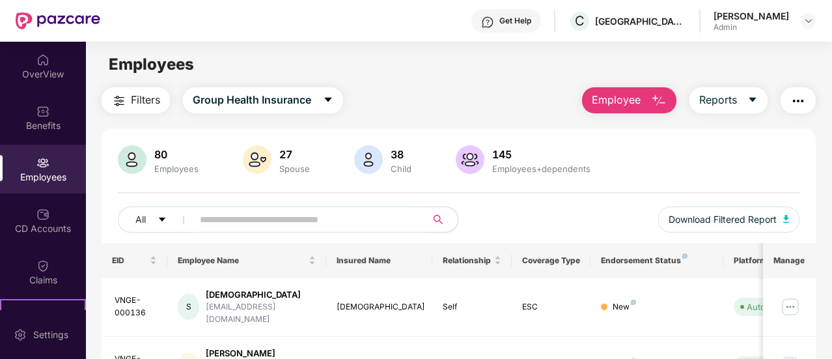
click at [379, 217] on input "text" at bounding box center [304, 220] width 209 height 20
paste input "**********"
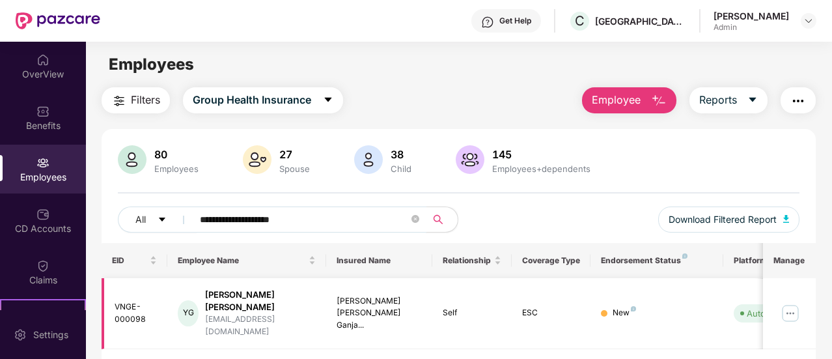
type input "**********"
click at [795, 303] on img at bounding box center [790, 313] width 21 height 21
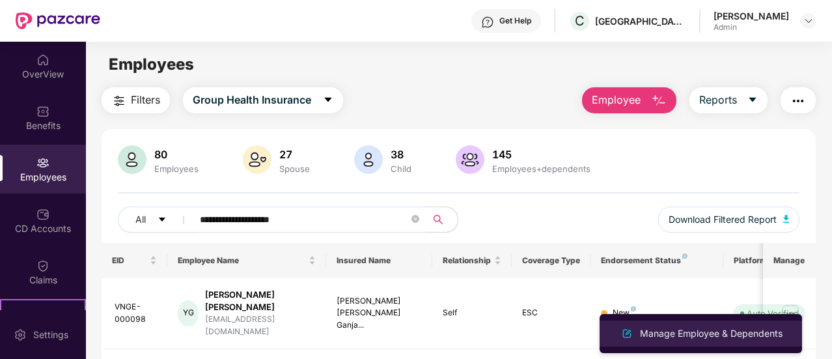
click at [674, 335] on div "Manage Employee & Dependents" at bounding box center [711, 333] width 148 height 14
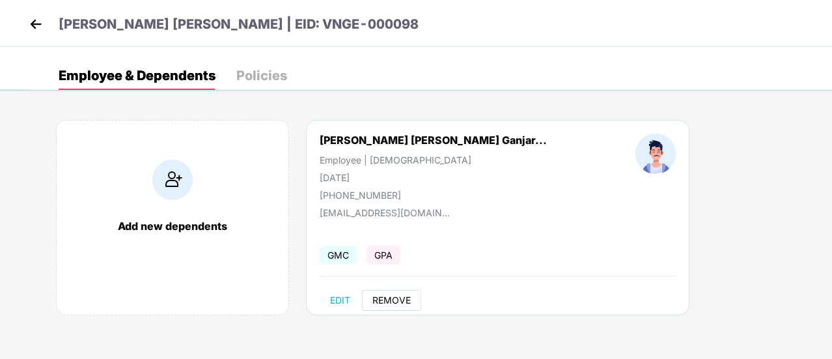
click at [393, 305] on button "REMOVE" at bounding box center [391, 300] width 59 height 21
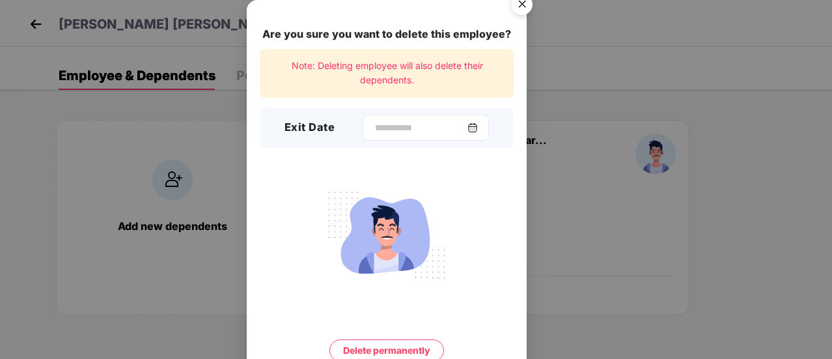
click at [487, 130] on div at bounding box center [425, 128] width 126 height 26
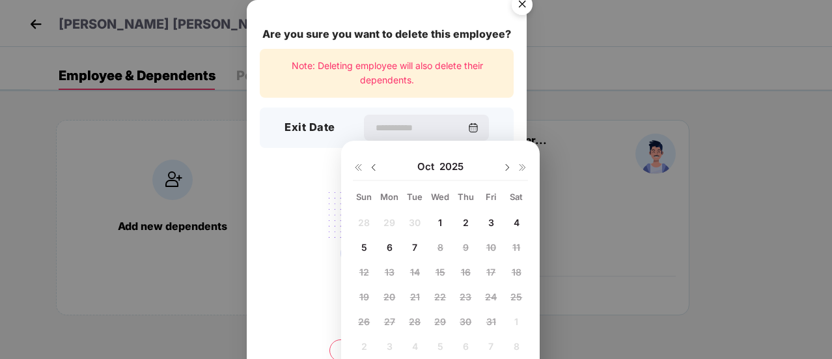
click at [439, 227] on div "1" at bounding box center [440, 222] width 20 height 20
type input "**********"
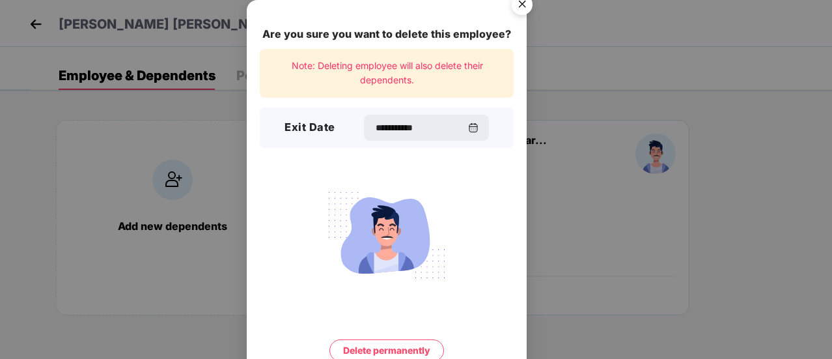
scroll to position [56, 0]
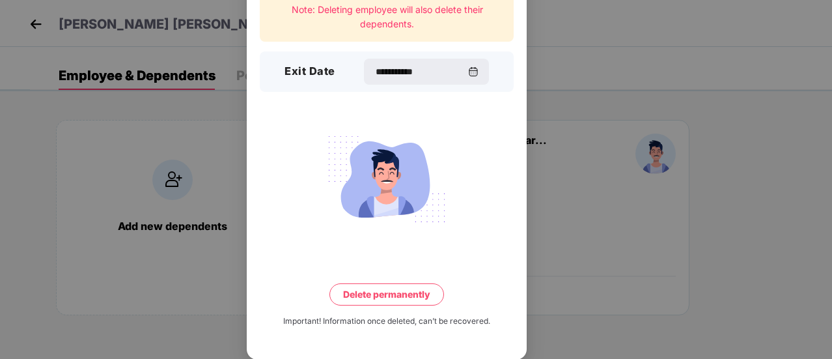
click at [383, 298] on button "Delete permanently" at bounding box center [386, 294] width 115 height 22
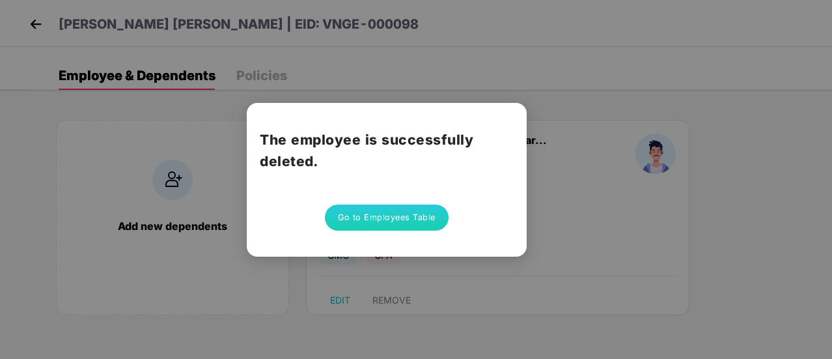
scroll to position [0, 0]
click at [403, 206] on button "Go to Employees Table" at bounding box center [387, 217] width 124 height 26
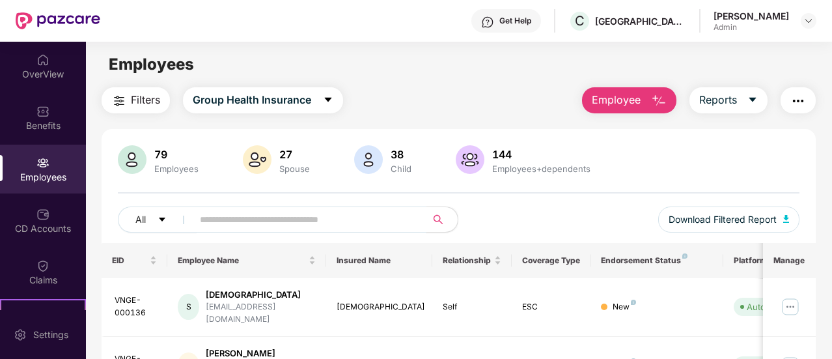
click at [364, 216] on input "text" at bounding box center [304, 220] width 209 height 20
paste input "**********"
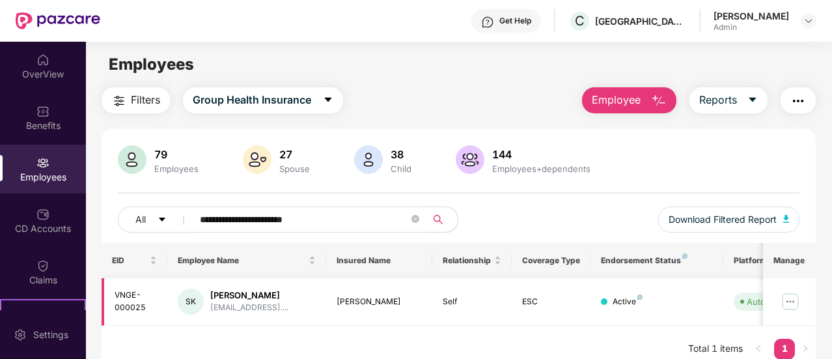
type input "**********"
click at [791, 299] on img at bounding box center [790, 301] width 21 height 21
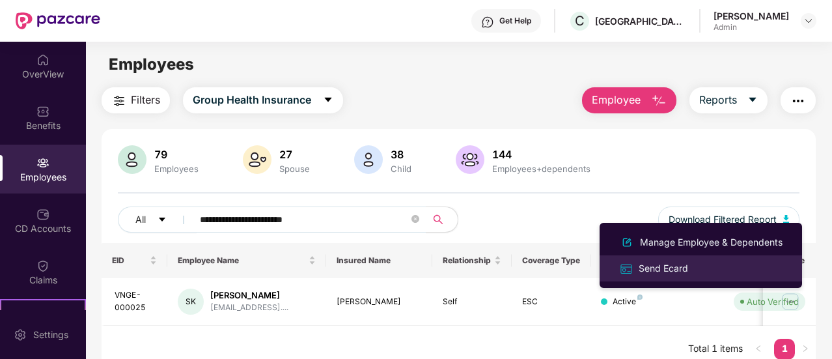
click at [690, 259] on li "Send Ecard" at bounding box center [700, 268] width 202 height 26
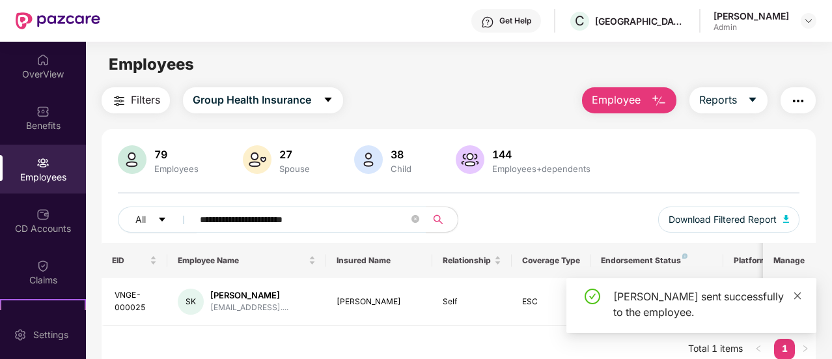
click at [797, 292] on icon "close" at bounding box center [797, 295] width 9 height 9
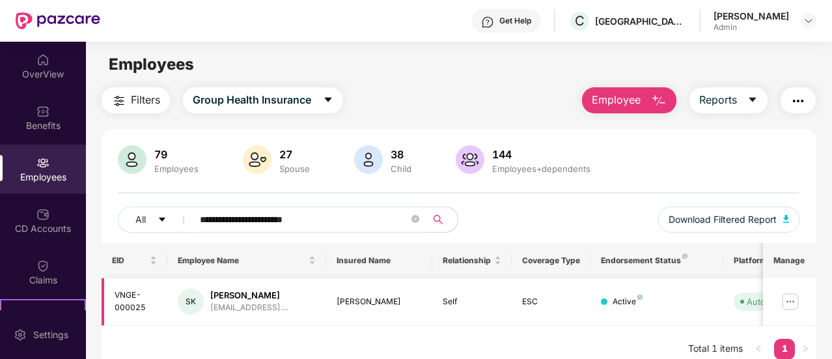
click at [794, 297] on img at bounding box center [790, 301] width 21 height 21
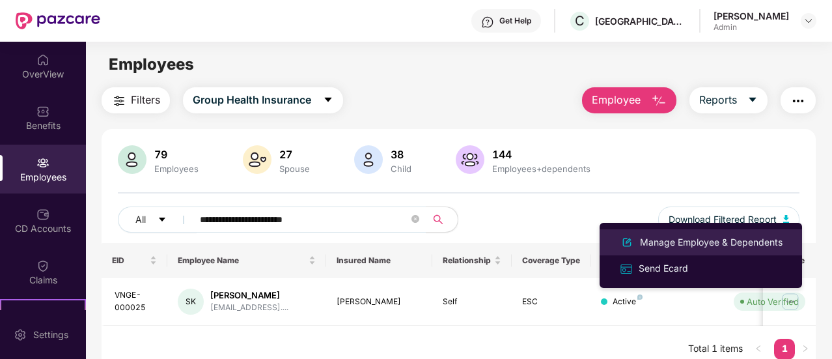
click at [696, 243] on div "Manage Employee & Dependents" at bounding box center [711, 242] width 148 height 14
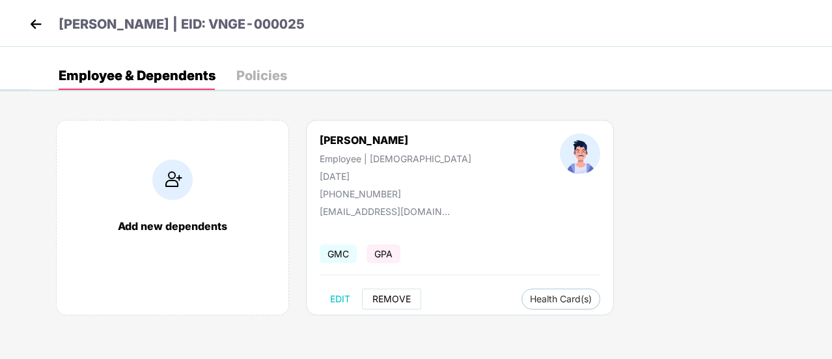
click at [387, 294] on span "REMOVE" at bounding box center [391, 299] width 38 height 10
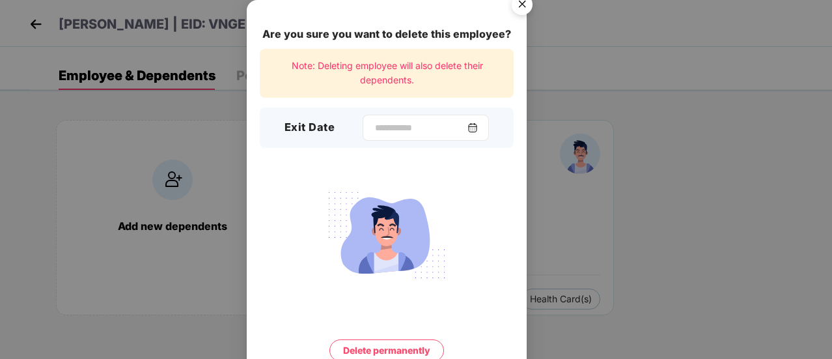
click at [478, 126] on img at bounding box center [472, 127] width 10 height 10
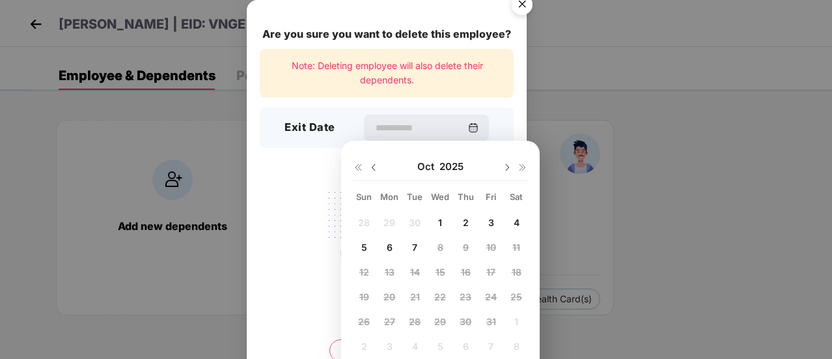
click at [443, 228] on div "1" at bounding box center [440, 222] width 20 height 20
type input "**********"
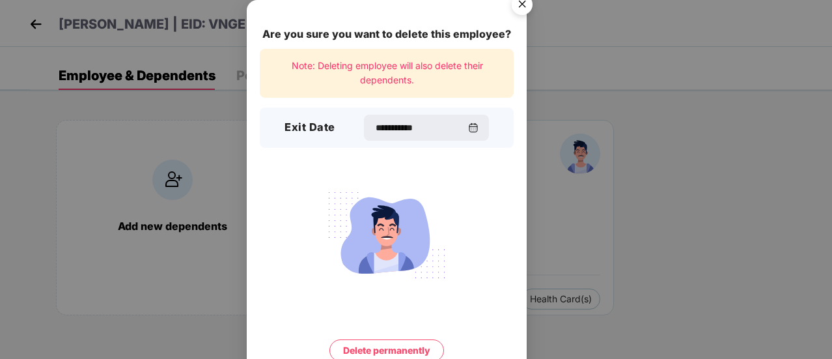
scroll to position [56, 0]
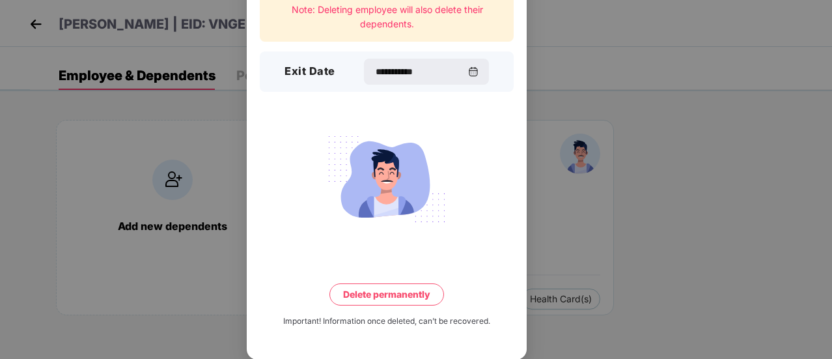
click at [393, 295] on button "Delete permanently" at bounding box center [386, 294] width 115 height 22
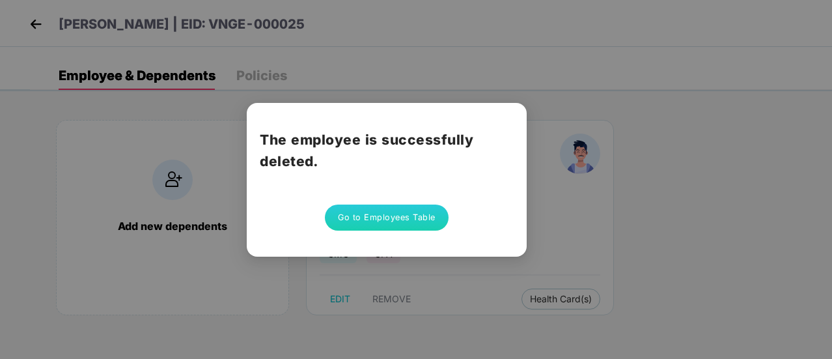
scroll to position [0, 0]
click at [399, 218] on button "Go to Employees Table" at bounding box center [387, 217] width 124 height 26
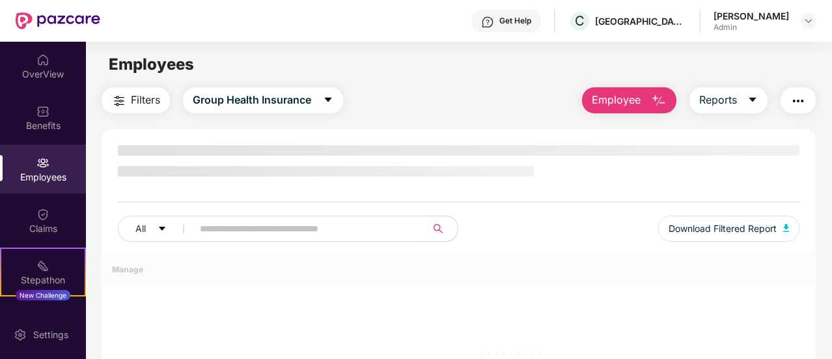
click at [287, 244] on div "All Download Filtered Report" at bounding box center [458, 233] width 681 height 36
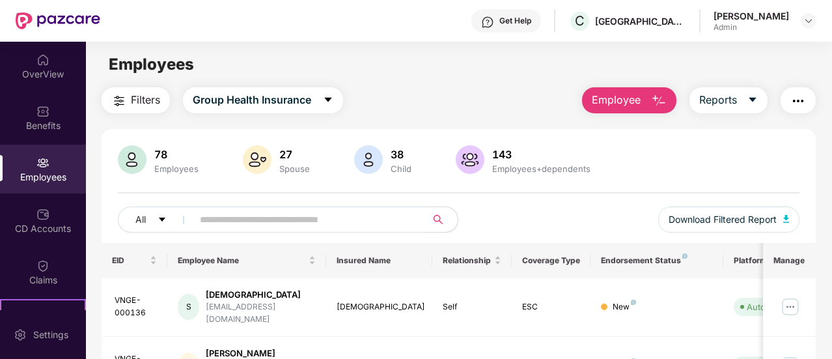
click at [297, 230] on span at bounding box center [305, 219] width 242 height 26
paste input "**********"
type input "**********"
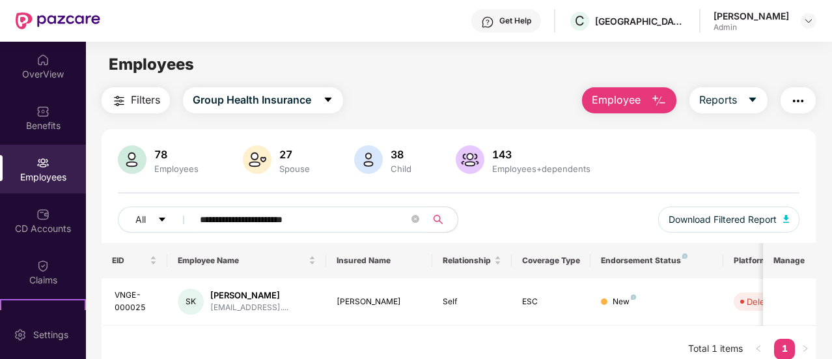
scroll to position [42, 0]
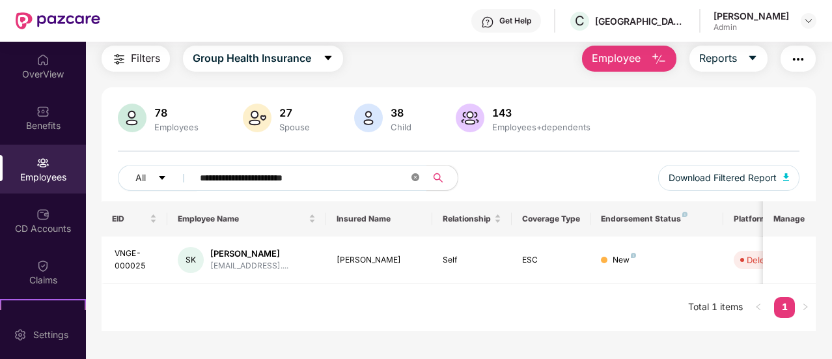
click at [414, 176] on icon "close-circle" at bounding box center [415, 177] width 8 height 8
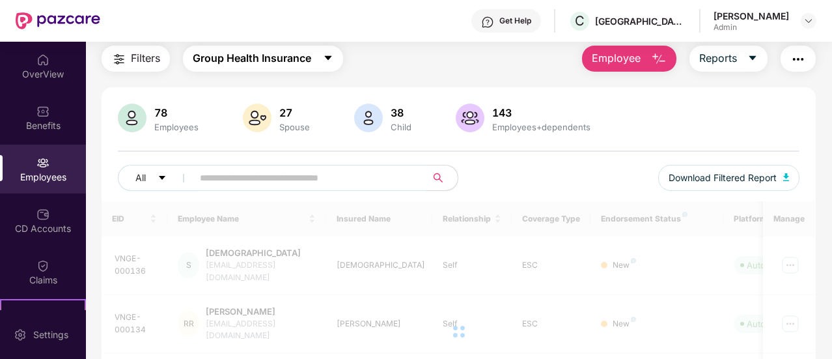
click at [301, 63] on span "Group Health Insurance" at bounding box center [252, 58] width 118 height 16
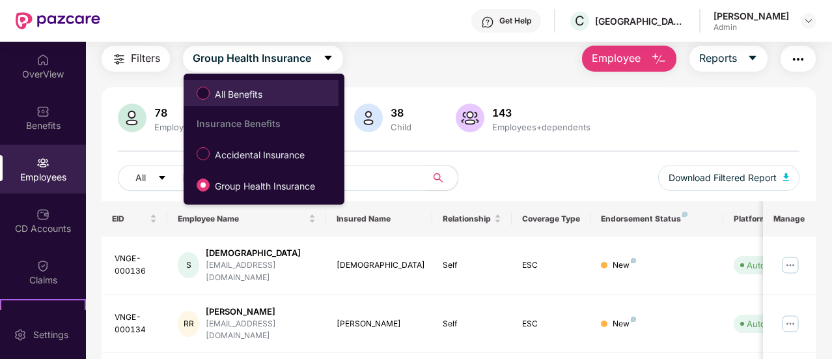
click at [282, 80] on li "All Benefits" at bounding box center [261, 93] width 155 height 26
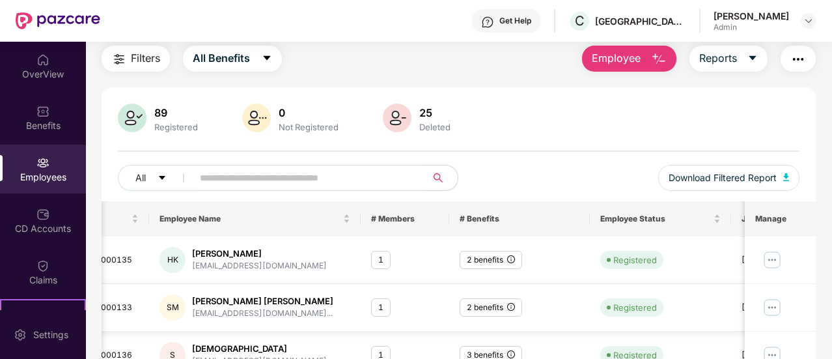
scroll to position [0, 52]
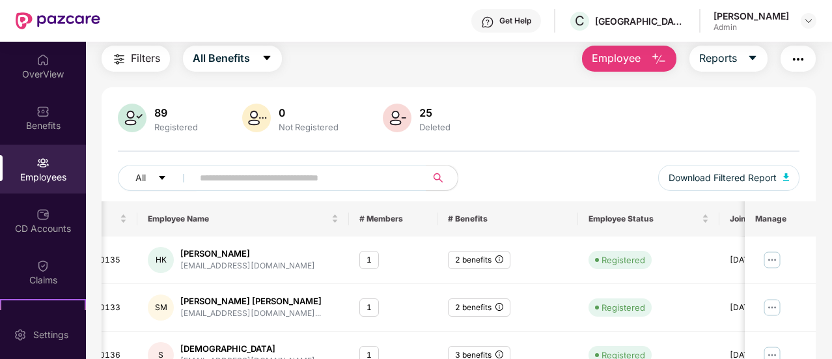
click at [430, 124] on div "Deleted" at bounding box center [435, 127] width 36 height 10
click at [388, 115] on img at bounding box center [397, 117] width 29 height 29
click at [418, 117] on div "25" at bounding box center [435, 112] width 36 height 13
click at [396, 122] on img at bounding box center [397, 117] width 29 height 29
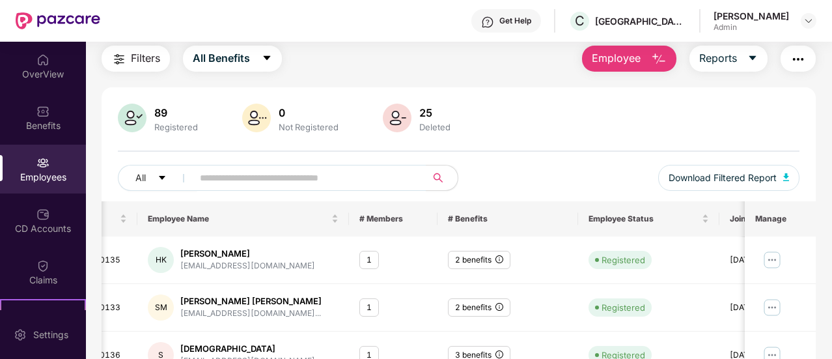
click at [396, 122] on img at bounding box center [397, 117] width 29 height 29
click at [159, 61] on span "Filters" at bounding box center [145, 58] width 29 height 16
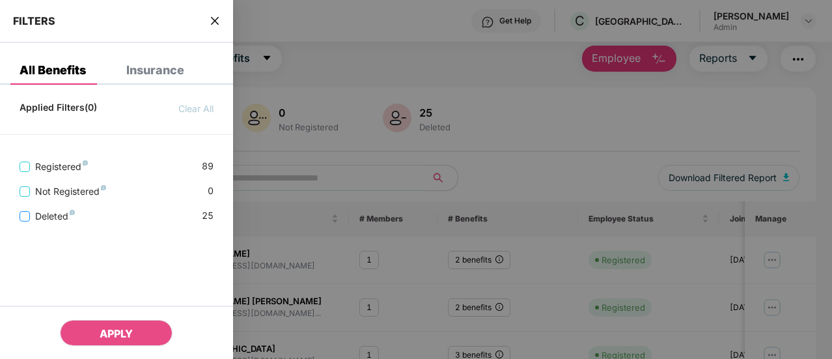
click at [53, 214] on span "Deleted" at bounding box center [55, 216] width 50 height 14
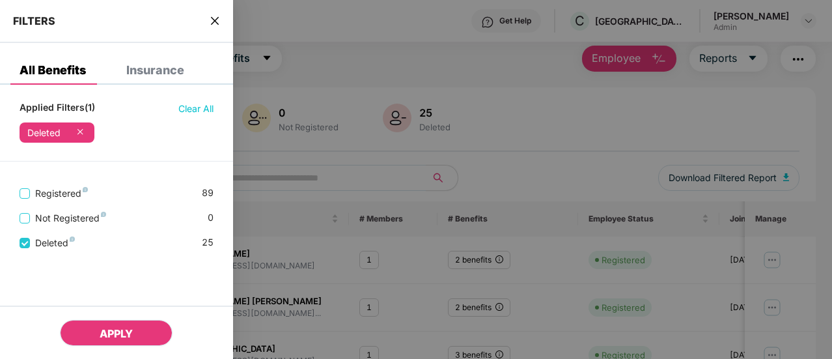
click at [138, 326] on button "APPLY" at bounding box center [116, 333] width 113 height 26
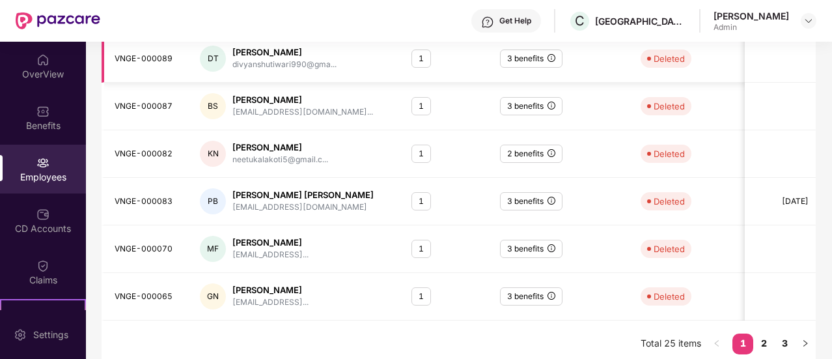
scroll to position [438, 0]
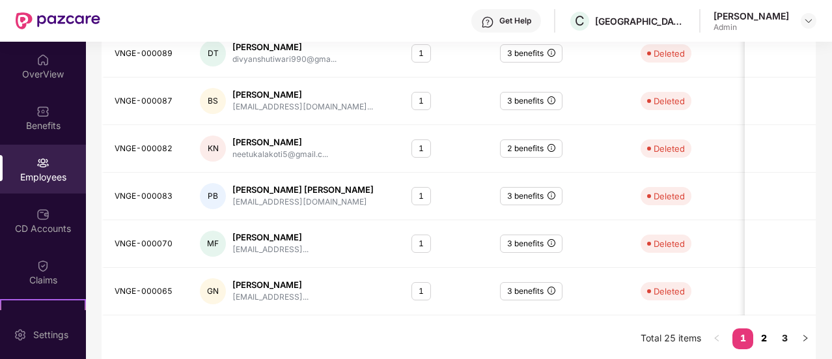
click at [762, 343] on link "2" at bounding box center [763, 338] width 21 height 20
click at [788, 335] on link "3" at bounding box center [784, 338] width 21 height 20
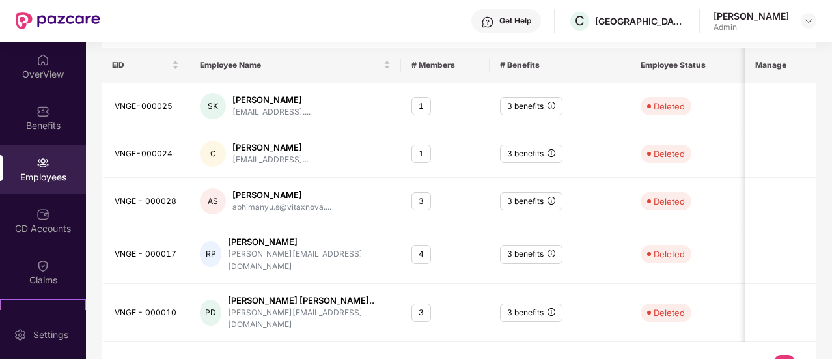
scroll to position [202, 0]
